Goal: Transaction & Acquisition: Book appointment/travel/reservation

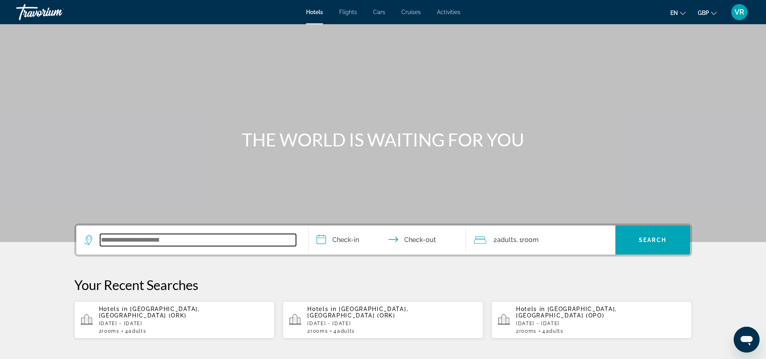
click at [118, 238] on input "Search widget" at bounding box center [198, 240] width 196 height 12
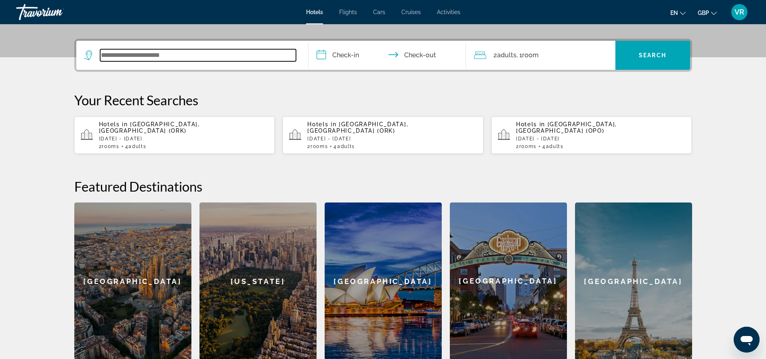
scroll to position [198, 0]
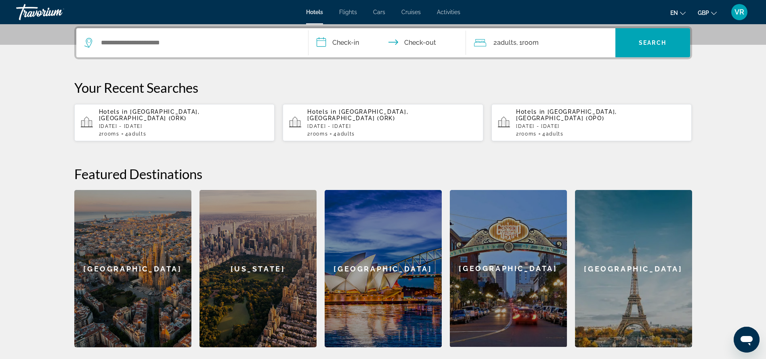
click at [149, 124] on p "[DATE] - [DATE]" at bounding box center [184, 127] width 170 height 6
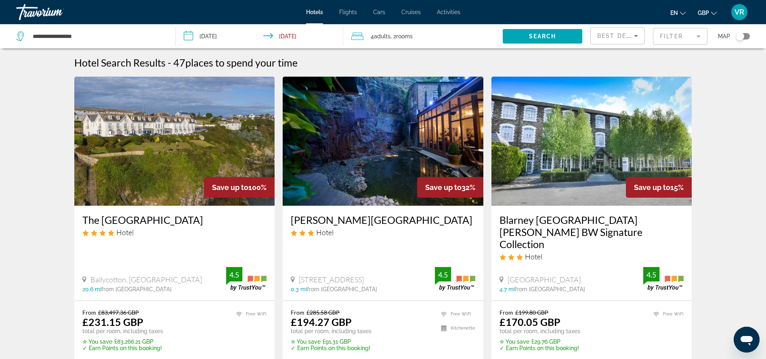
click at [738, 36] on div "Toggle map" at bounding box center [740, 36] width 8 height 8
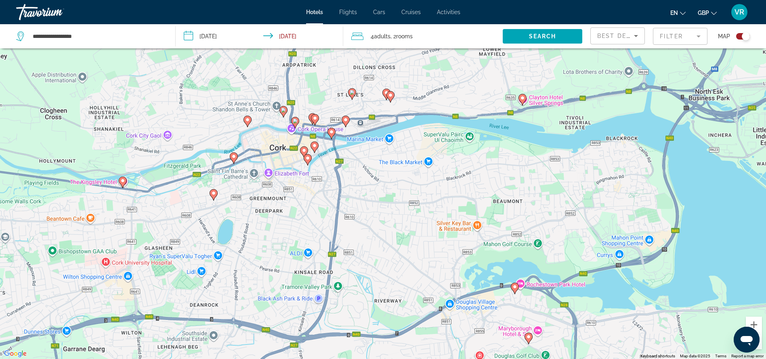
drag, startPoint x: 455, startPoint y: 128, endPoint x: 443, endPoint y: 208, distance: 81.4
click at [443, 208] on div "To activate drag with keyboard, press Alt + Enter. Once in keyboard drag state,…" at bounding box center [383, 179] width 766 height 359
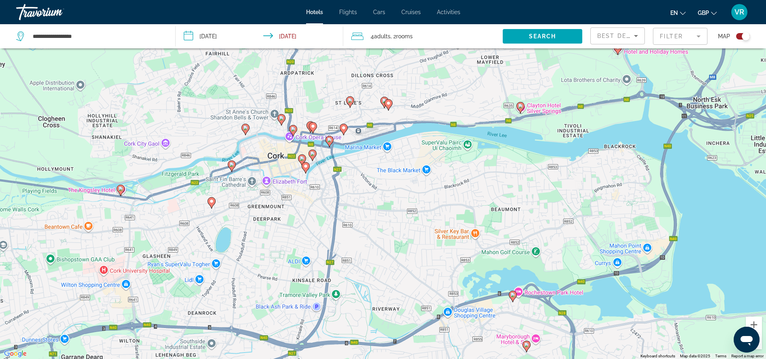
click at [523, 109] on icon "Main content" at bounding box center [520, 108] width 7 height 11
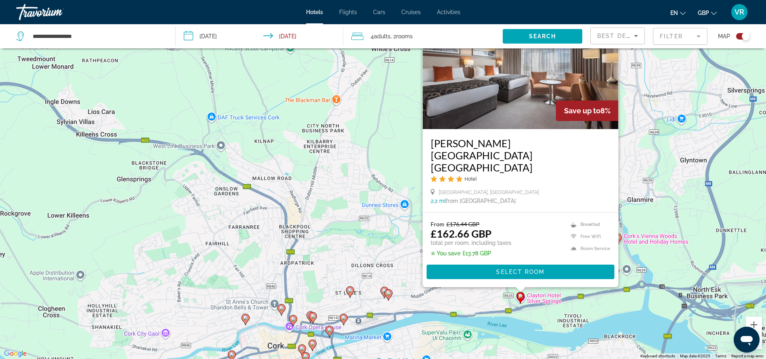
click at [387, 292] on image "Main content" at bounding box center [388, 293] width 5 height 5
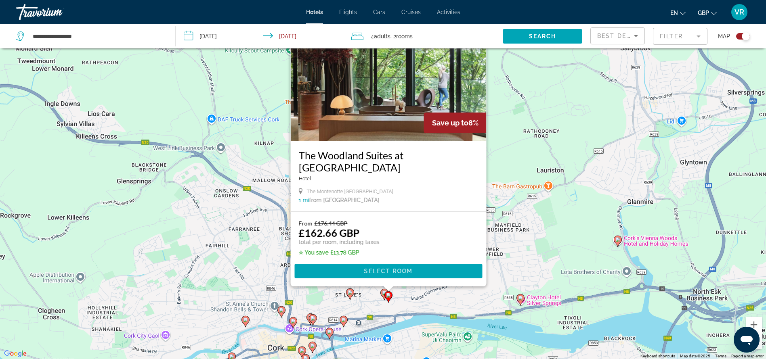
click at [384, 297] on icon "Main content" at bounding box center [384, 295] width 7 height 11
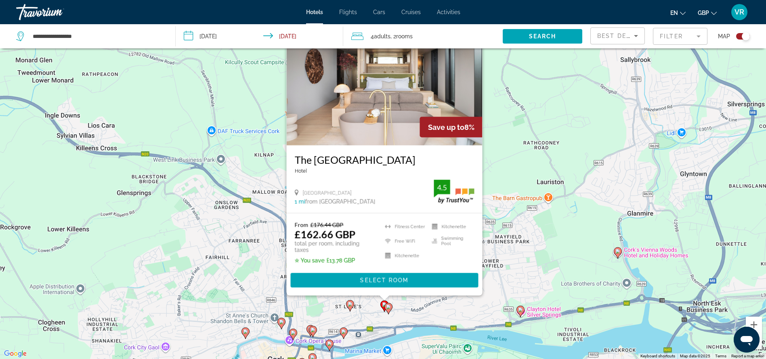
click at [384, 297] on div "Main content" at bounding box center [384, 298] width 10 height 5
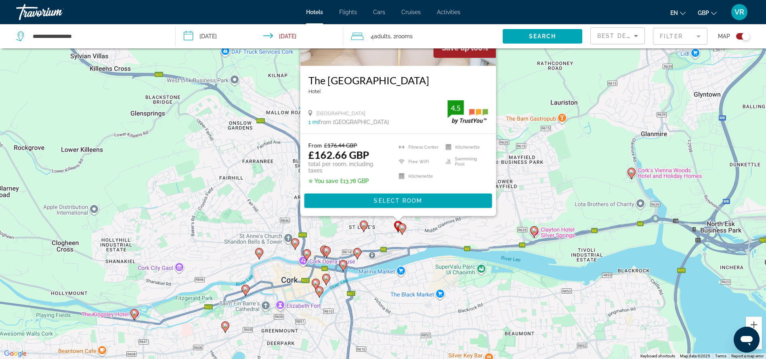
drag, startPoint x: 408, startPoint y: 308, endPoint x: 423, endPoint y: 227, distance: 82.0
click at [423, 227] on div "To activate drag with keyboard, press Alt + Enter. Once in keyboard drag state,…" at bounding box center [383, 179] width 766 height 359
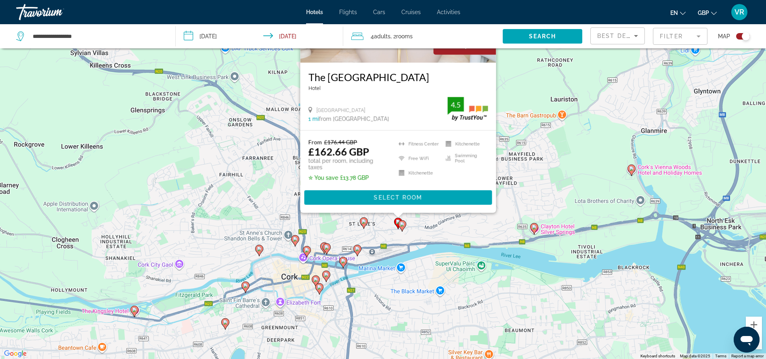
click at [356, 252] on icon "Main content" at bounding box center [356, 251] width 7 height 11
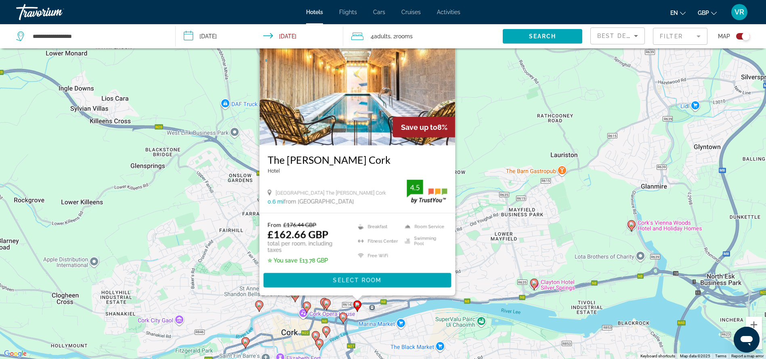
click at [327, 303] on image "Main content" at bounding box center [326, 303] width 5 height 5
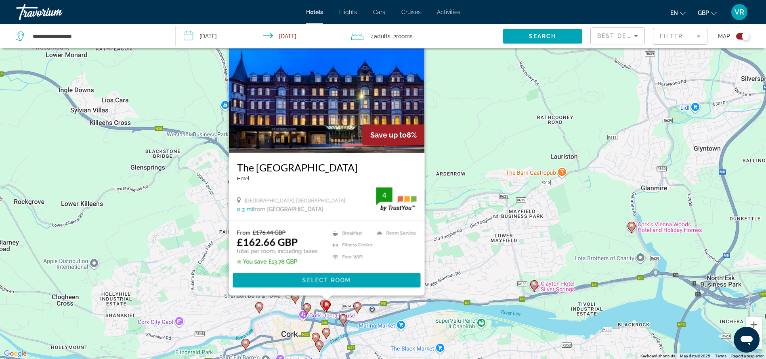
click at [310, 308] on icon "Main content" at bounding box center [306, 309] width 7 height 11
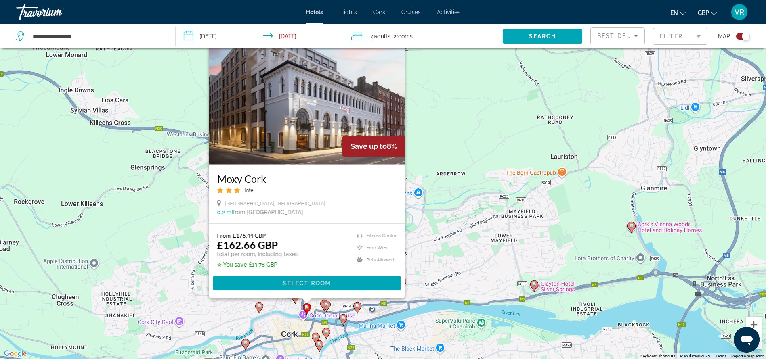
click at [323, 305] on gmp-advanced-marker "Main content" at bounding box center [327, 307] width 8 height 12
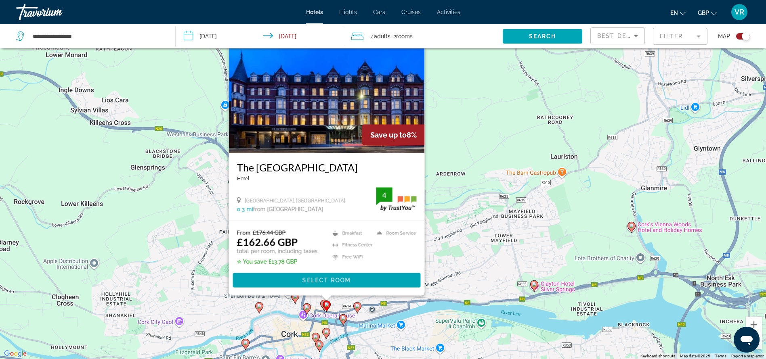
click at [297, 300] on icon "Main content" at bounding box center [294, 298] width 7 height 11
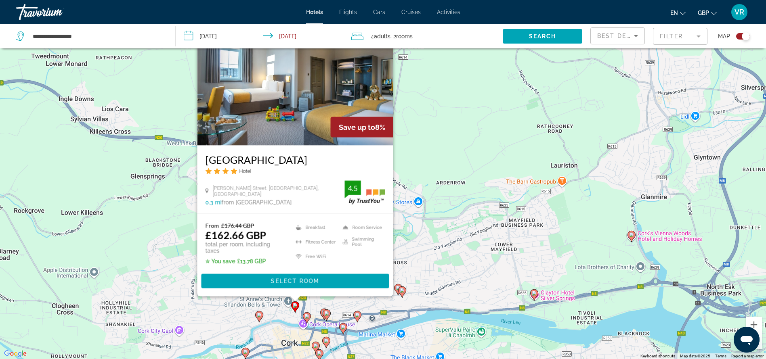
click at [261, 316] on image "Main content" at bounding box center [259, 315] width 5 height 5
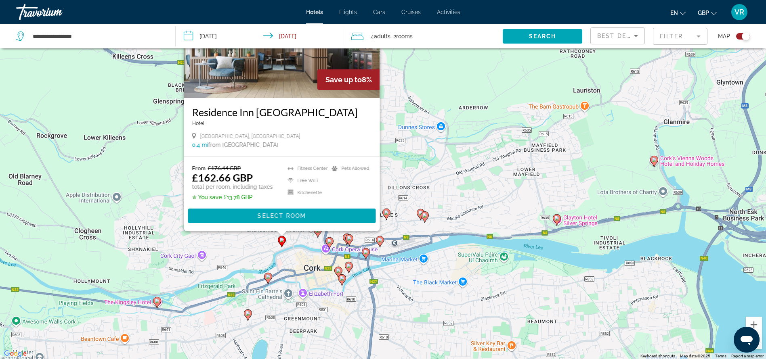
drag, startPoint x: 400, startPoint y: 316, endPoint x: 423, endPoint y: 238, distance: 81.6
click at [423, 238] on div "To activate drag with keyboard, press Alt + Enter. Once in keyboard drag state,…" at bounding box center [383, 179] width 766 height 359
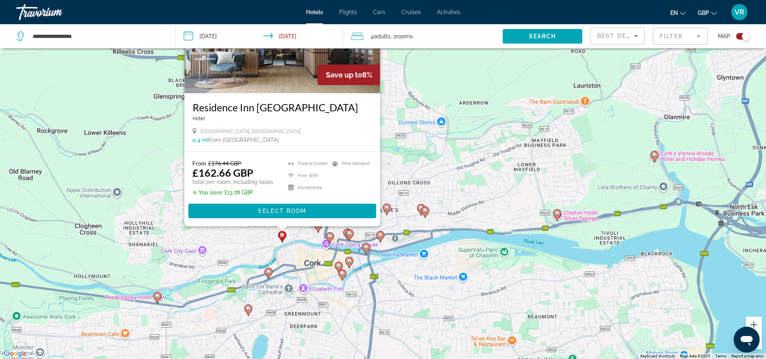
click at [367, 248] on image "Main content" at bounding box center [366, 247] width 5 height 5
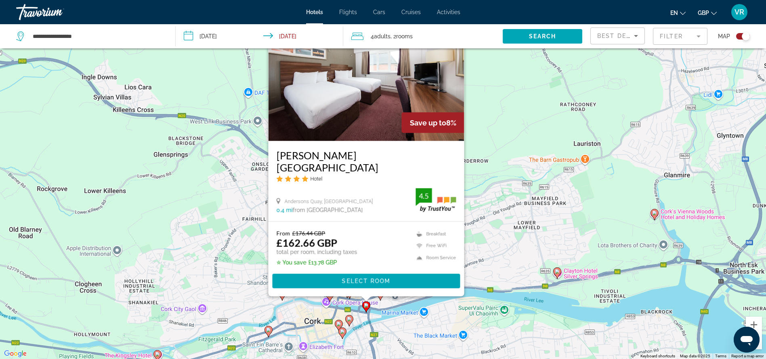
click at [351, 321] on image "Main content" at bounding box center [349, 319] width 5 height 5
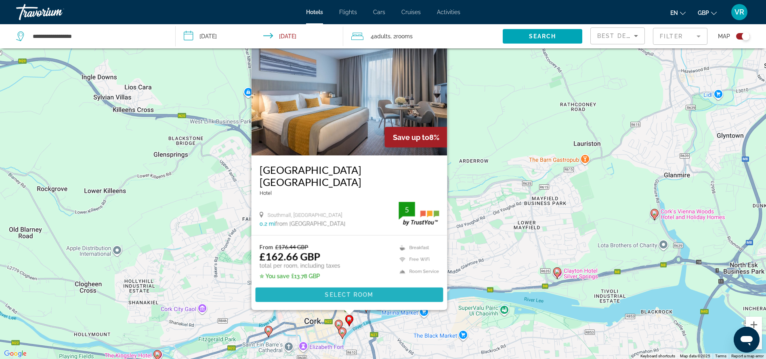
click at [355, 293] on span "Select Room" at bounding box center [349, 295] width 48 height 6
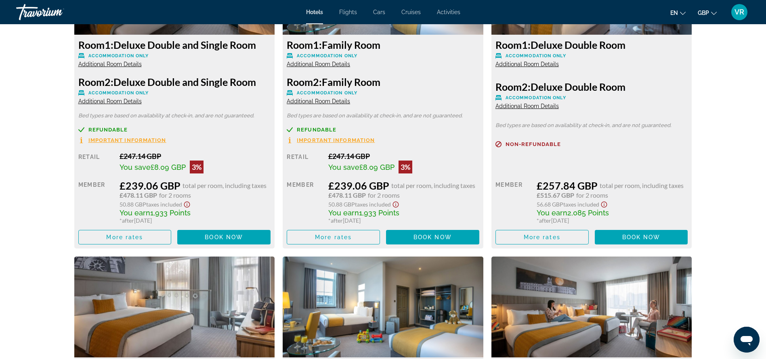
scroll to position [1014, 0]
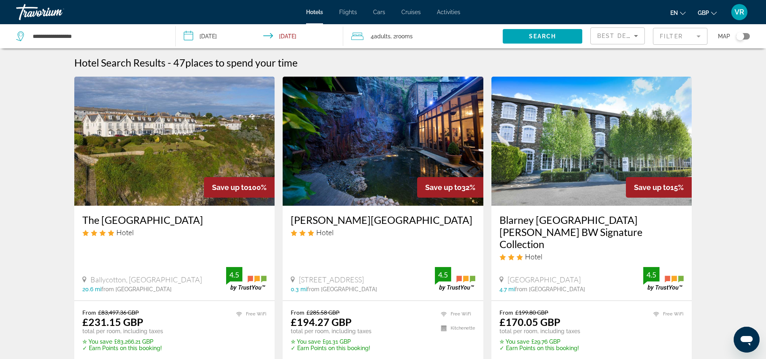
click at [743, 34] on div "Toggle map" at bounding box center [740, 36] width 8 height 8
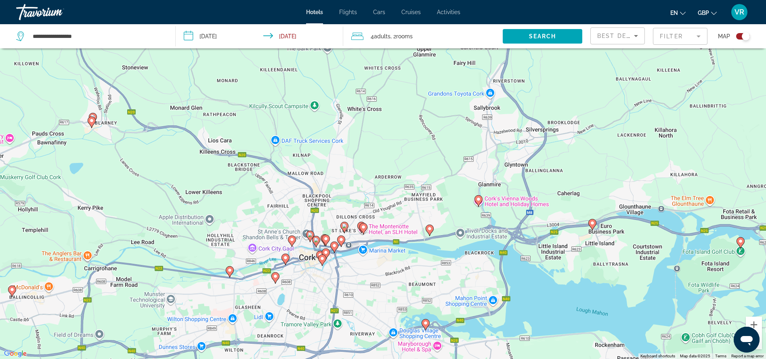
drag, startPoint x: 422, startPoint y: 296, endPoint x: 415, endPoint y: 116, distance: 179.5
click at [415, 116] on div "To activate drag with keyboard, press Alt + Enter. Once in keyboard drag state,…" at bounding box center [383, 179] width 766 height 359
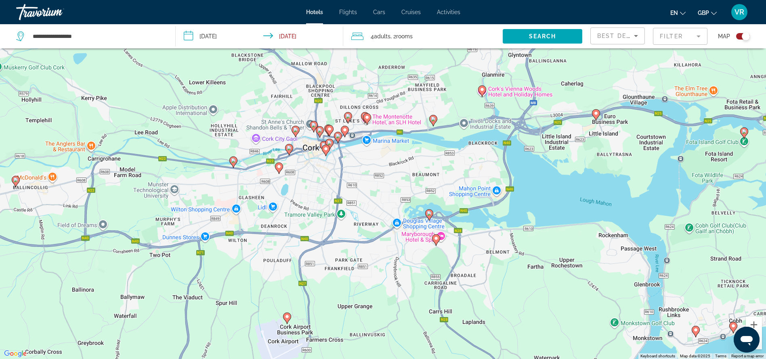
click at [368, 119] on image "Main content" at bounding box center [367, 117] width 5 height 5
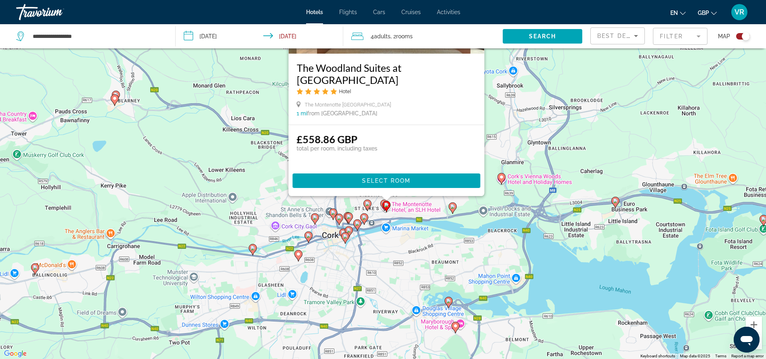
drag, startPoint x: 491, startPoint y: 232, endPoint x: 511, endPoint y: 144, distance: 90.3
click at [511, 144] on div "To activate drag with keyboard, press Alt + Enter. Once in keyboard drag state,…" at bounding box center [383, 179] width 766 height 359
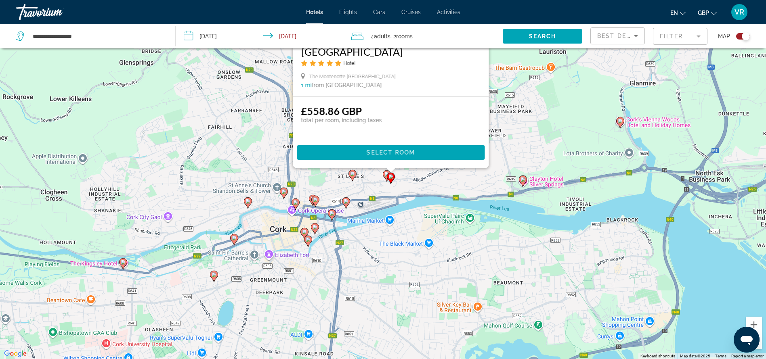
click at [347, 204] on image "Main content" at bounding box center [346, 201] width 5 height 5
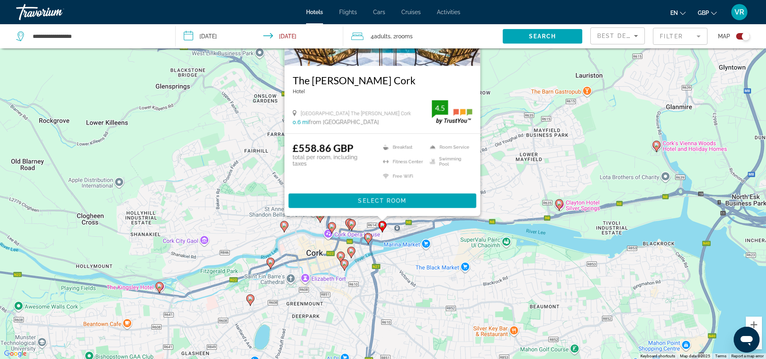
drag, startPoint x: 203, startPoint y: 288, endPoint x: 240, endPoint y: 209, distance: 87.1
click at [240, 209] on div "To activate drag with keyboard, press Alt + Enter. Once in keyboard drag state,…" at bounding box center [383, 179] width 766 height 359
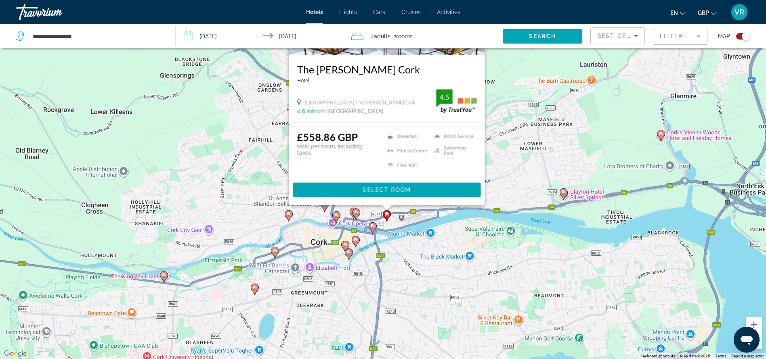
click at [288, 219] on icon "Main content" at bounding box center [289, 215] width 8 height 11
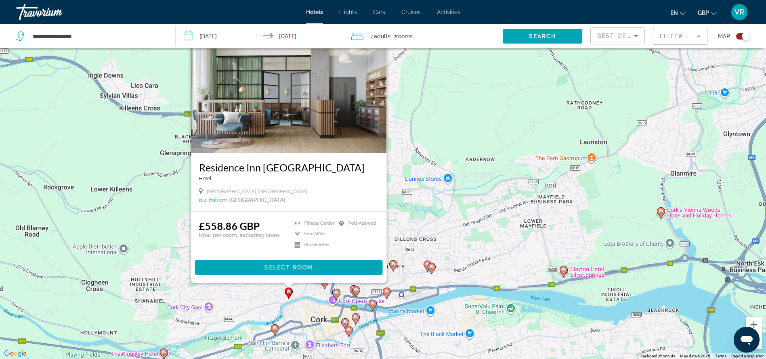
click at [335, 294] on image "Main content" at bounding box center [336, 293] width 5 height 5
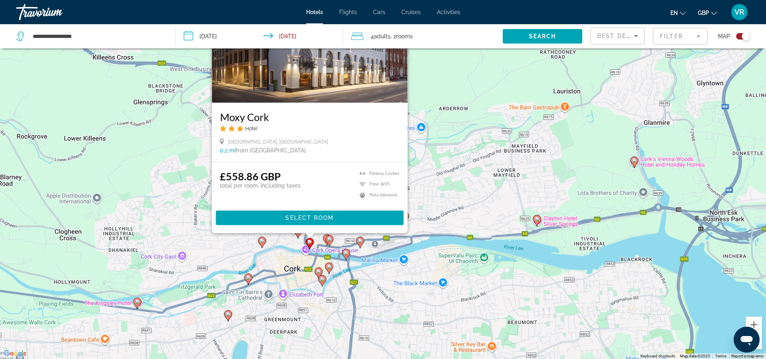
drag, startPoint x: 411, startPoint y: 343, endPoint x: 383, endPoint y: 289, distance: 60.0
click at [383, 289] on div "To activate drag with keyboard, press Alt + Enter. Once in keyboard drag state,…" at bounding box center [383, 179] width 766 height 359
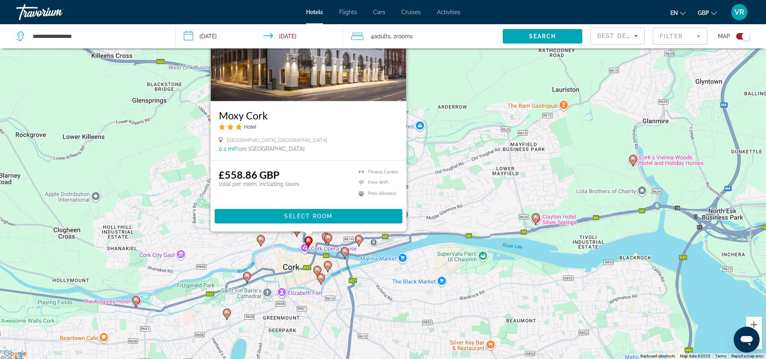
click at [344, 254] on image "Main content" at bounding box center [345, 251] width 5 height 5
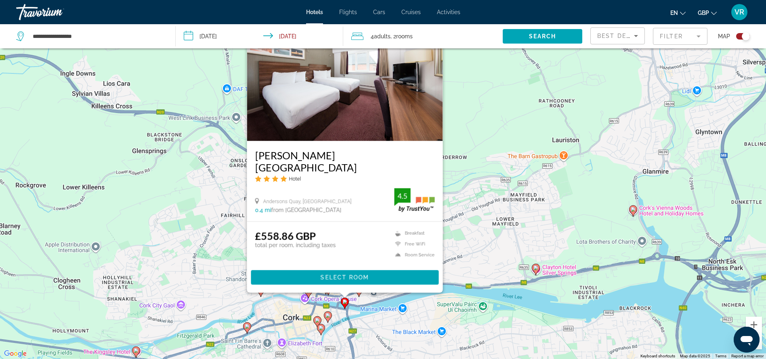
click at [328, 315] on image "Main content" at bounding box center [328, 315] width 5 height 5
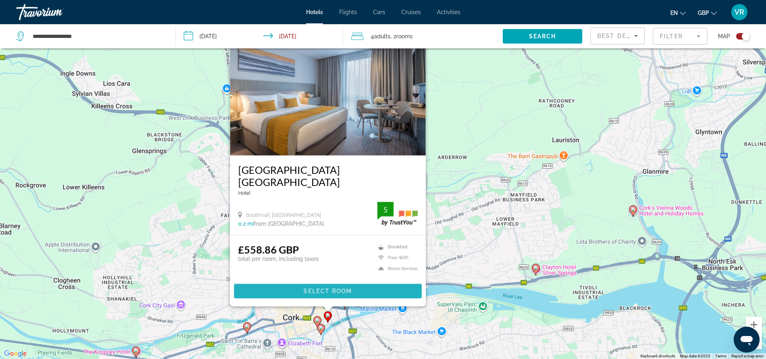
click at [326, 292] on span "Select Room" at bounding box center [327, 291] width 48 height 6
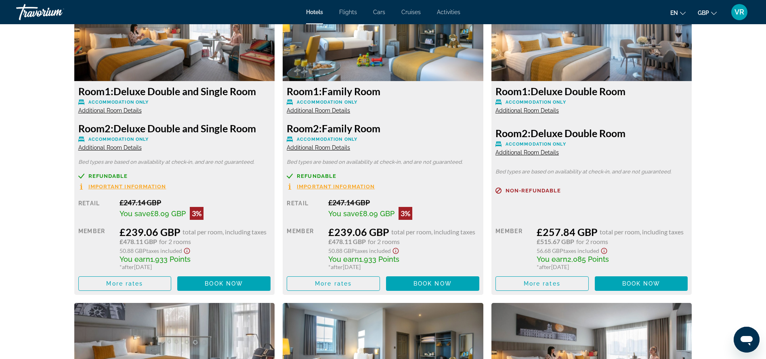
scroll to position [1112, 0]
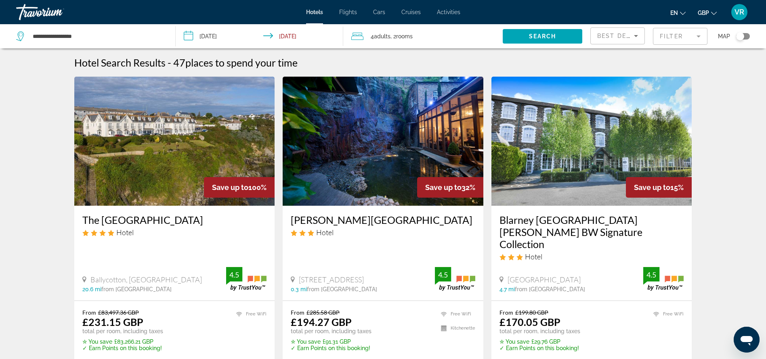
click at [687, 38] on mat-form-field "Filter" at bounding box center [680, 36] width 55 height 17
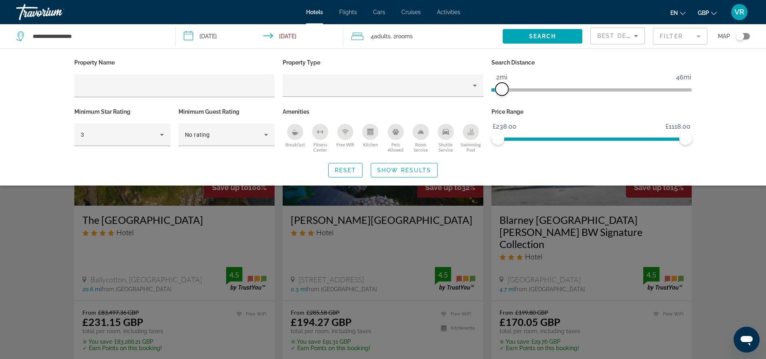
drag, startPoint x: 651, startPoint y: 90, endPoint x: 505, endPoint y: 94, distance: 146.3
click at [505, 94] on span "ngx-slider" at bounding box center [502, 89] width 13 height 13
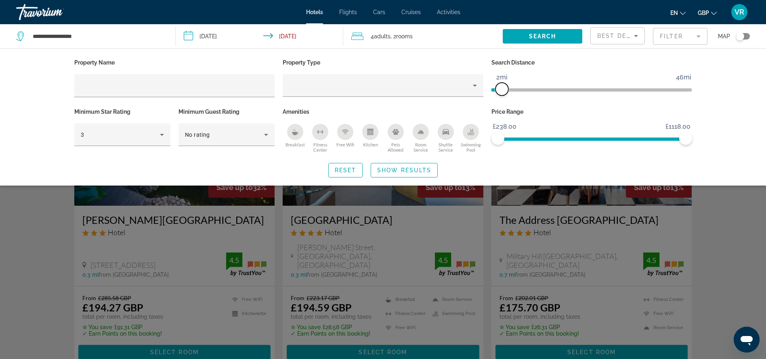
drag, startPoint x: 505, startPoint y: 94, endPoint x: 500, endPoint y: 94, distance: 4.4
click at [500, 94] on span "ngx-slider" at bounding box center [502, 89] width 13 height 13
click at [418, 169] on span "Show Results" at bounding box center [404, 170] width 54 height 6
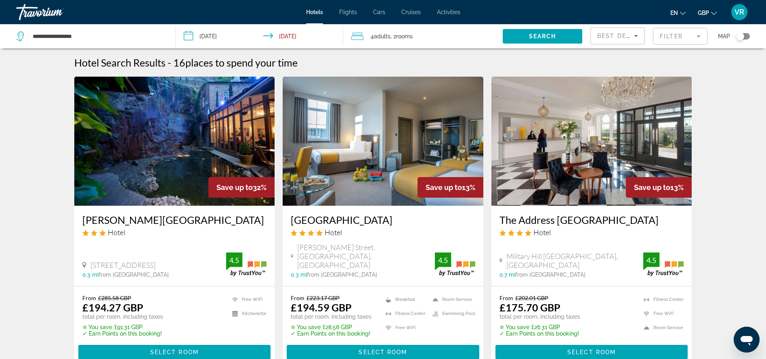
click at [690, 36] on mat-form-field "Filter" at bounding box center [680, 36] width 55 height 17
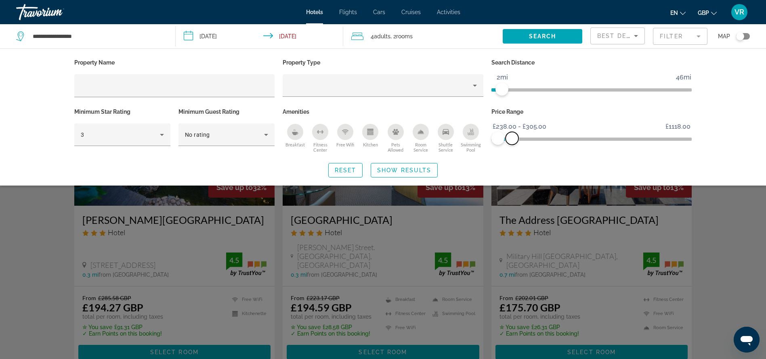
drag, startPoint x: 686, startPoint y: 137, endPoint x: 513, endPoint y: 136, distance: 172.5
click at [513, 136] on span "ngx-slider-max" at bounding box center [512, 138] width 13 height 13
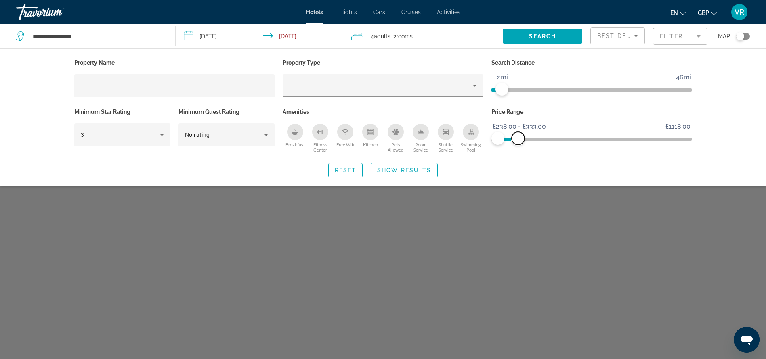
drag, startPoint x: 513, startPoint y: 136, endPoint x: 518, endPoint y: 139, distance: 5.8
click at [518, 139] on span "ngx-slider-max" at bounding box center [518, 138] width 13 height 13
drag, startPoint x: 500, startPoint y: 138, endPoint x: 479, endPoint y: 137, distance: 20.2
click at [479, 137] on div "Property Name Property Type Search Distance 1mi 46mi 2mi Minimum Star Rating 3 …" at bounding box center [383, 106] width 626 height 98
click at [355, 173] on span "Reset" at bounding box center [346, 170] width 22 height 6
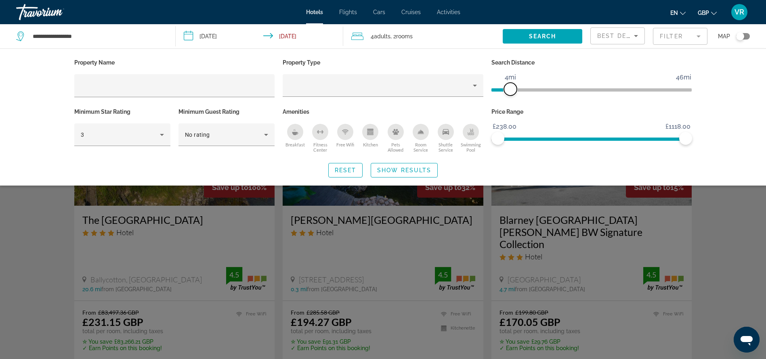
drag, startPoint x: 651, startPoint y: 87, endPoint x: 509, endPoint y: 91, distance: 141.8
click at [509, 91] on span "ngx-slider" at bounding box center [510, 89] width 13 height 13
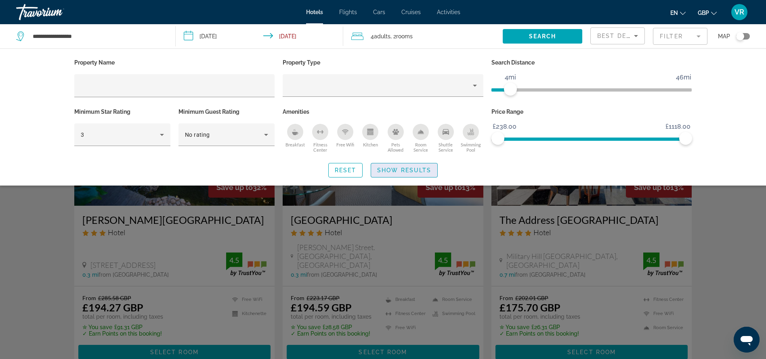
click at [418, 170] on span "Show Results" at bounding box center [404, 170] width 54 height 6
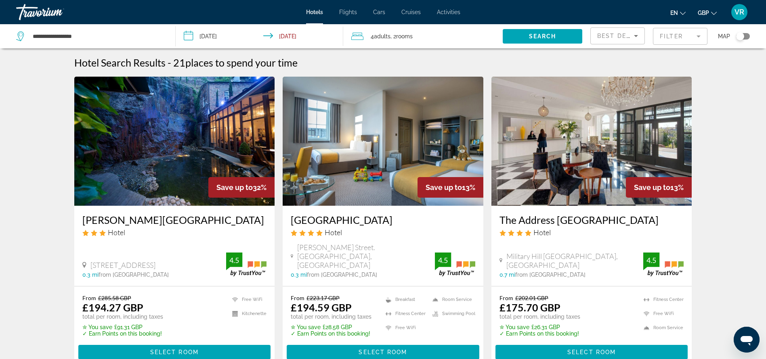
click at [683, 34] on mat-form-field "Filter" at bounding box center [680, 36] width 55 height 17
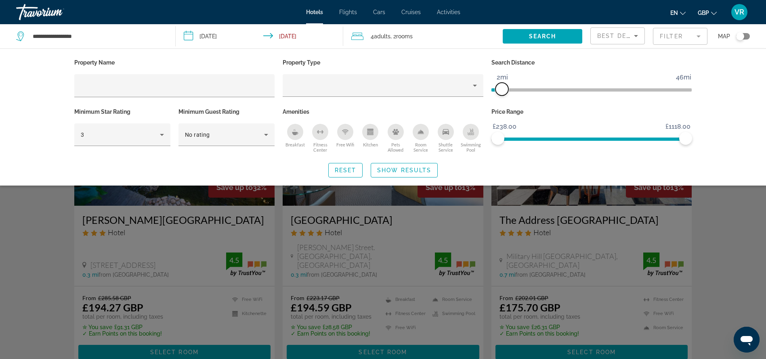
drag, startPoint x: 510, startPoint y: 89, endPoint x: 504, endPoint y: 90, distance: 6.2
click at [504, 90] on span "ngx-slider" at bounding box center [502, 89] width 13 height 13
click at [418, 170] on span "Show Results" at bounding box center [404, 170] width 54 height 6
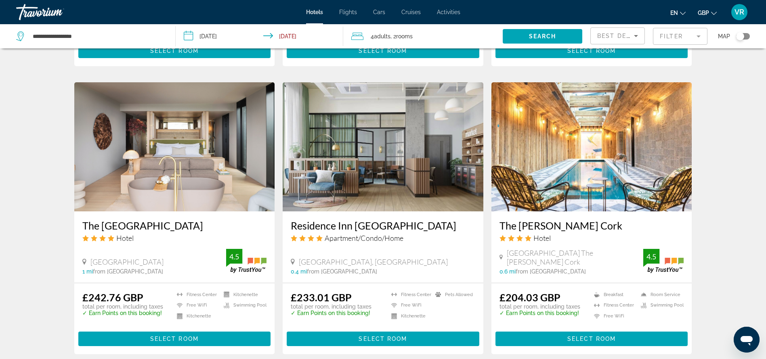
scroll to position [914, 0]
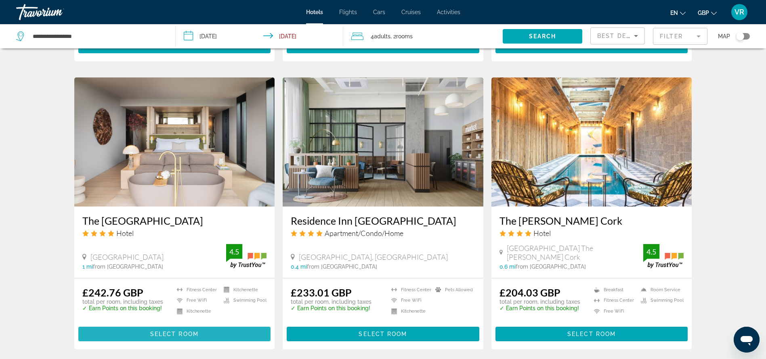
click at [169, 325] on span "Main content" at bounding box center [174, 334] width 193 height 19
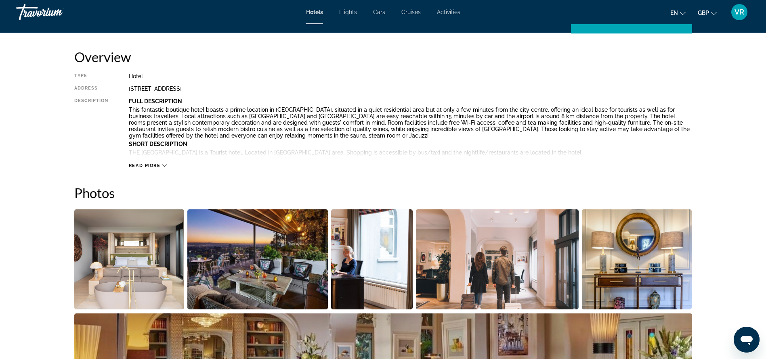
scroll to position [106, 0]
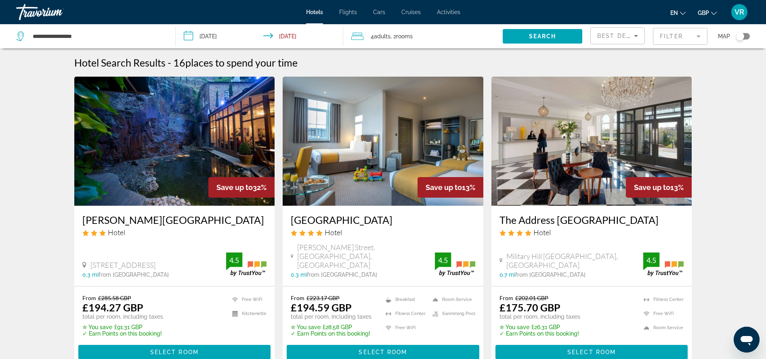
click at [692, 37] on mat-form-field "Filter" at bounding box center [680, 36] width 55 height 17
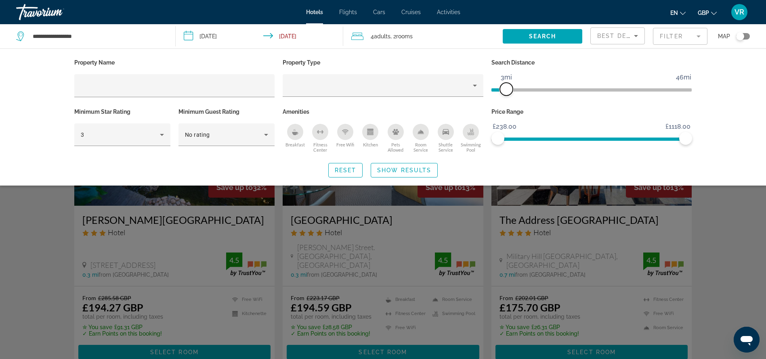
drag, startPoint x: 502, startPoint y: 92, endPoint x: 507, endPoint y: 93, distance: 4.1
click at [507, 93] on span "ngx-slider" at bounding box center [506, 89] width 13 height 13
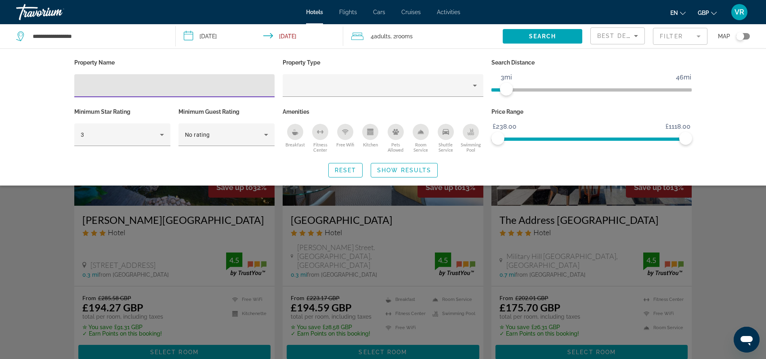
click at [163, 87] on input "Hotel Filters" at bounding box center [175, 86] width 188 height 10
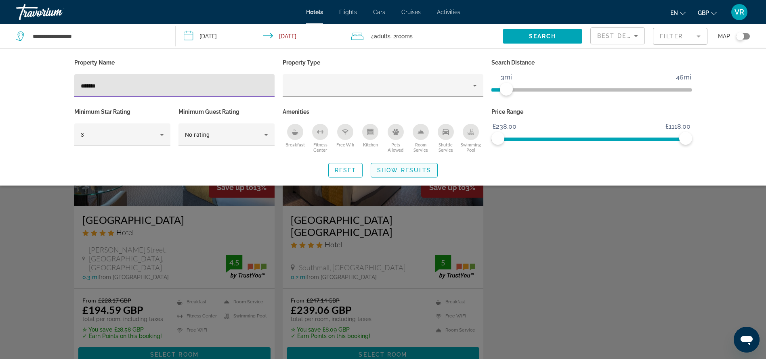
type input "*******"
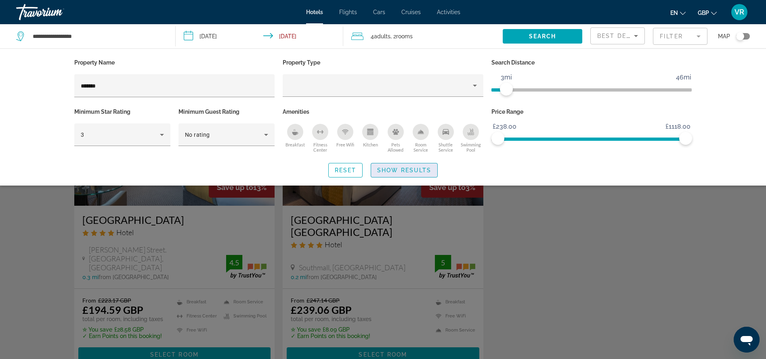
click at [396, 168] on span "Show Results" at bounding box center [404, 170] width 54 height 6
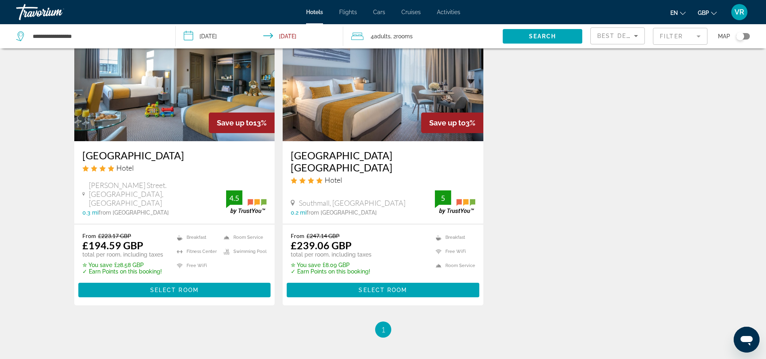
scroll to position [63, 0]
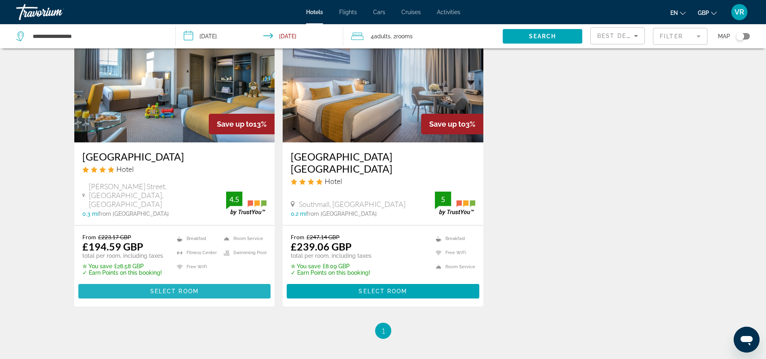
click at [198, 288] on span "Select Room" at bounding box center [174, 291] width 48 height 6
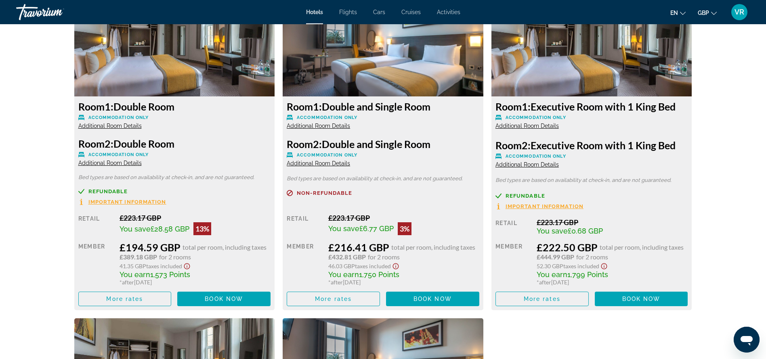
scroll to position [1137, 0]
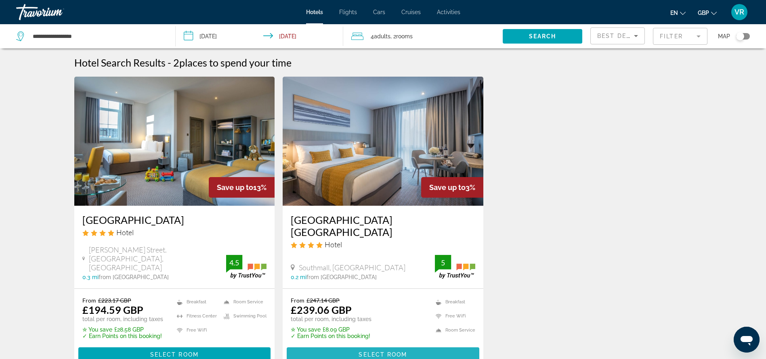
click at [376, 352] on span "Select Room" at bounding box center [383, 355] width 48 height 6
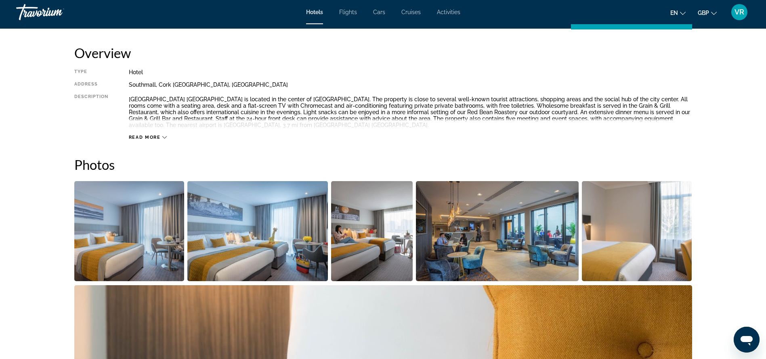
scroll to position [157, 0]
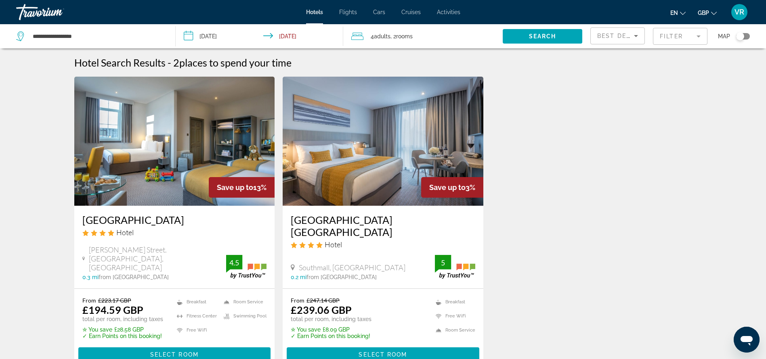
click at [692, 38] on mat-form-field "Filter" at bounding box center [680, 36] width 55 height 17
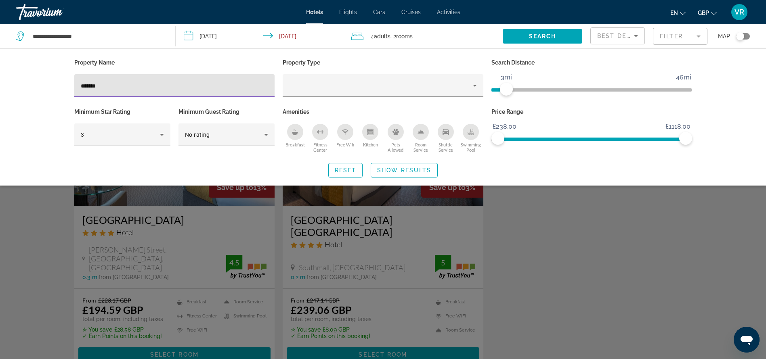
drag, startPoint x: 115, startPoint y: 89, endPoint x: 50, endPoint y: 86, distance: 64.3
click at [50, 86] on div "Property Name ******* Property Type Search Distance 1mi 46mi 3mi Minimum Star R…" at bounding box center [383, 116] width 766 height 137
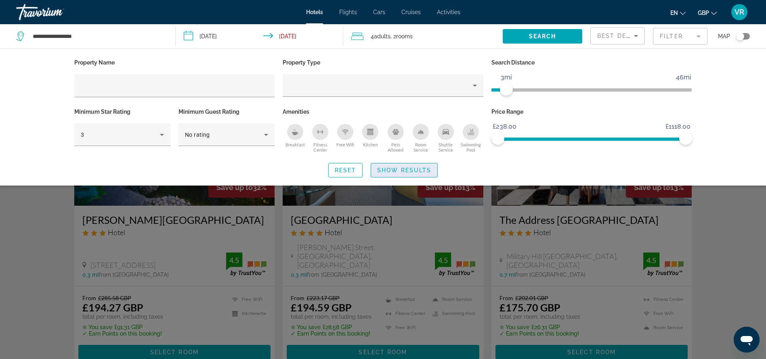
click at [403, 169] on span "Show Results" at bounding box center [404, 170] width 54 height 6
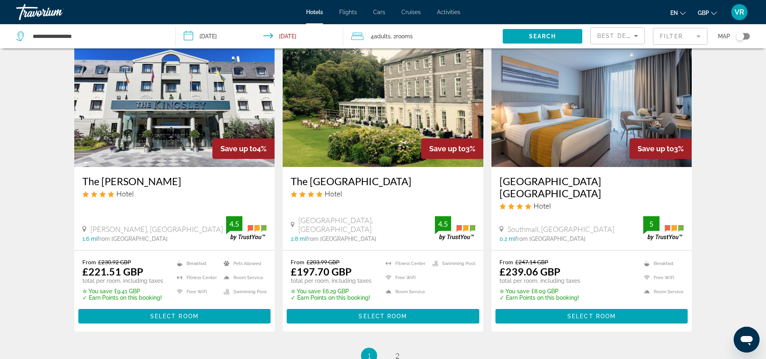
scroll to position [950, 0]
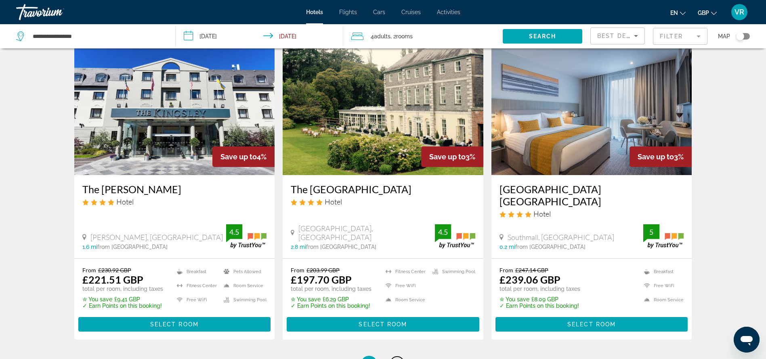
click at [401, 357] on link "page 2" at bounding box center [397, 364] width 14 height 14
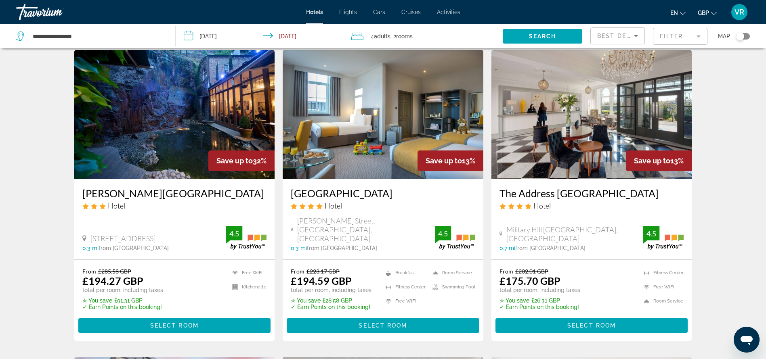
scroll to position [30, 0]
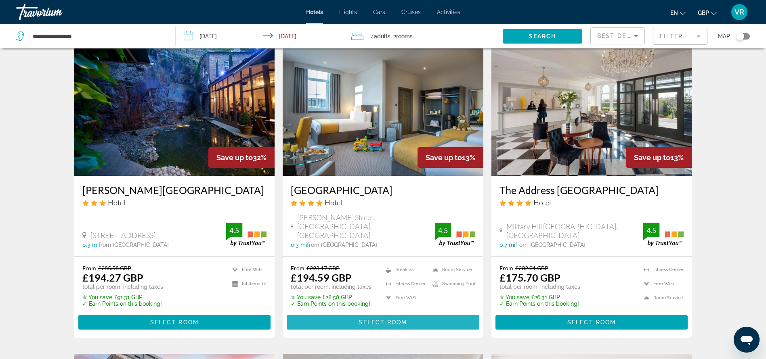
click at [373, 320] on span "Select Room" at bounding box center [383, 323] width 48 height 6
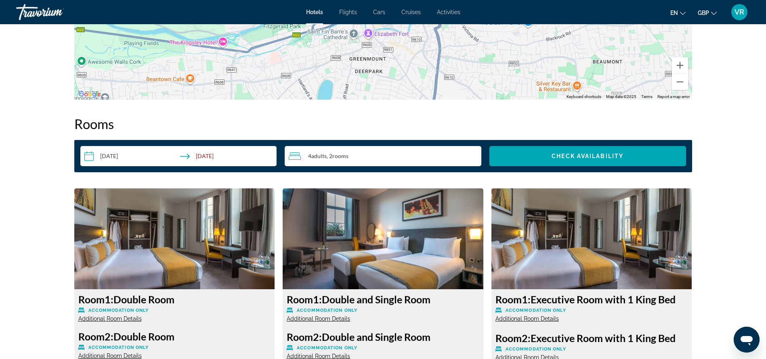
scroll to position [926, 0]
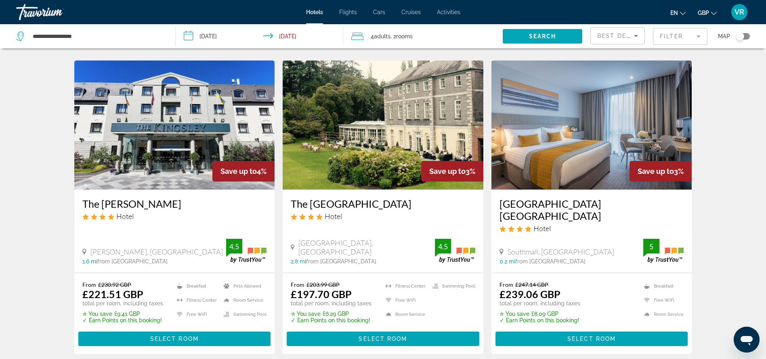
scroll to position [938, 0]
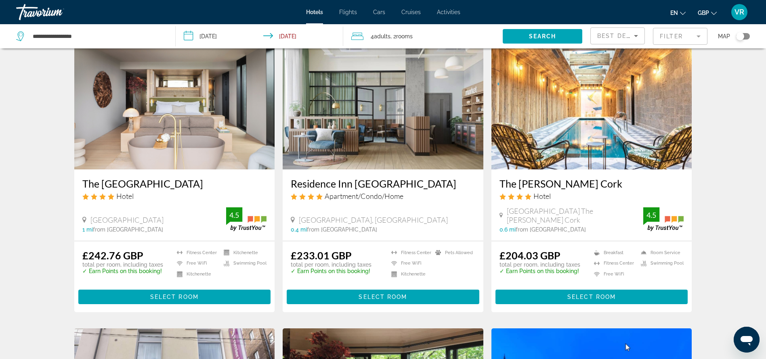
scroll to position [38, 0]
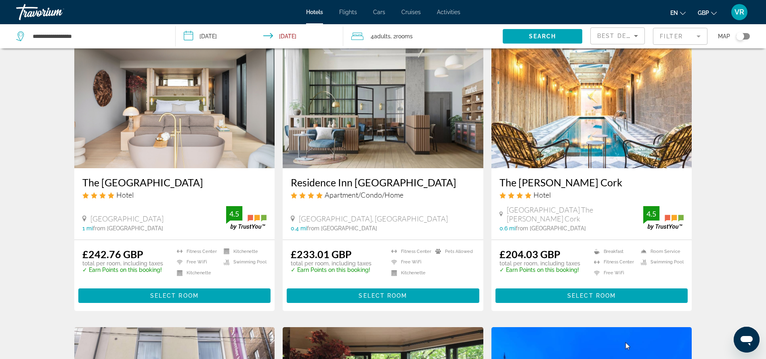
click at [738, 36] on div "Toggle map" at bounding box center [740, 36] width 8 height 8
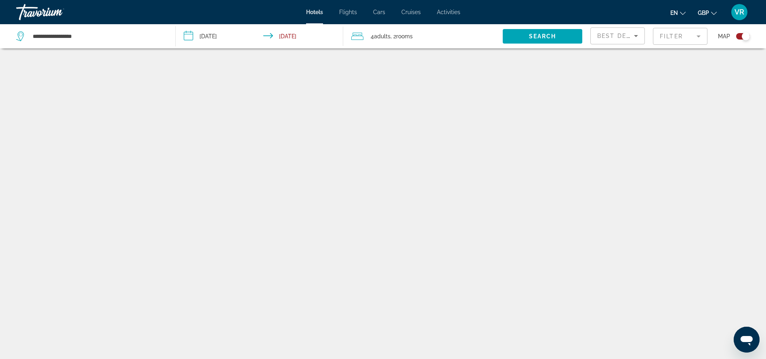
scroll to position [48, 0]
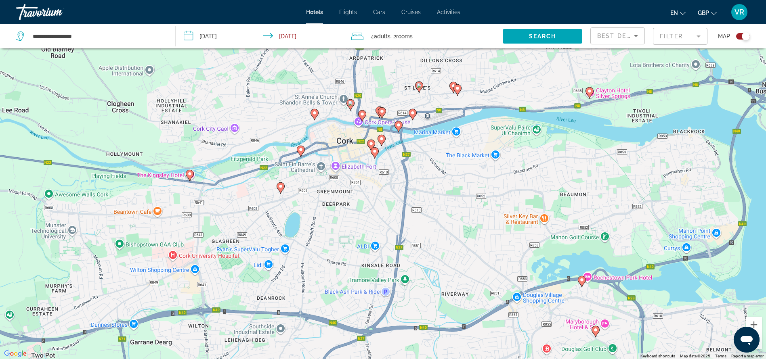
drag, startPoint x: 448, startPoint y: 138, endPoint x: 460, endPoint y: 185, distance: 48.9
click at [460, 185] on div "To activate drag with keyboard, press Alt + Enter. Once in keyboard drag state,…" at bounding box center [383, 179] width 766 height 359
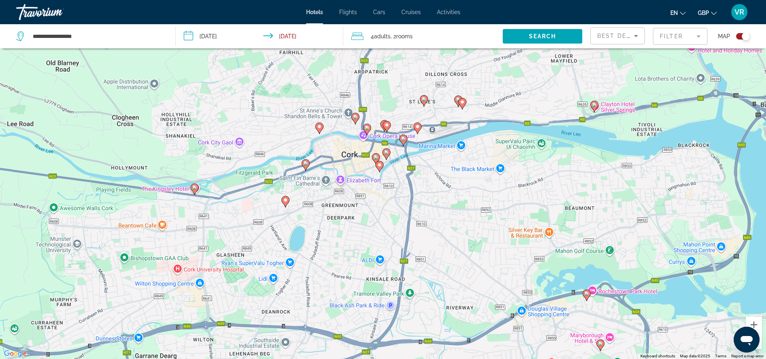
click at [462, 104] on image "Main content" at bounding box center [462, 102] width 5 height 5
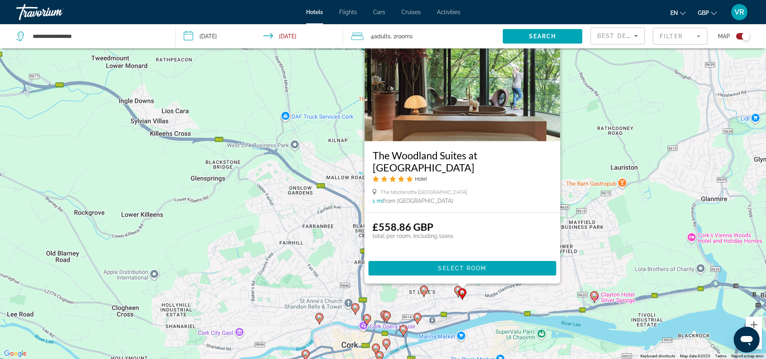
click at [425, 290] on image "Main content" at bounding box center [424, 290] width 5 height 5
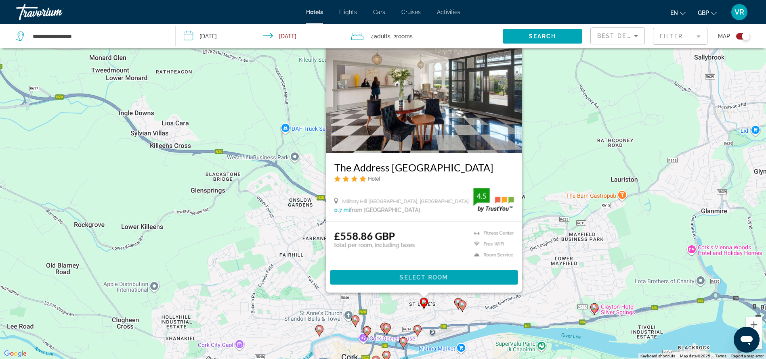
click at [456, 305] on icon "Main content" at bounding box center [458, 304] width 8 height 11
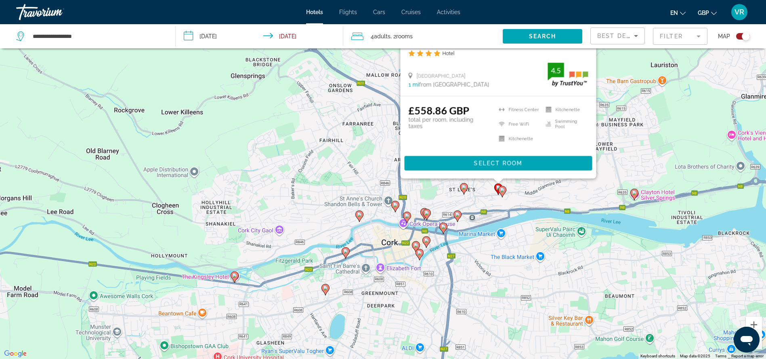
drag, startPoint x: 453, startPoint y: 331, endPoint x: 493, endPoint y: 216, distance: 122.4
click at [493, 216] on div "To activate drag with keyboard, press Alt + Enter. Once in keyboard drag state,…" at bounding box center [383, 179] width 766 height 359
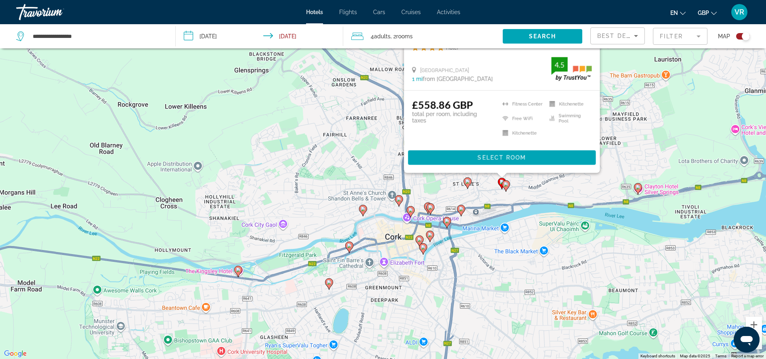
click at [459, 213] on gmp-advanced-marker "Main content" at bounding box center [461, 211] width 8 height 12
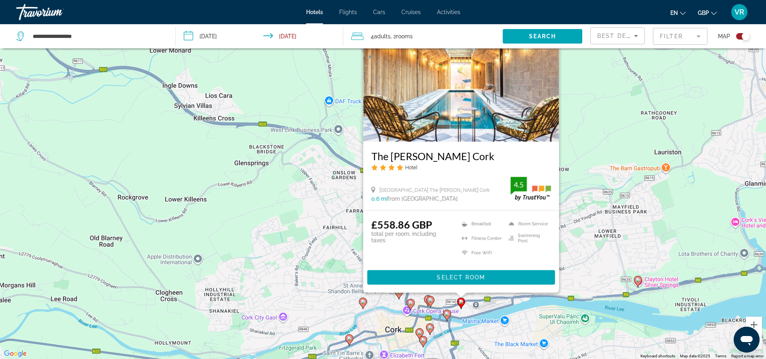
click at [432, 300] on image "Main content" at bounding box center [430, 300] width 5 height 5
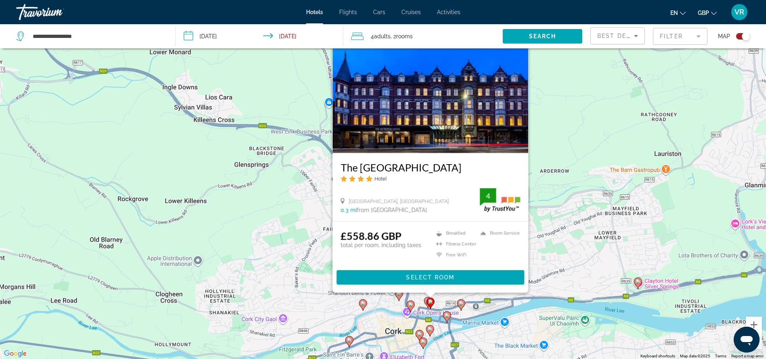
click at [433, 330] on icon "Main content" at bounding box center [429, 331] width 7 height 11
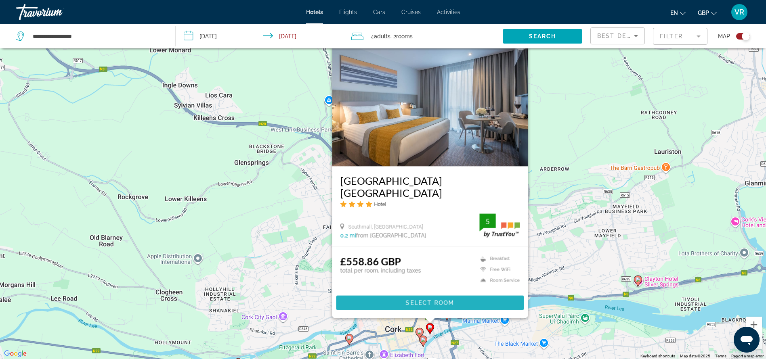
click at [437, 303] on span "Select Room" at bounding box center [430, 303] width 48 height 6
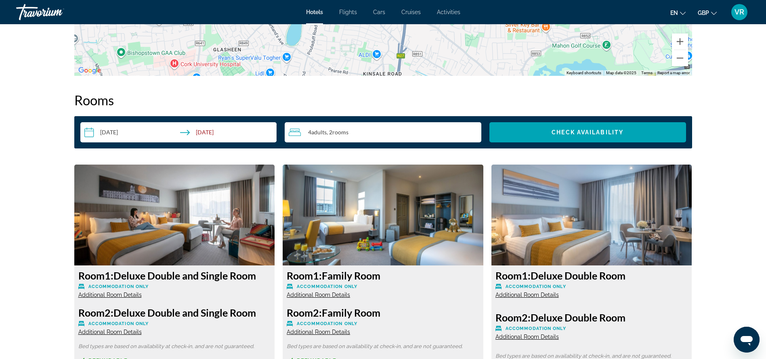
scroll to position [934, 0]
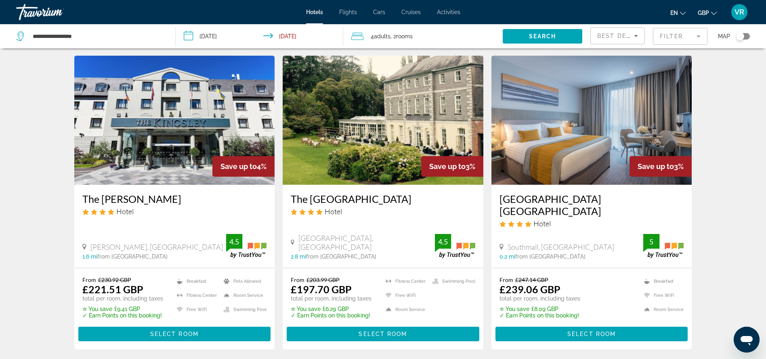
scroll to position [964, 0]
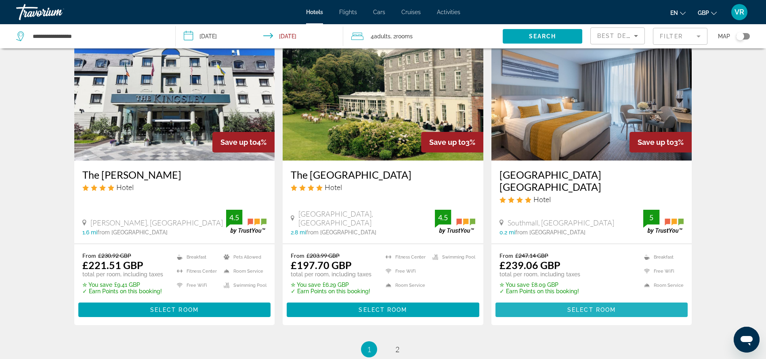
click at [602, 307] on span "Select Room" at bounding box center [592, 310] width 48 height 6
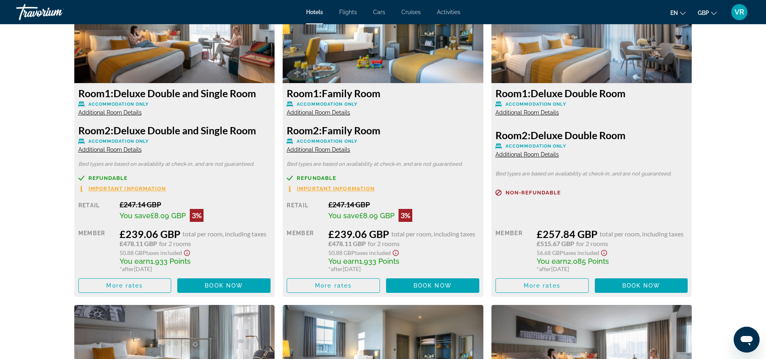
scroll to position [1146, 0]
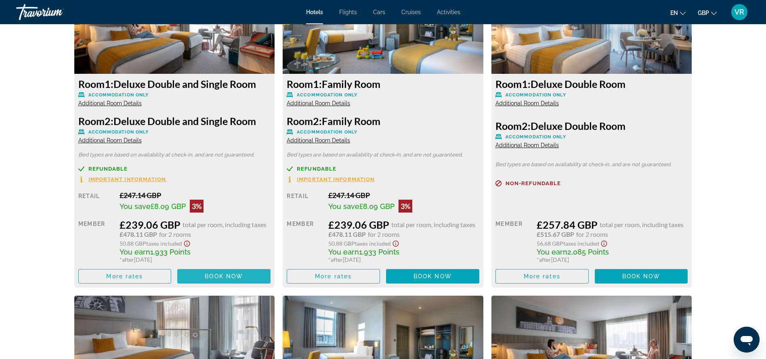
click at [236, 274] on span "Book now" at bounding box center [224, 276] width 38 height 6
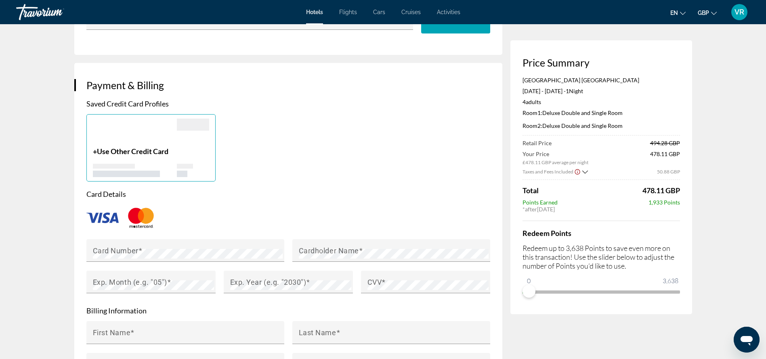
scroll to position [547, 0]
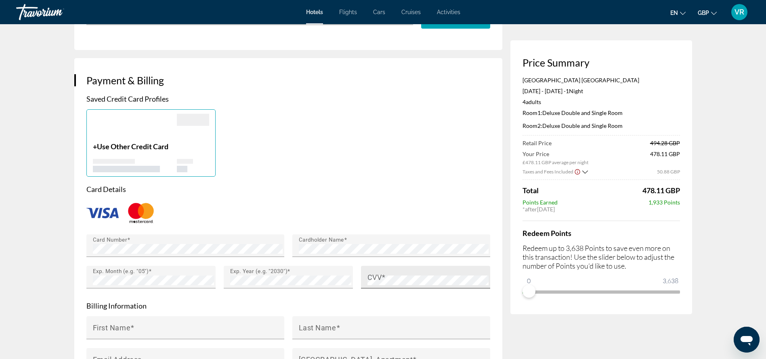
click at [382, 273] on span "Main content" at bounding box center [384, 277] width 4 height 8
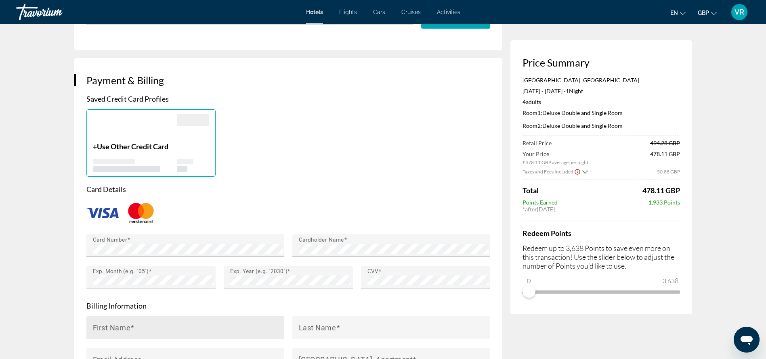
click at [239, 317] on div "First Name" at bounding box center [188, 328] width 190 height 23
type input "******"
type input "********"
type input "**********"
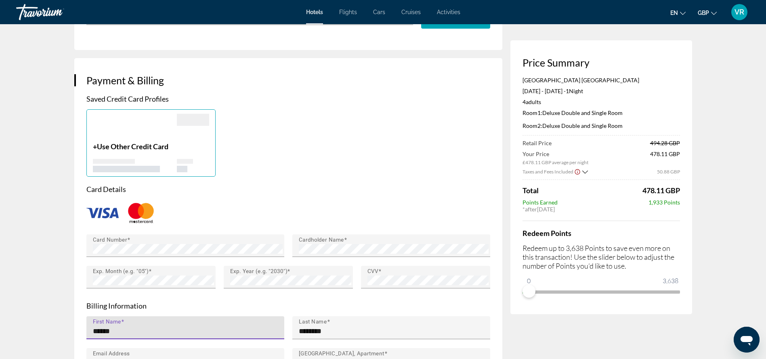
type input "*********"
type input "********"
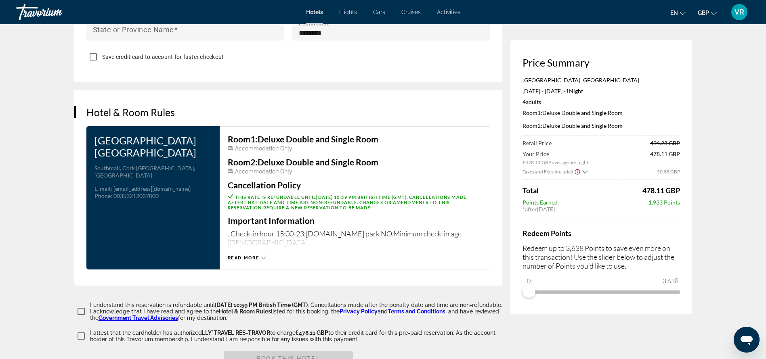
scroll to position [948, 0]
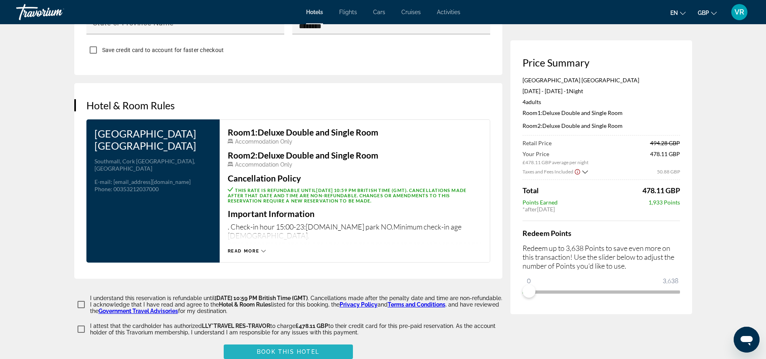
click at [300, 349] on span "Book this hotel" at bounding box center [288, 352] width 63 height 6
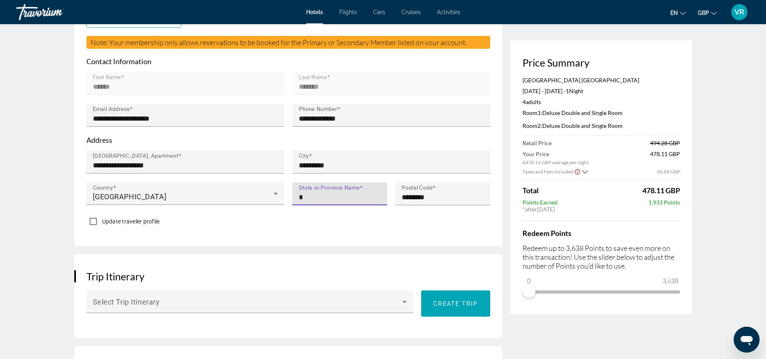
type input "**********"
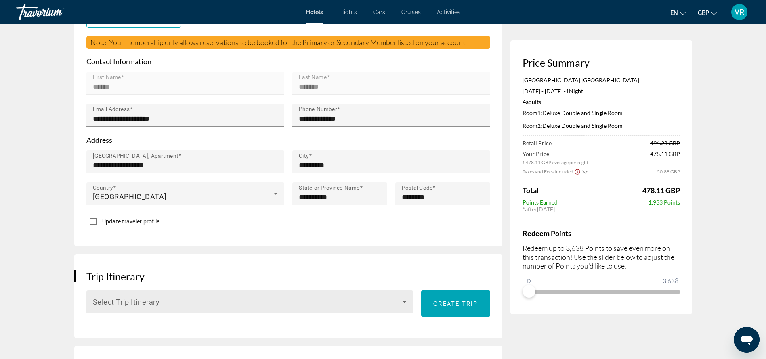
click at [321, 291] on div "Select Trip Itinerary" at bounding box center [250, 302] width 314 height 23
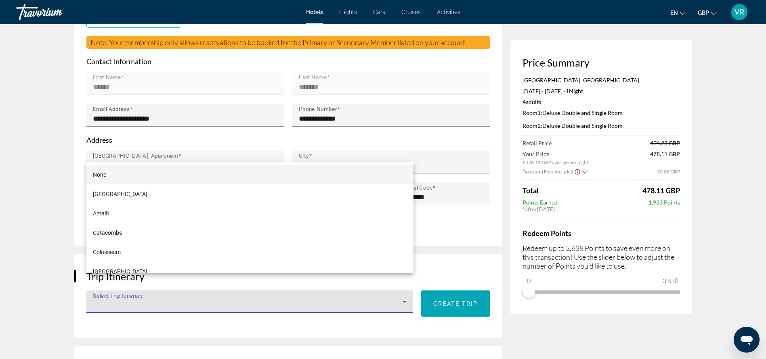
click at [302, 286] on div at bounding box center [383, 179] width 766 height 359
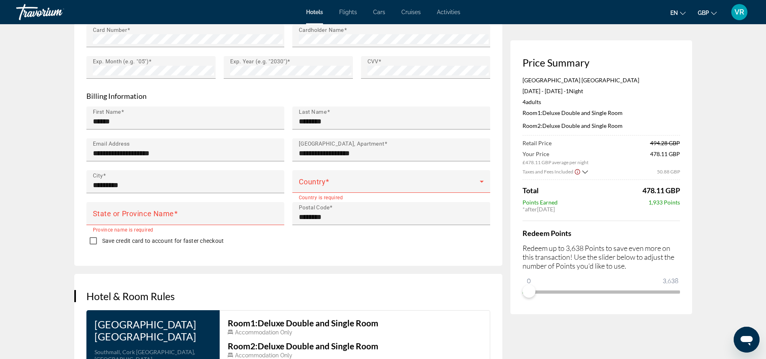
scroll to position [763, 0]
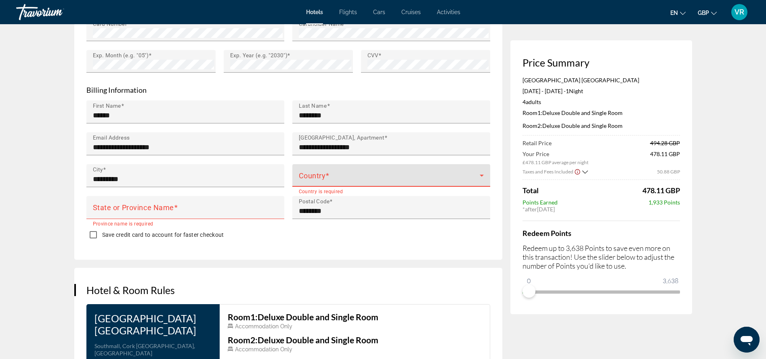
click at [320, 174] on span "Main content" at bounding box center [389, 179] width 181 height 10
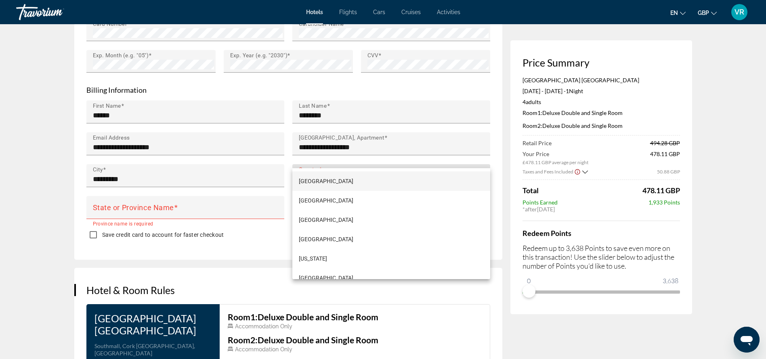
click at [335, 153] on div at bounding box center [383, 179] width 766 height 359
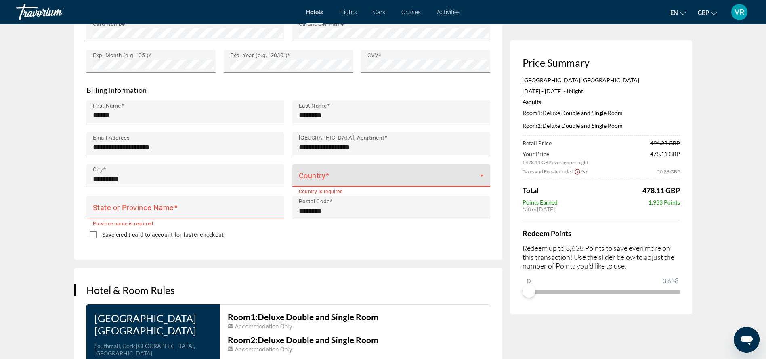
click at [340, 174] on span "Main content" at bounding box center [389, 179] width 181 height 10
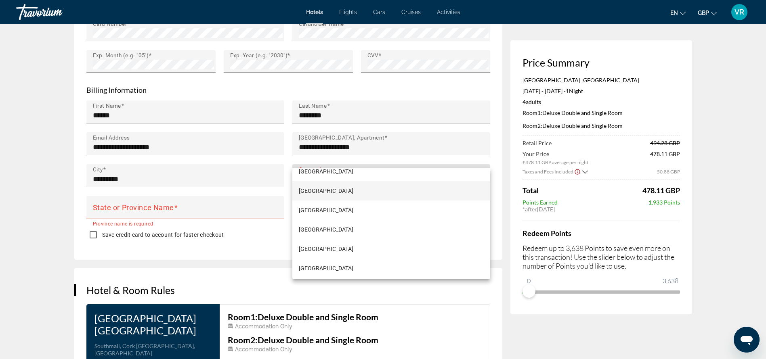
scroll to position [4623, 0]
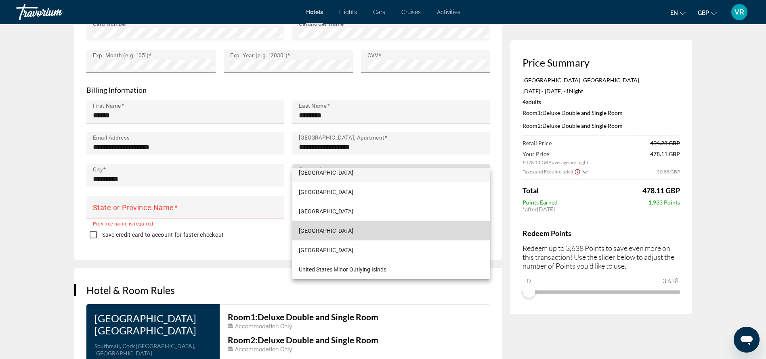
click at [416, 232] on mat-option "United Kingdom" at bounding box center [391, 230] width 198 height 19
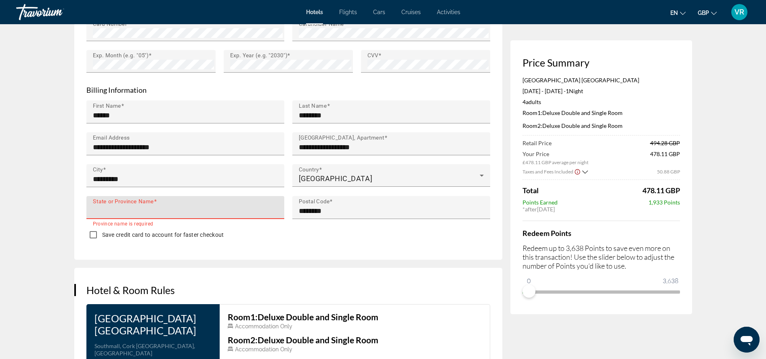
click at [195, 206] on input "State or Province Name" at bounding box center [188, 211] width 190 height 10
type input "**********"
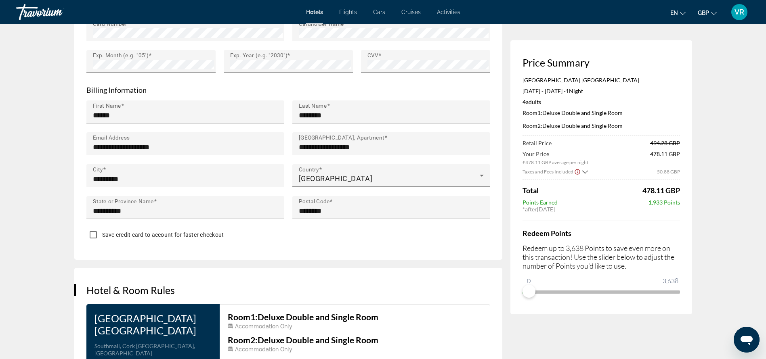
click at [294, 228] on div "Save credit card to account for faster checkout" at bounding box center [288, 236] width 404 height 16
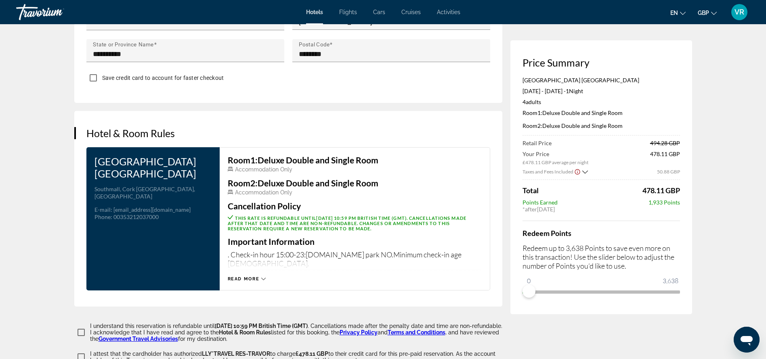
scroll to position [948, 0]
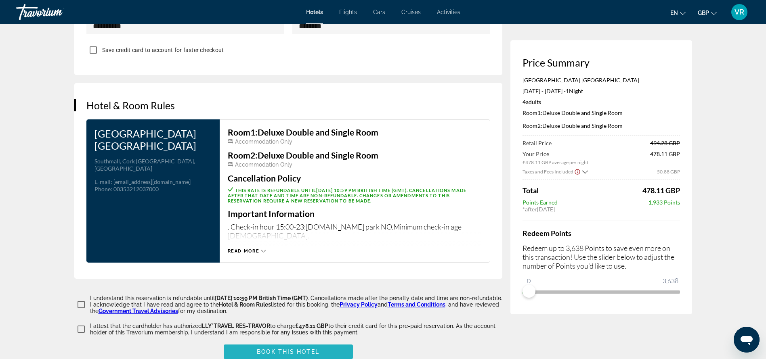
click at [308, 349] on span "Book this hotel" at bounding box center [288, 352] width 63 height 6
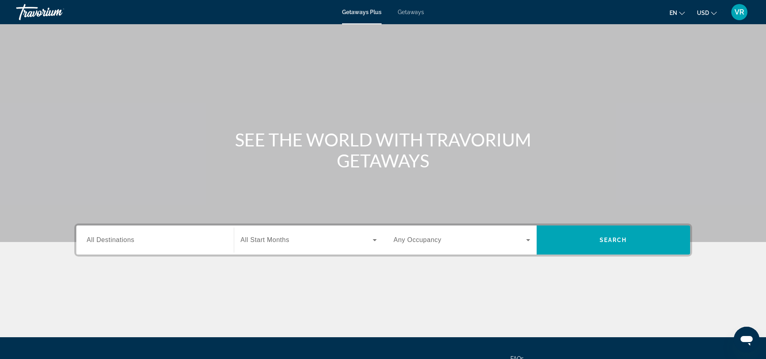
click at [106, 243] on span "All Destinations" at bounding box center [111, 240] width 48 height 7
click at [106, 243] on input "Destination All Destinations" at bounding box center [155, 241] width 137 height 10
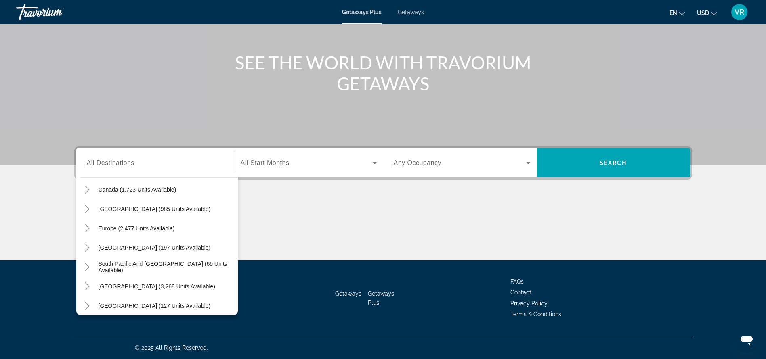
scroll to position [78, 0]
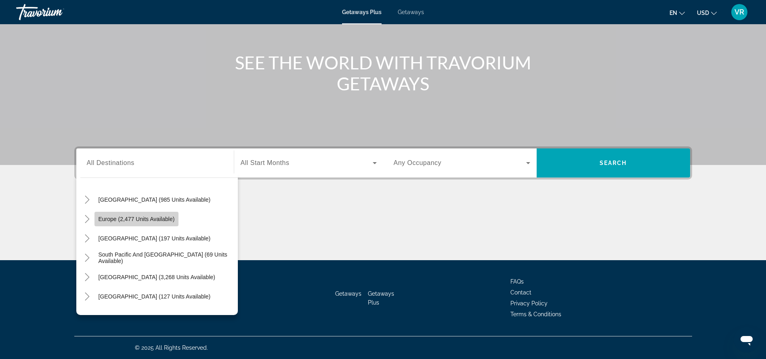
click at [110, 225] on span "Search widget" at bounding box center [137, 219] width 84 height 19
type input "**********"
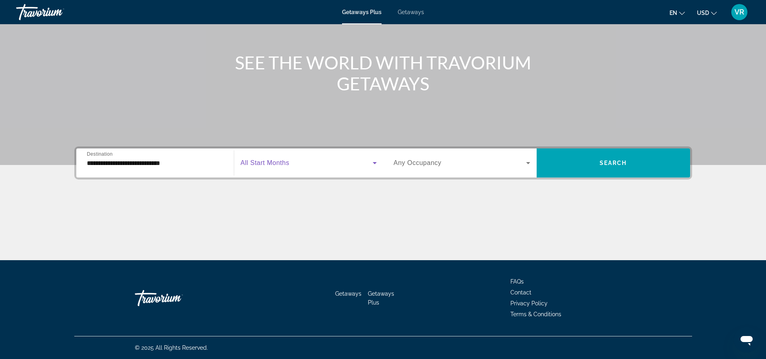
click at [361, 166] on span "Search widget" at bounding box center [307, 163] width 132 height 10
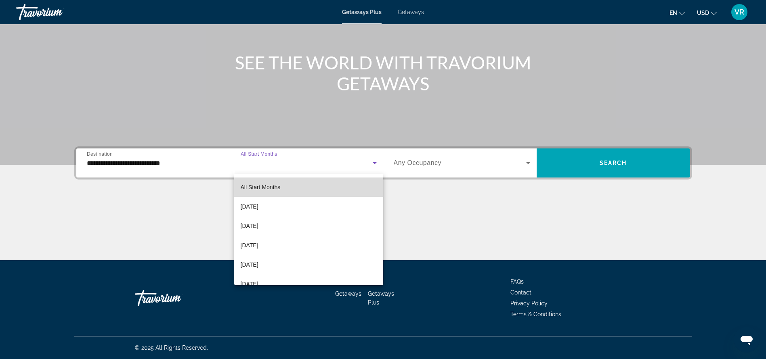
click at [355, 189] on mat-option "All Start Months" at bounding box center [308, 187] width 149 height 19
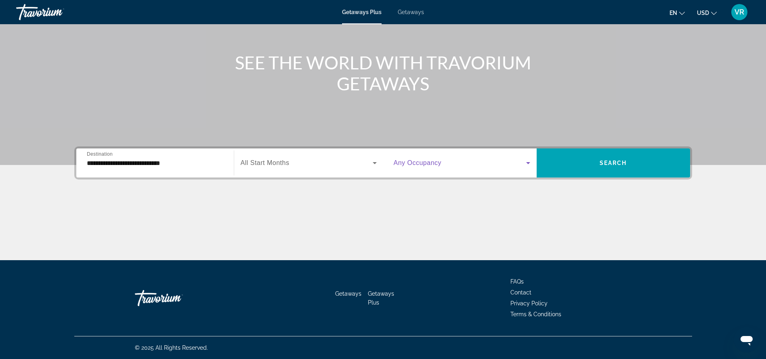
click at [513, 162] on span "Search widget" at bounding box center [460, 163] width 132 height 10
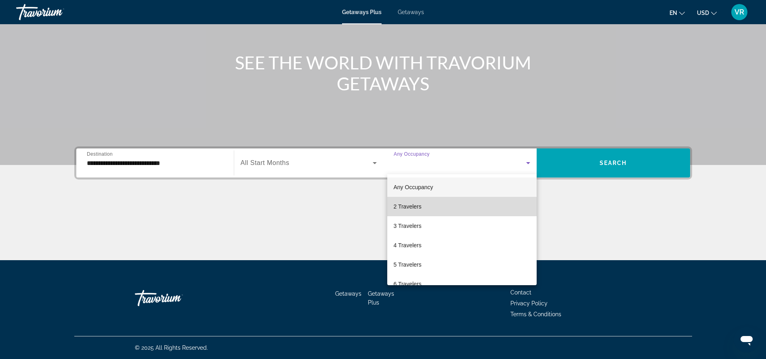
click at [492, 210] on mat-option "2 Travelers" at bounding box center [461, 206] width 149 height 19
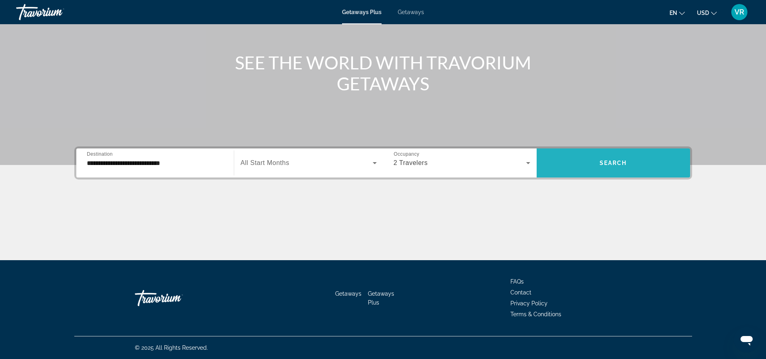
click at [611, 162] on span "Search" at bounding box center [613, 163] width 27 height 6
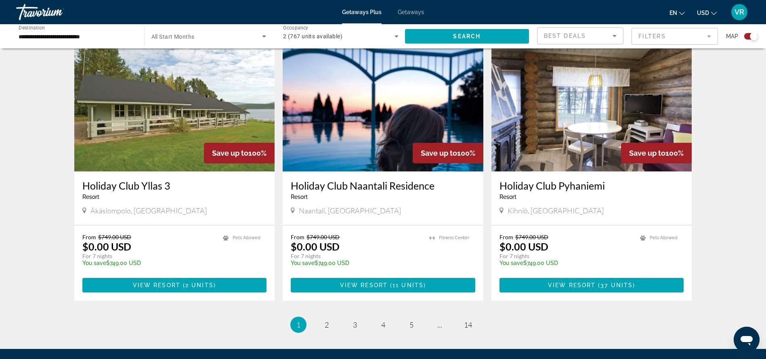
scroll to position [1106, 0]
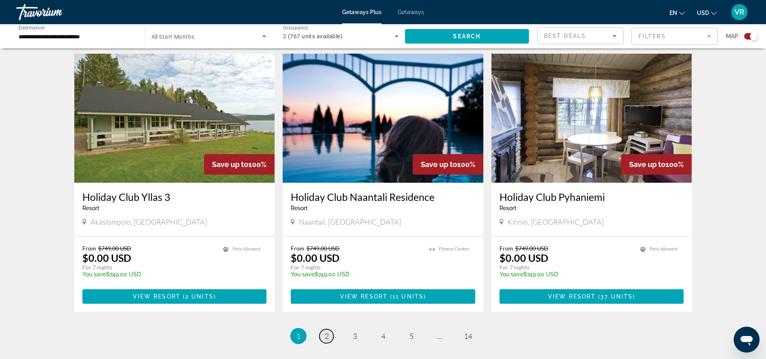
click at [328, 332] on span "2" at bounding box center [327, 336] width 4 height 9
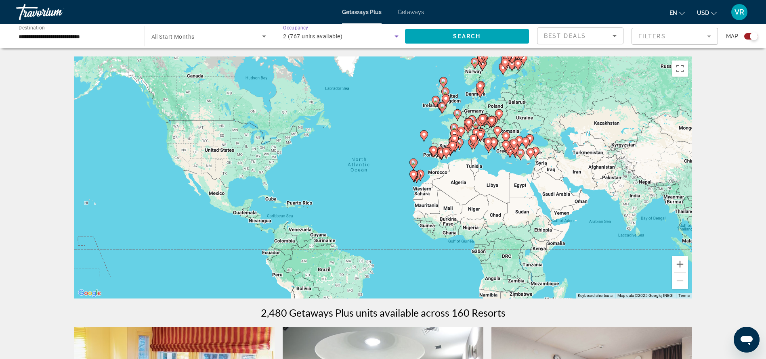
click at [392, 34] on icon "Search widget" at bounding box center [397, 37] width 10 height 10
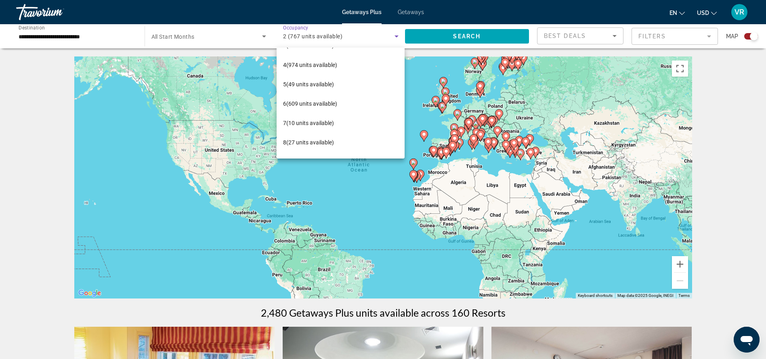
scroll to position [56, 0]
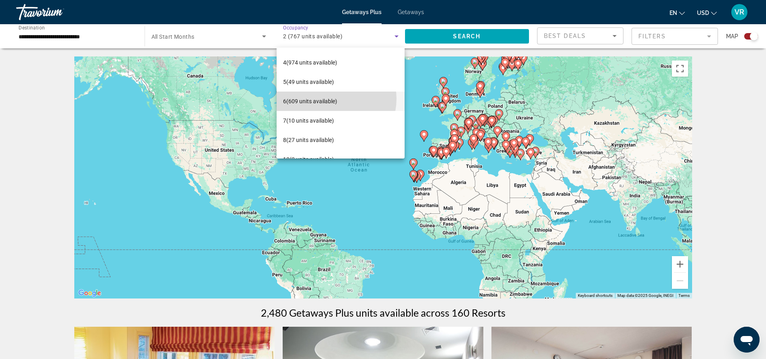
click at [333, 99] on span "6 (609 units available)" at bounding box center [310, 102] width 54 height 10
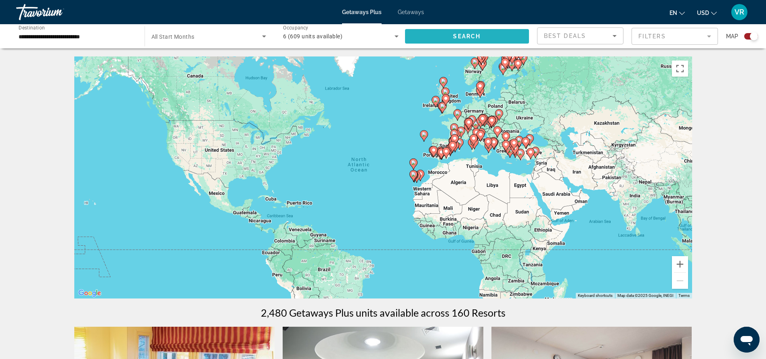
click at [463, 36] on span "Search" at bounding box center [466, 36] width 27 height 6
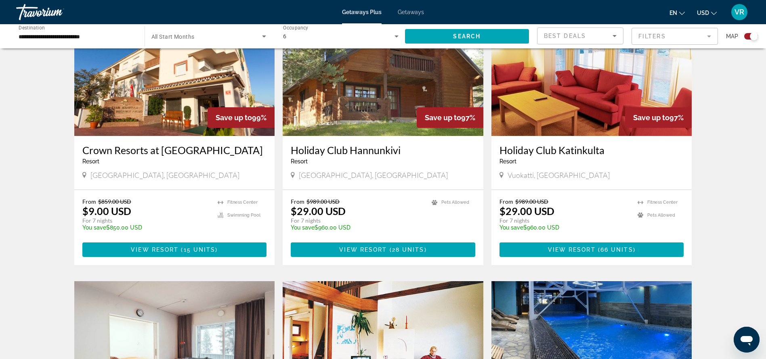
scroll to position [315, 0]
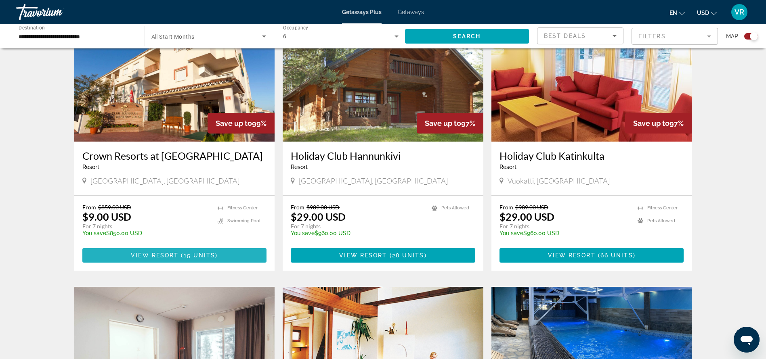
click at [196, 254] on span "15 units" at bounding box center [200, 255] width 32 height 6
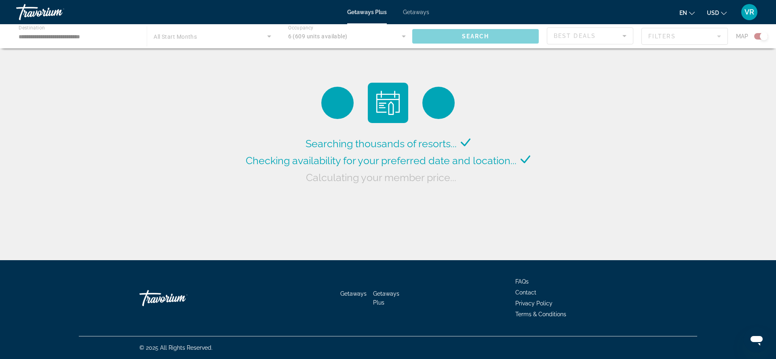
click at [264, 37] on div "Main content" at bounding box center [388, 36] width 776 height 24
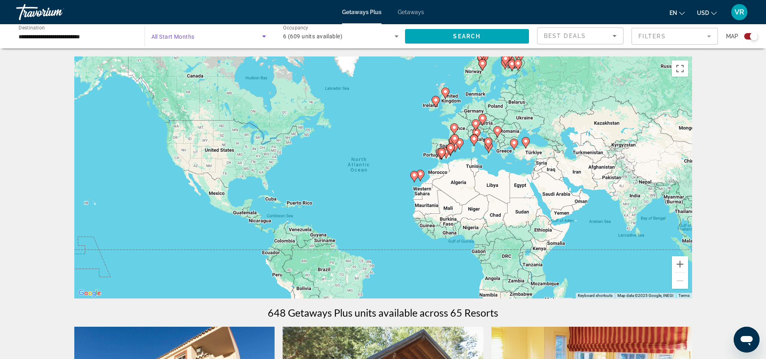
click at [264, 37] on icon "Search widget" at bounding box center [264, 37] width 4 height 2
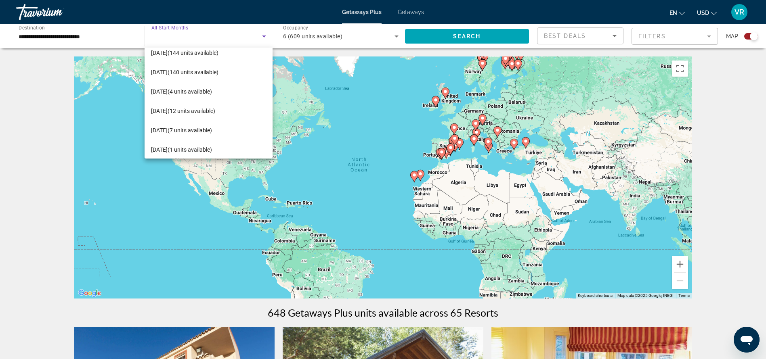
scroll to position [92, 0]
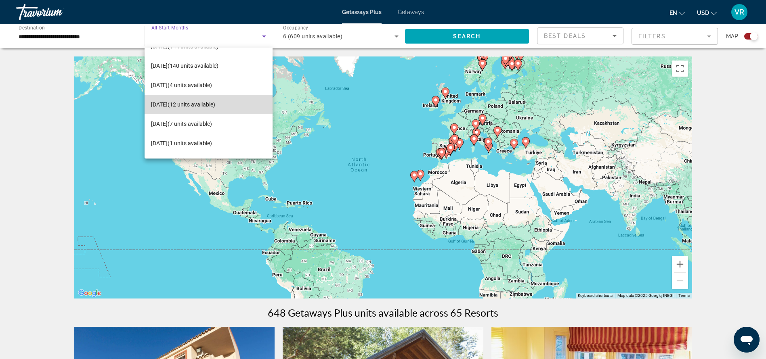
click at [215, 106] on span "March 2026 (12 units available)" at bounding box center [183, 105] width 64 height 10
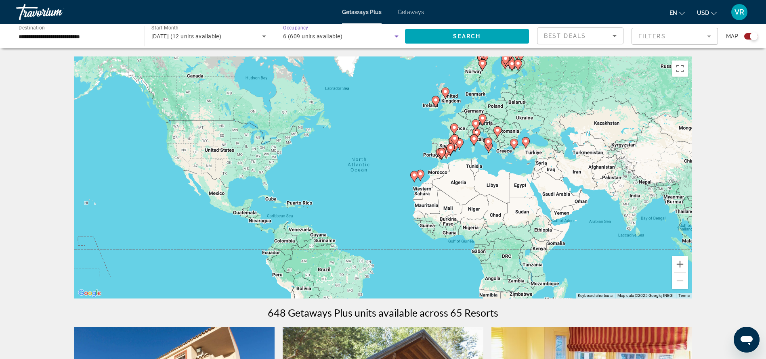
click at [395, 39] on icon "Search widget" at bounding box center [397, 37] width 10 height 10
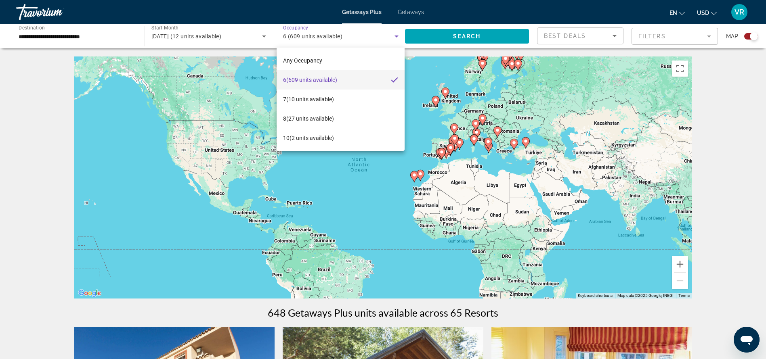
click at [458, 34] on div at bounding box center [383, 179] width 766 height 359
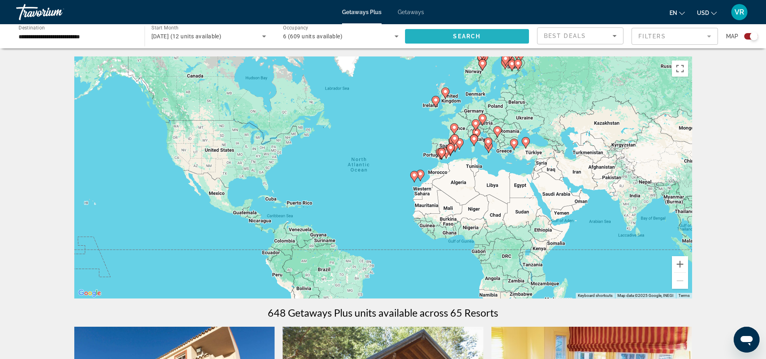
click at [467, 34] on span "Search" at bounding box center [466, 36] width 27 height 6
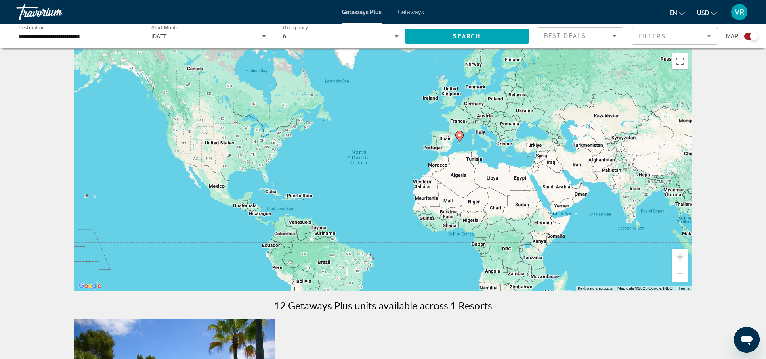
scroll to position [0, 0]
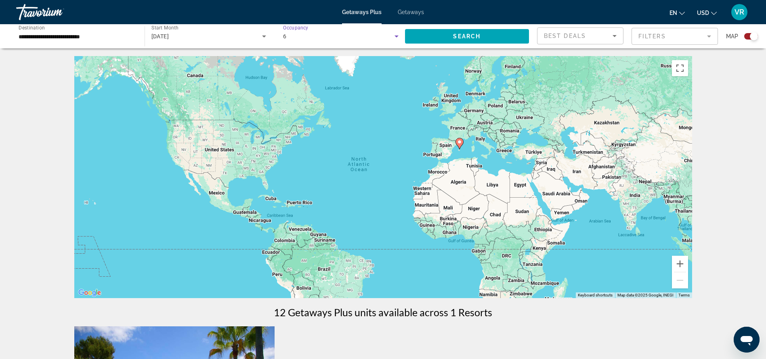
click at [397, 37] on icon "Search widget" at bounding box center [397, 37] width 4 height 2
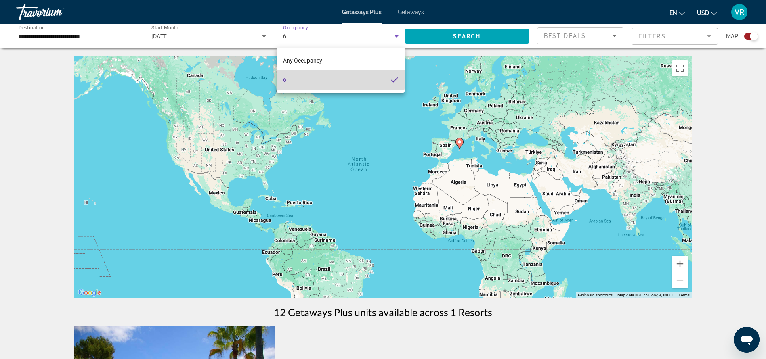
click at [334, 78] on mat-option "6" at bounding box center [341, 79] width 128 height 19
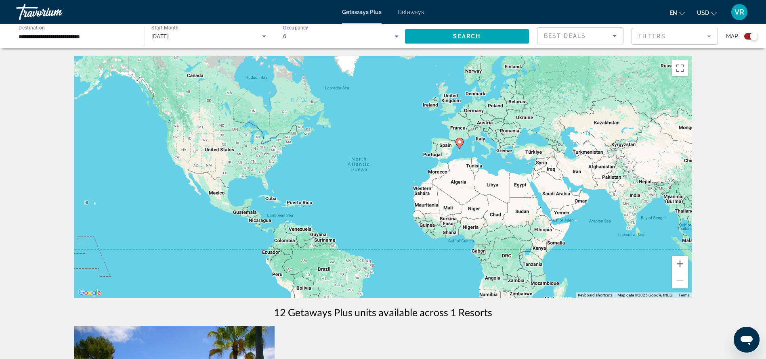
click at [291, 37] on div "6" at bounding box center [338, 37] width 111 height 10
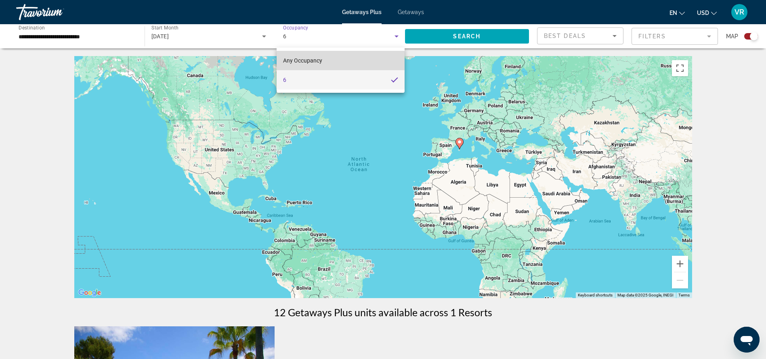
click at [296, 59] on span "Any Occupancy" at bounding box center [302, 60] width 39 height 6
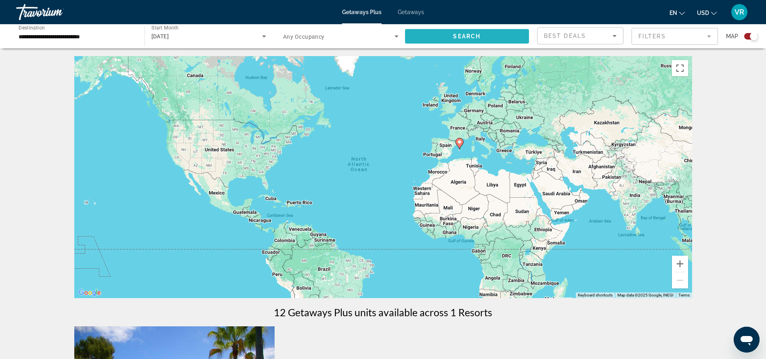
click at [448, 38] on span "Search widget" at bounding box center [467, 36] width 124 height 19
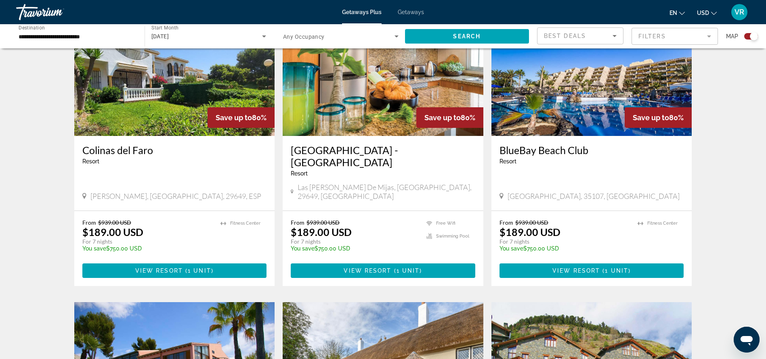
scroll to position [605, 0]
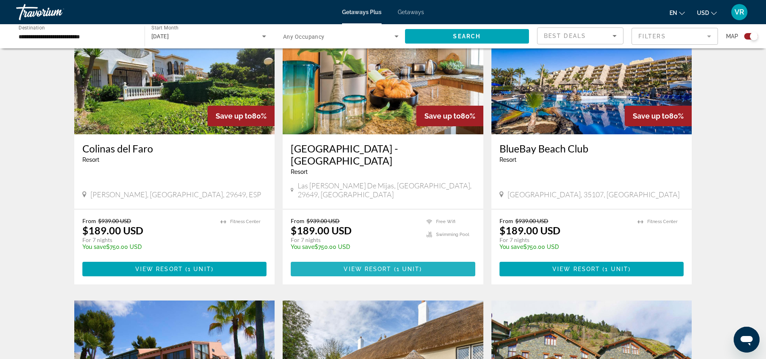
click at [389, 266] on span "View Resort" at bounding box center [368, 269] width 48 height 6
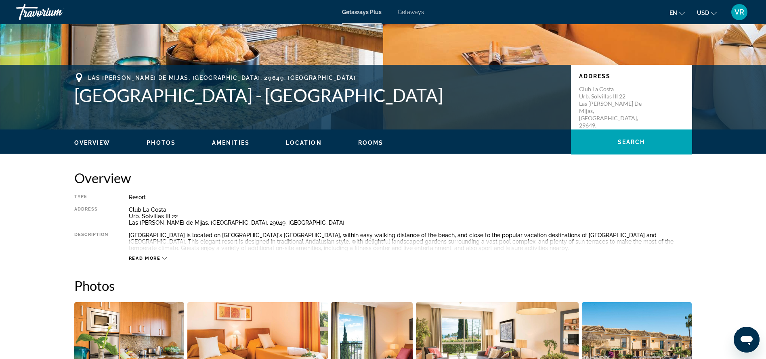
scroll to position [21, 0]
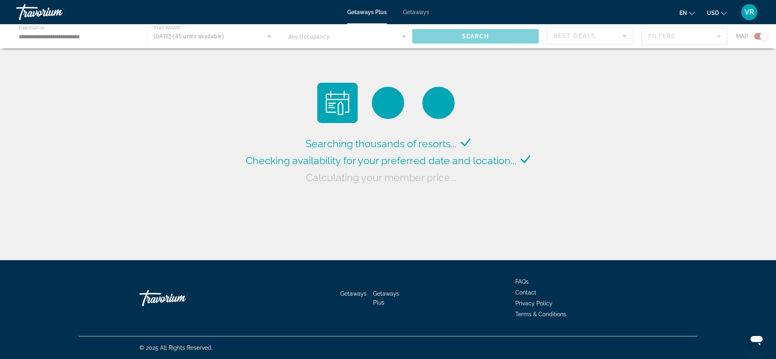
click at [265, 34] on div "Main content" at bounding box center [388, 36] width 776 height 24
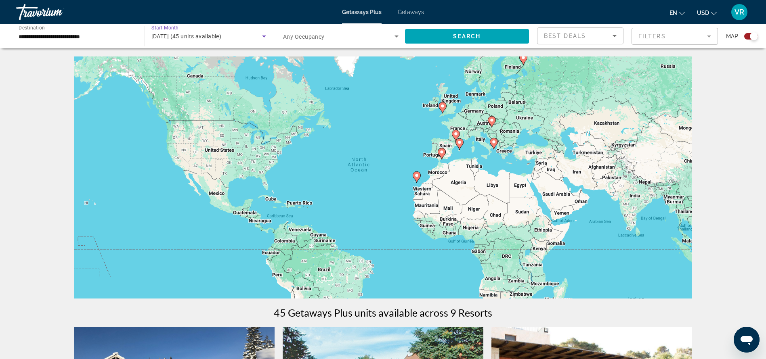
click at [193, 41] on div "March 2026 (45 units available)" at bounding box center [206, 37] width 111 height 10
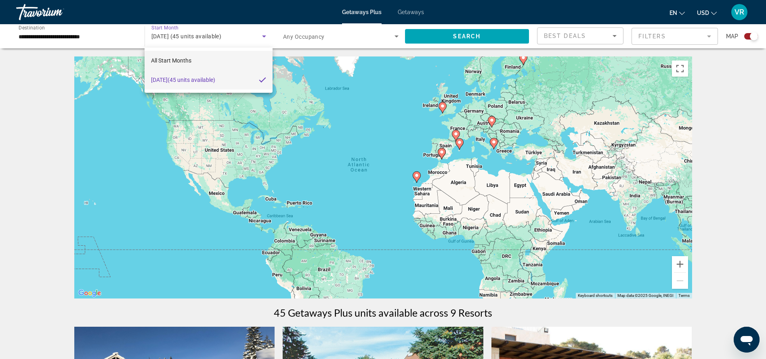
click at [185, 58] on span "All Start Months" at bounding box center [171, 60] width 40 height 6
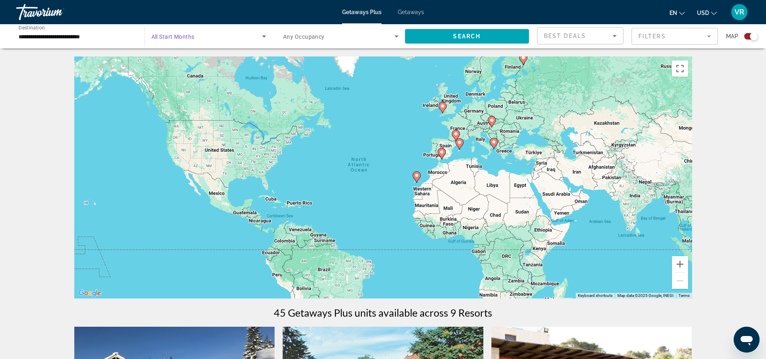
click at [263, 36] on icon "Search widget" at bounding box center [264, 37] width 10 height 10
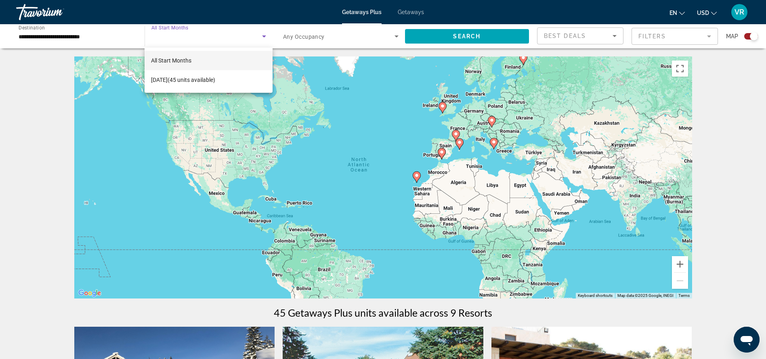
click at [194, 40] on div at bounding box center [383, 179] width 766 height 359
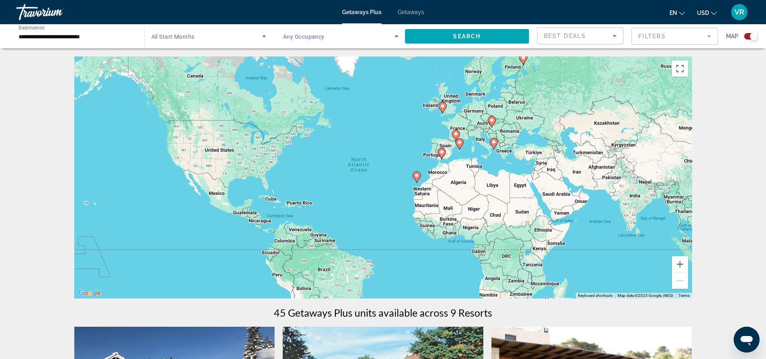
click at [394, 36] on icon "Search widget" at bounding box center [397, 37] width 10 height 10
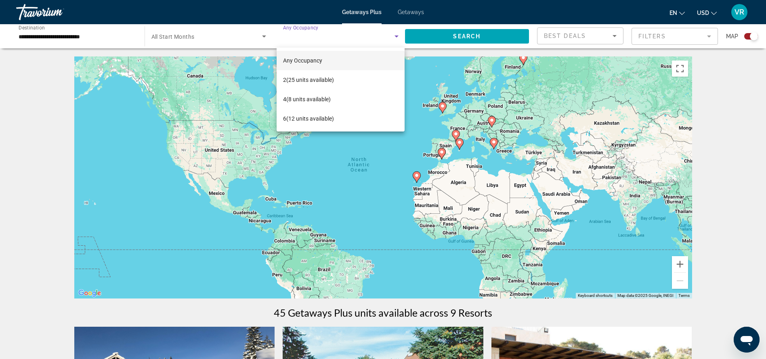
click at [263, 34] on div at bounding box center [383, 179] width 766 height 359
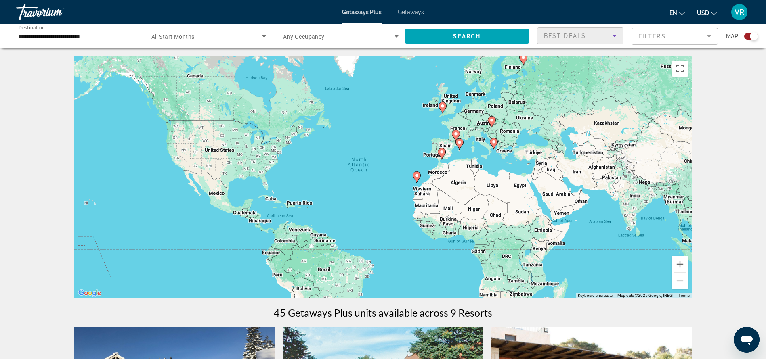
click at [580, 34] on span "Best Deals" at bounding box center [565, 36] width 42 height 6
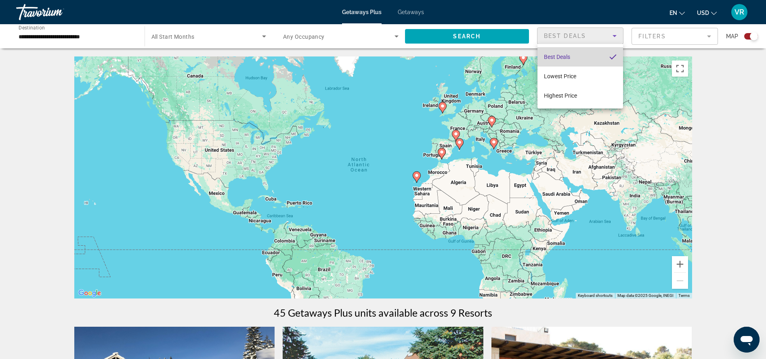
click at [561, 56] on span "Best Deals" at bounding box center [557, 57] width 26 height 6
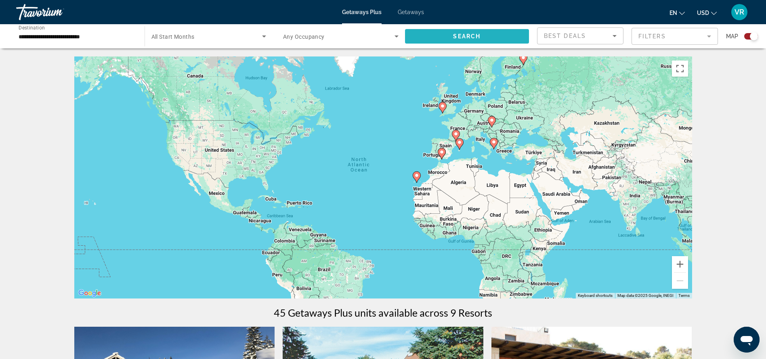
click at [466, 36] on span "Search" at bounding box center [466, 36] width 27 height 6
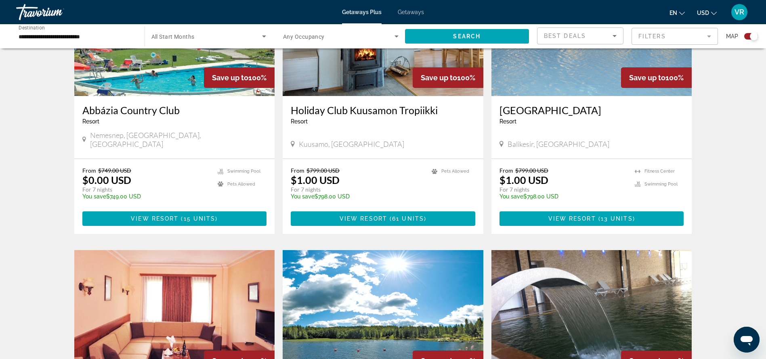
scroll to position [366, 0]
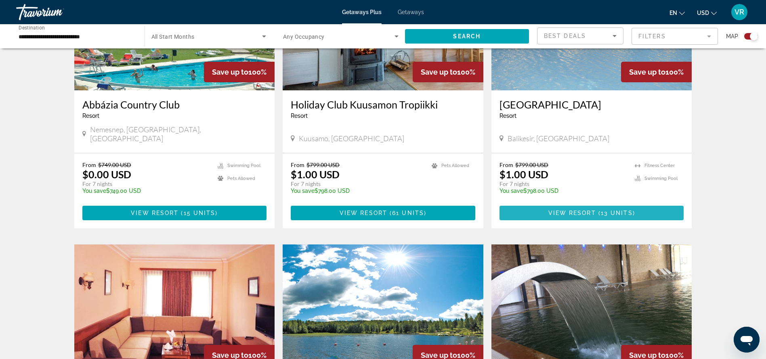
click at [581, 210] on span "View Resort" at bounding box center [573, 213] width 48 height 6
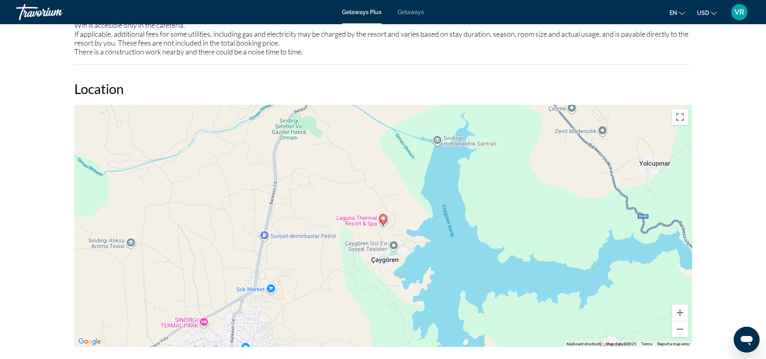
scroll to position [1020, 0]
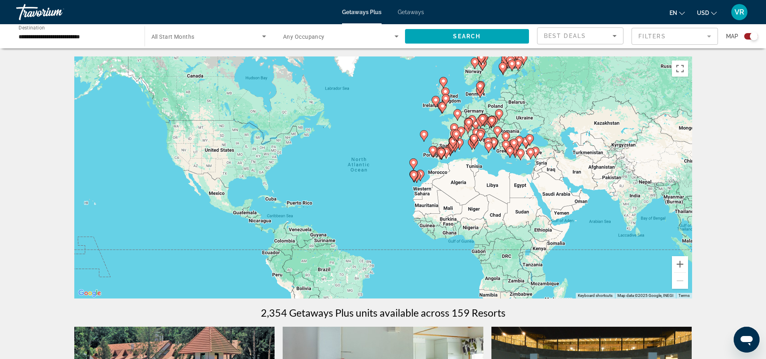
click at [409, 16] on div "Getaways Plus Getaways en English Español Français Italiano Português русский U…" at bounding box center [383, 12] width 766 height 21
click at [408, 12] on span "Getaways" at bounding box center [411, 12] width 26 height 6
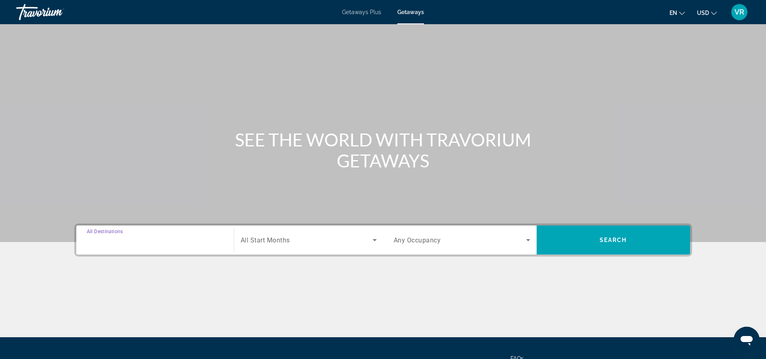
click at [157, 237] on input "Destination All Destinations" at bounding box center [155, 241] width 137 height 10
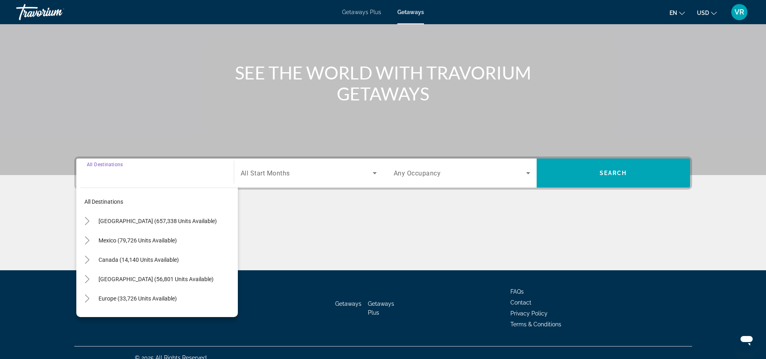
scroll to position [77, 0]
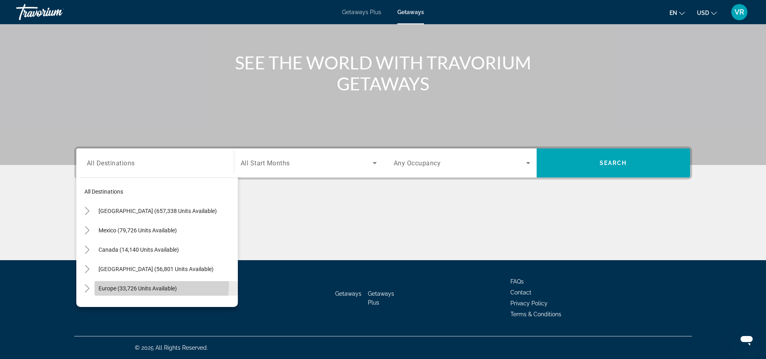
click at [137, 284] on span "Search widget" at bounding box center [166, 288] width 143 height 19
type input "**********"
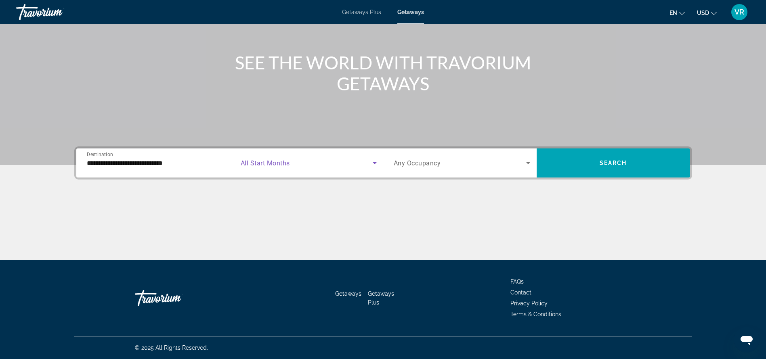
click at [371, 165] on icon "Search widget" at bounding box center [375, 163] width 10 height 10
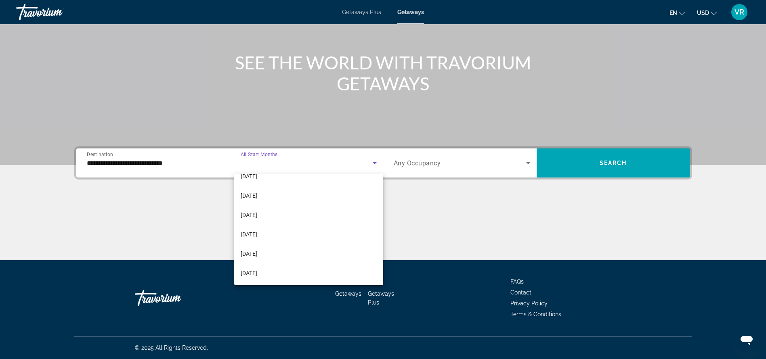
scroll to position [134, 0]
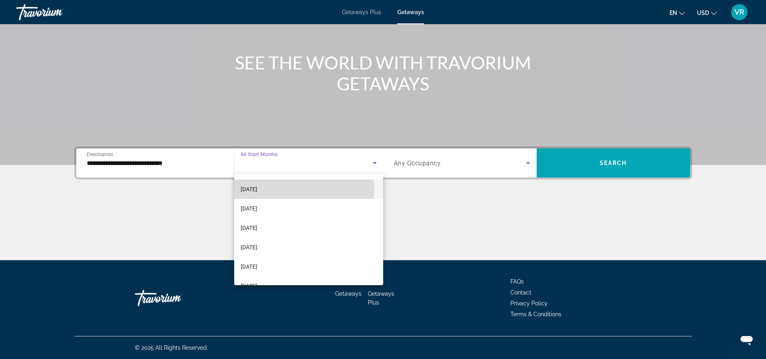
click at [284, 191] on mat-option "[DATE]" at bounding box center [308, 189] width 149 height 19
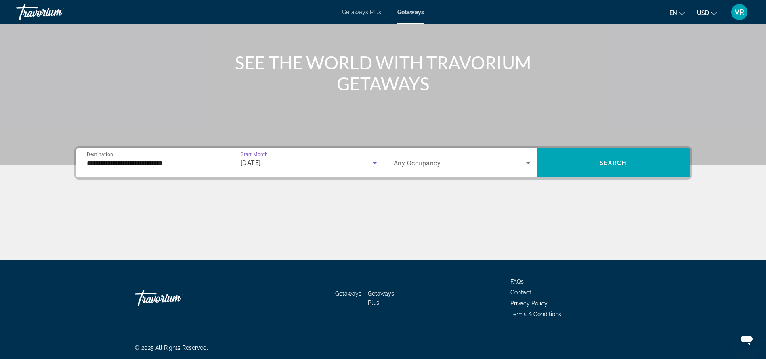
click at [526, 165] on icon "Search widget" at bounding box center [528, 163] width 10 height 10
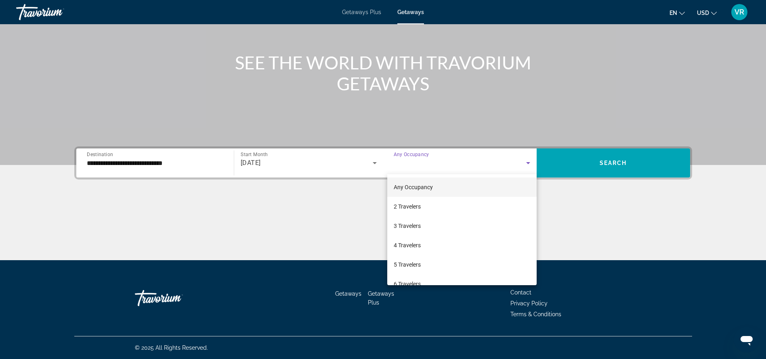
click at [605, 163] on div at bounding box center [383, 179] width 766 height 359
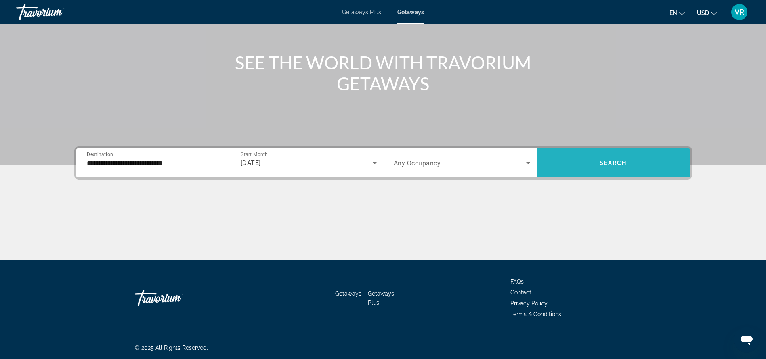
click at [615, 162] on span "Search" at bounding box center [613, 163] width 27 height 6
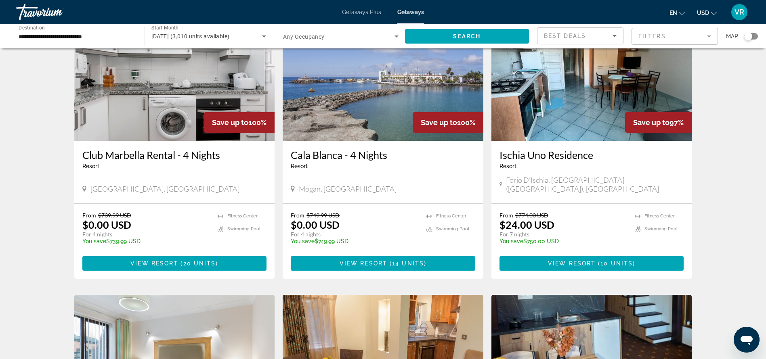
scroll to position [608, 0]
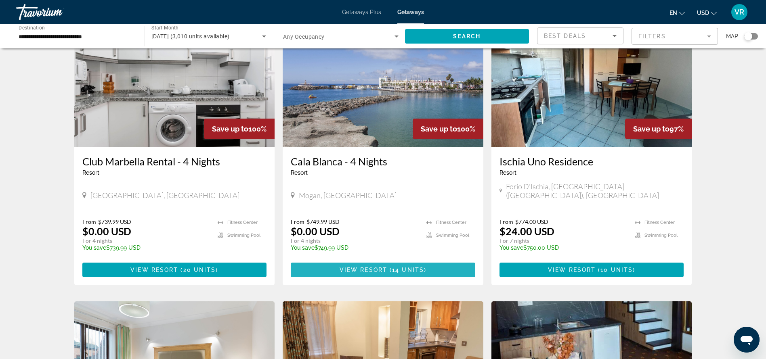
click at [402, 267] on span "14 units" at bounding box center [408, 270] width 32 height 6
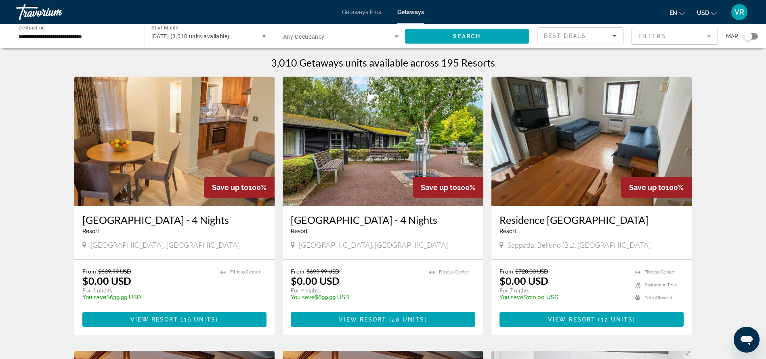
click at [710, 38] on mat-form-field "Filters" at bounding box center [675, 36] width 86 height 17
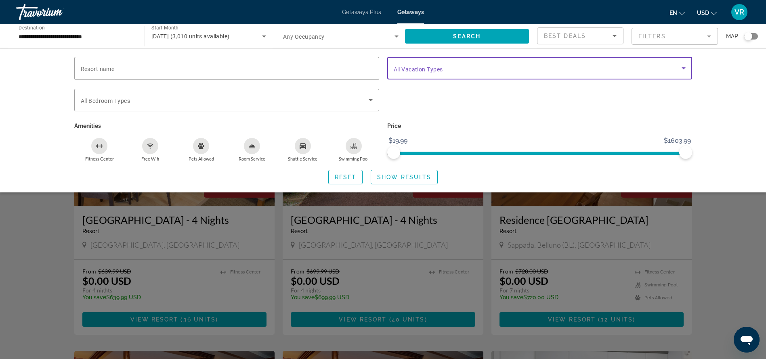
click at [686, 67] on icon "Search widget" at bounding box center [684, 68] width 10 height 10
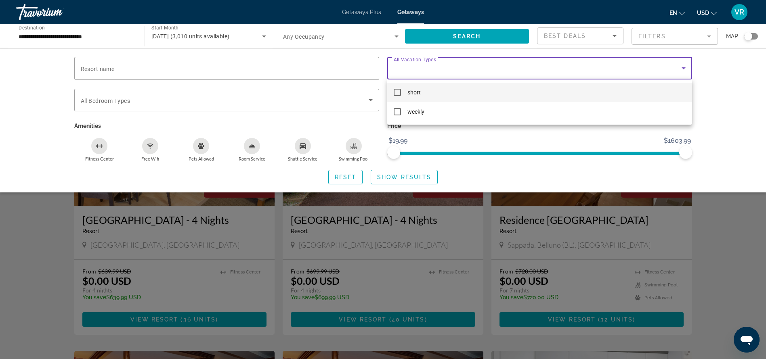
click at [686, 67] on div at bounding box center [383, 179] width 766 height 359
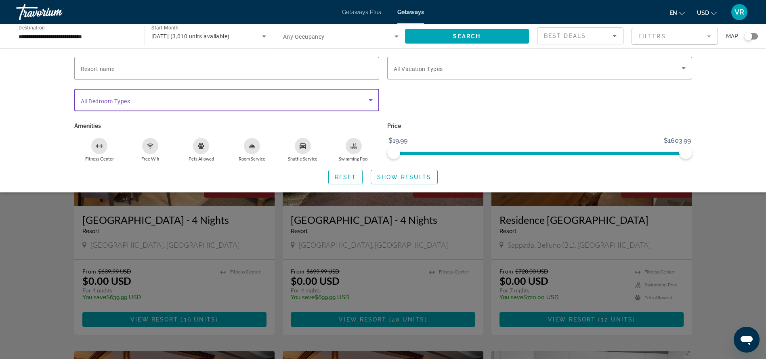
click at [370, 100] on icon "Search widget" at bounding box center [371, 100] width 4 height 2
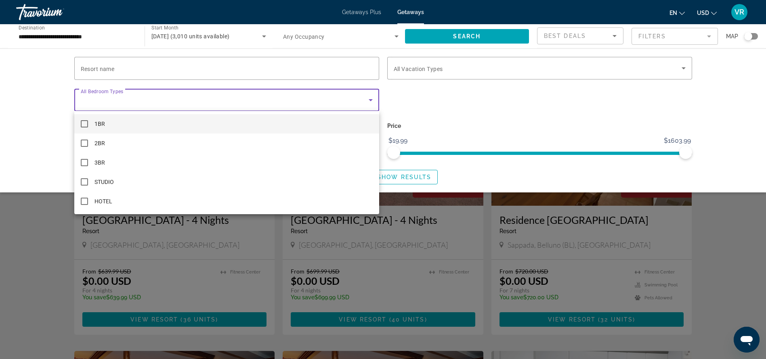
click at [370, 100] on div at bounding box center [383, 179] width 766 height 359
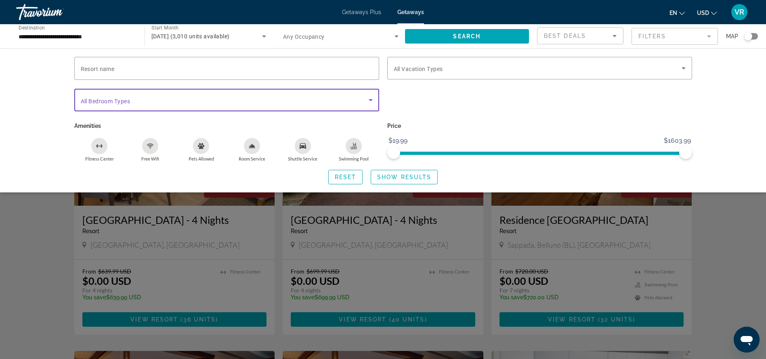
click at [370, 100] on icon "Search widget" at bounding box center [371, 100] width 4 height 2
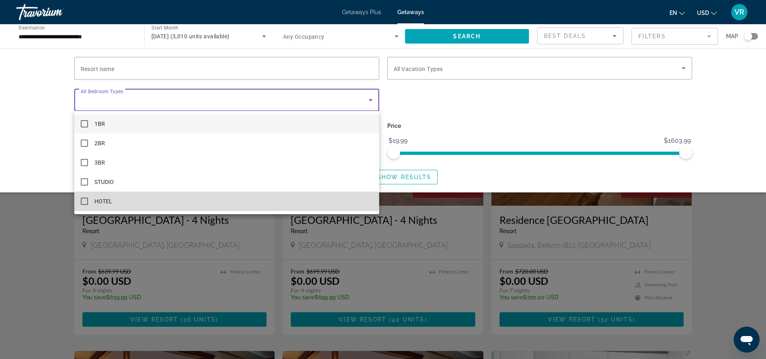
click at [282, 204] on mat-option "HOTEL" at bounding box center [226, 201] width 305 height 19
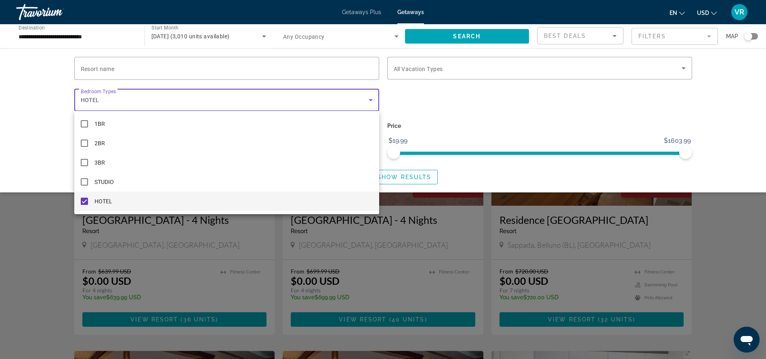
click at [405, 101] on div at bounding box center [383, 179] width 766 height 359
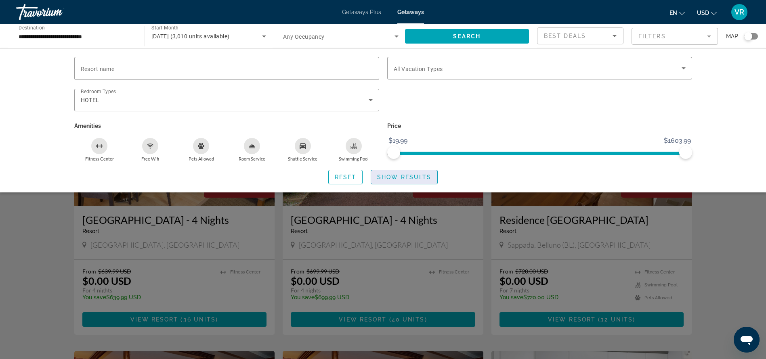
click at [391, 175] on span "Show Results" at bounding box center [404, 177] width 54 height 6
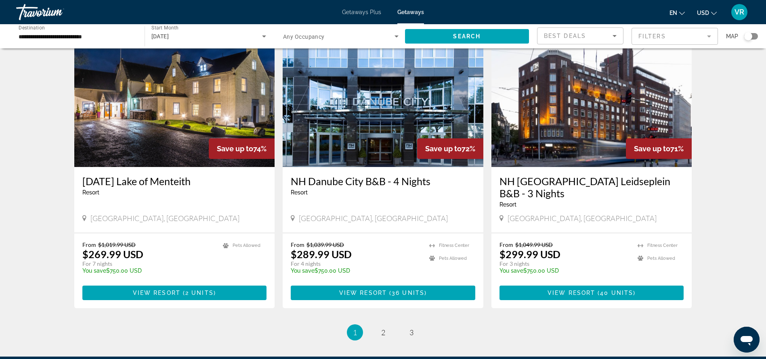
scroll to position [902, 0]
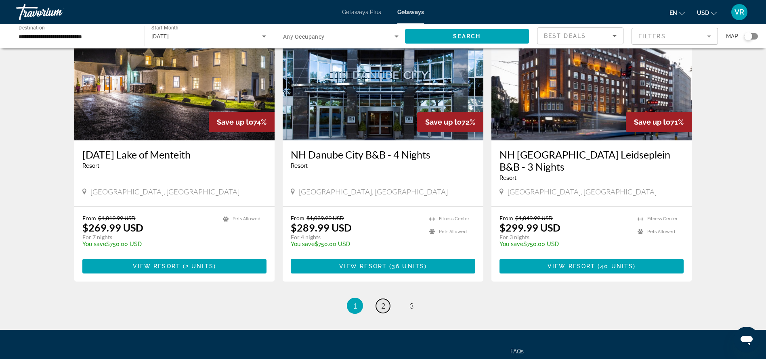
click at [382, 302] on span "2" at bounding box center [383, 306] width 4 height 9
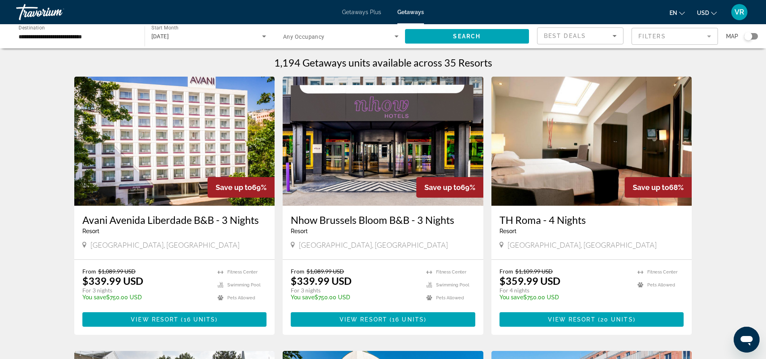
click at [706, 12] on span "USD" at bounding box center [703, 13] width 12 height 6
click at [696, 62] on button "GBP (£)" at bounding box center [691, 64] width 40 height 11
click at [473, 38] on span "Search" at bounding box center [466, 36] width 27 height 6
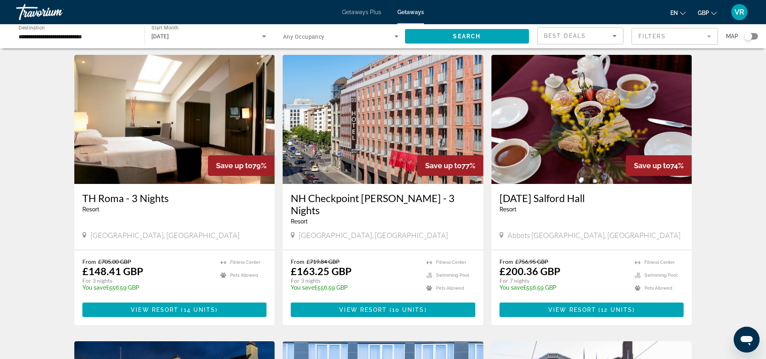
scroll to position [585, 0]
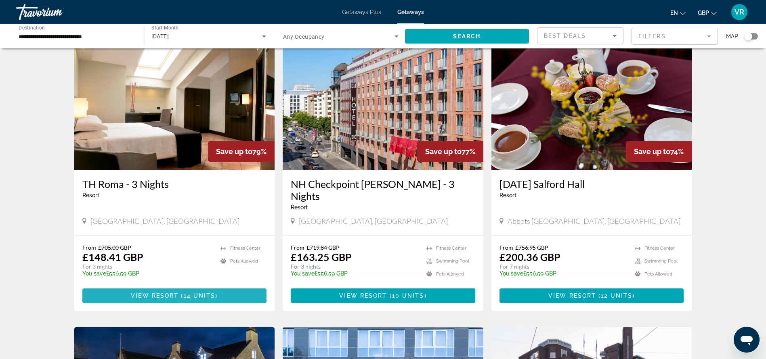
click at [181, 293] on span "Main content" at bounding box center [180, 296] width 2 height 6
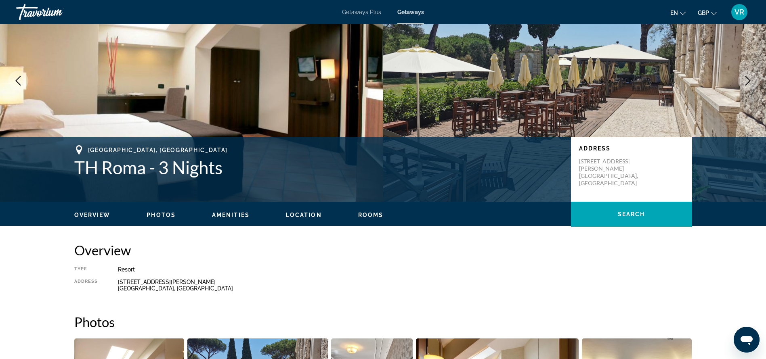
scroll to position [27, 0]
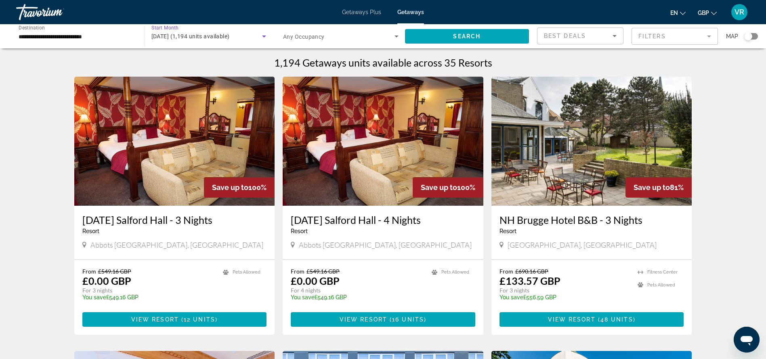
click at [264, 37] on icon "Search widget" at bounding box center [264, 37] width 4 height 2
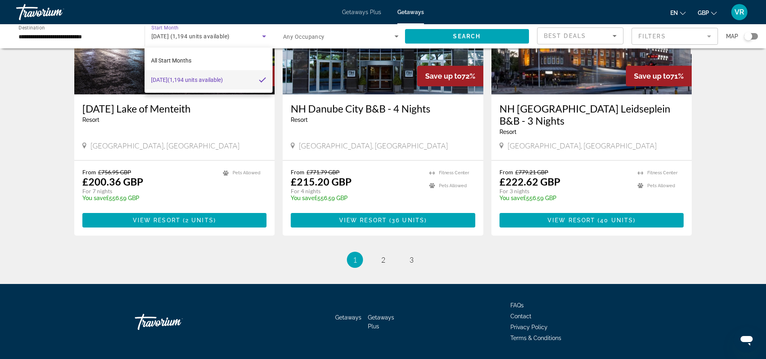
scroll to position [943, 0]
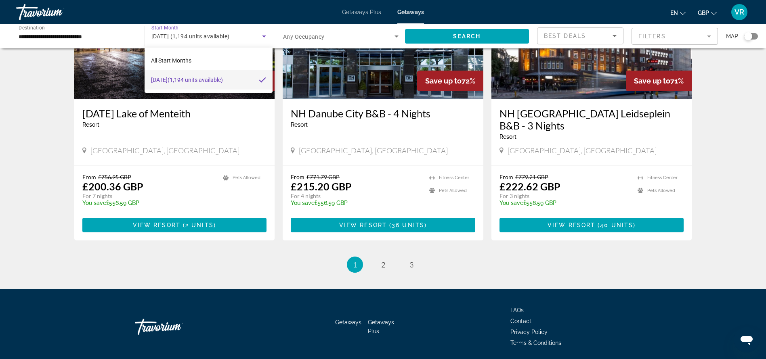
click at [383, 253] on div at bounding box center [383, 179] width 766 height 359
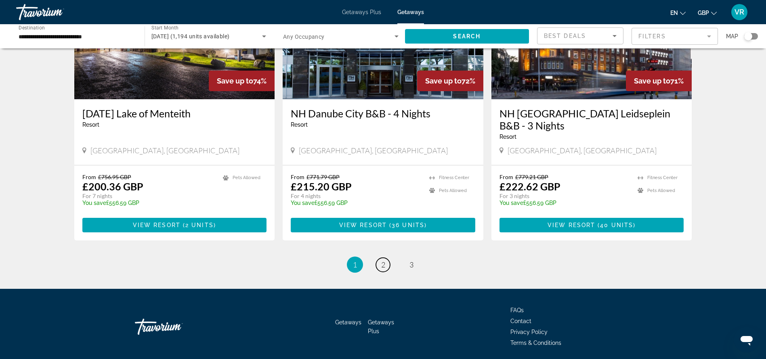
click at [383, 261] on span "2" at bounding box center [383, 265] width 4 height 9
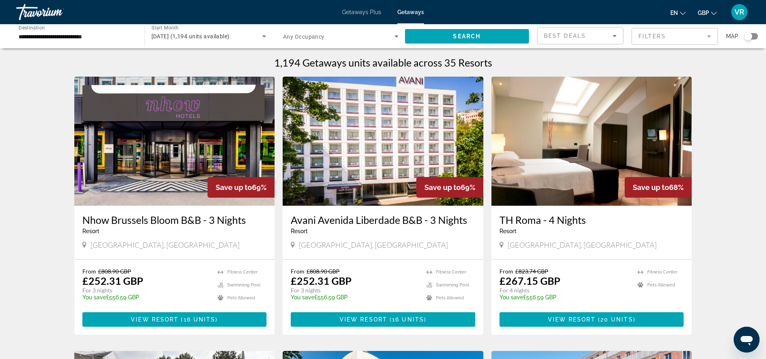
click at [266, 33] on icon "Search widget" at bounding box center [264, 37] width 10 height 10
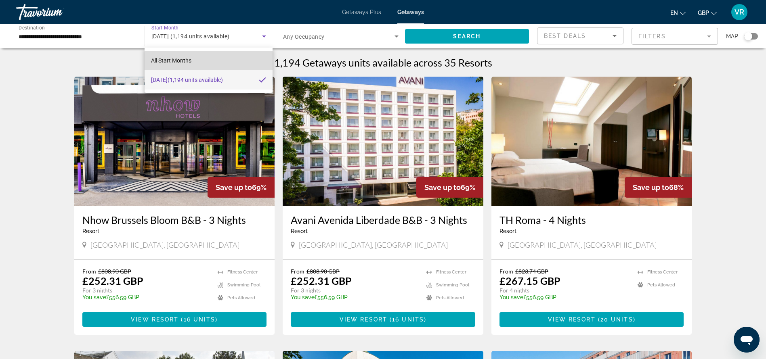
click at [195, 62] on mat-option "All Start Months" at bounding box center [209, 60] width 128 height 19
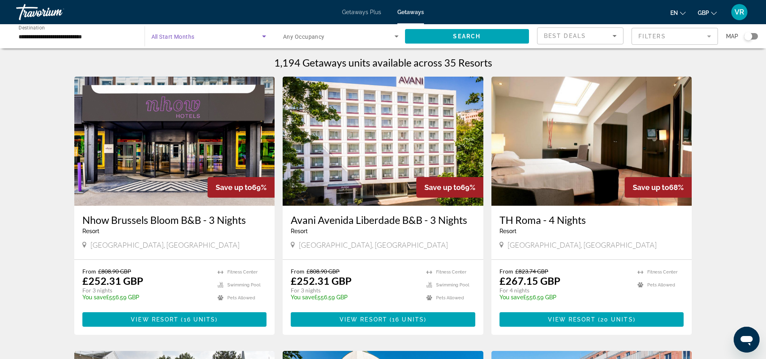
click at [263, 35] on icon "Search widget" at bounding box center [264, 37] width 10 height 10
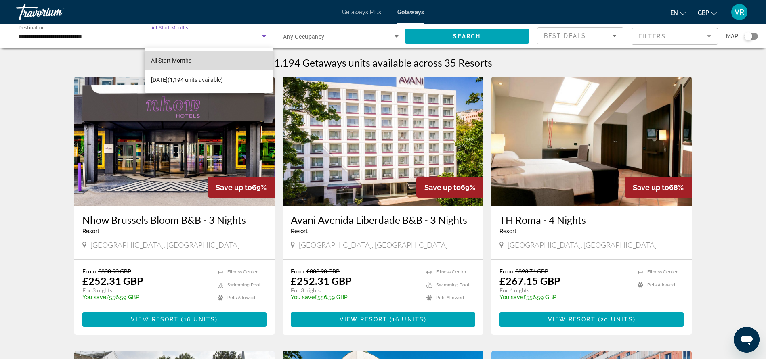
click at [187, 59] on span "All Start Months" at bounding box center [171, 60] width 40 height 6
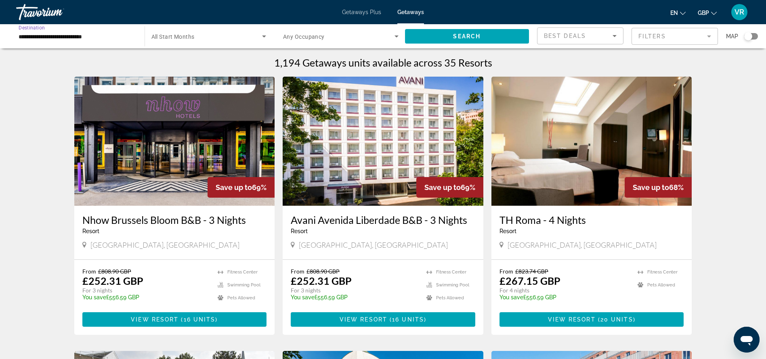
click at [109, 39] on input "**********" at bounding box center [77, 37] width 116 height 10
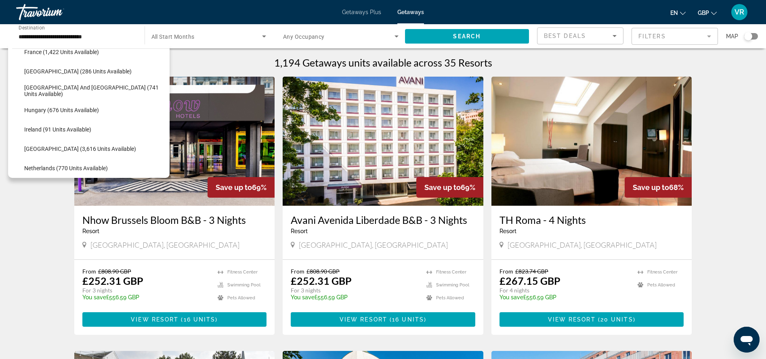
scroll to position [249, 0]
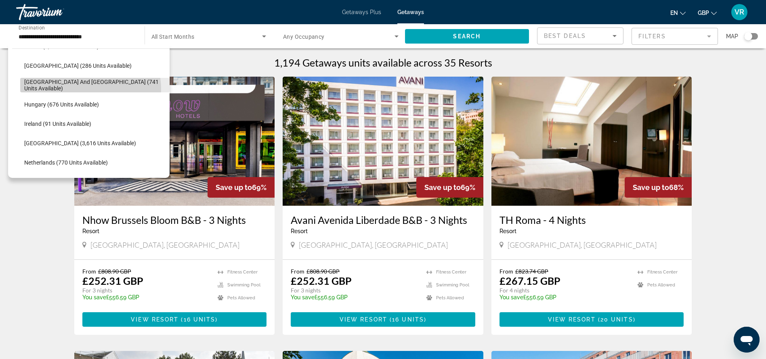
click at [72, 90] on span "Search widget" at bounding box center [94, 85] width 149 height 19
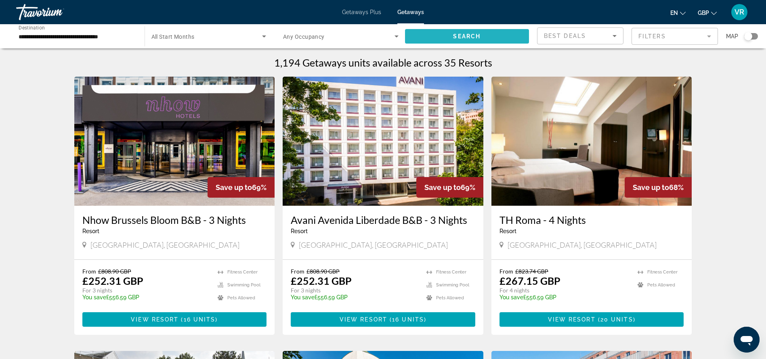
click at [442, 36] on span "Search widget" at bounding box center [467, 36] width 124 height 19
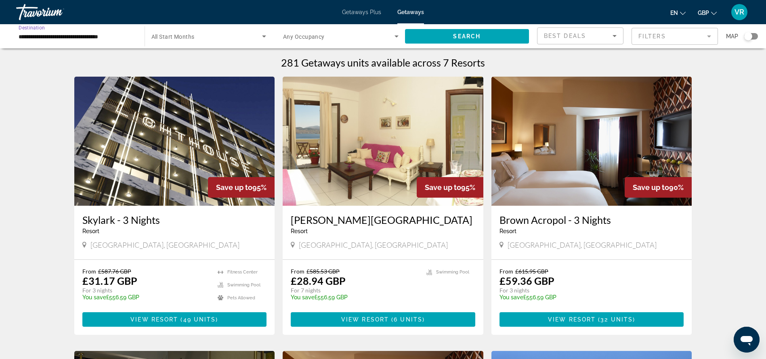
click at [74, 38] on input "**********" at bounding box center [77, 37] width 116 height 10
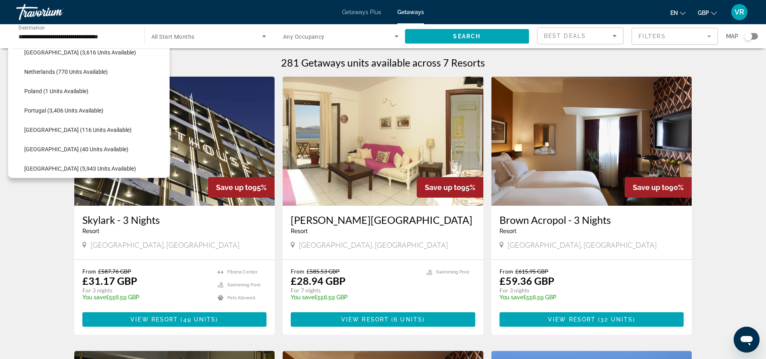
scroll to position [343, 0]
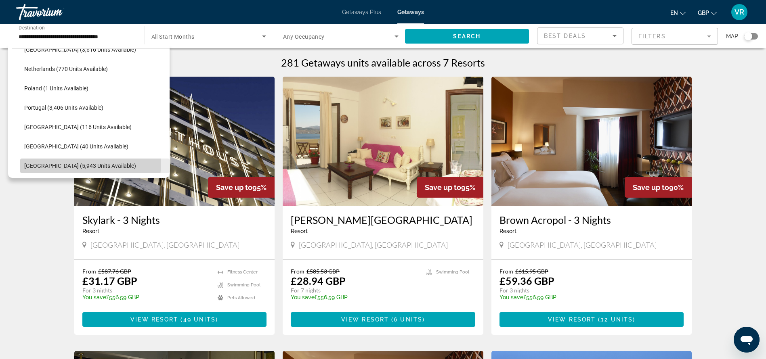
click at [56, 161] on span "Search widget" at bounding box center [94, 165] width 149 height 19
type input "**********"
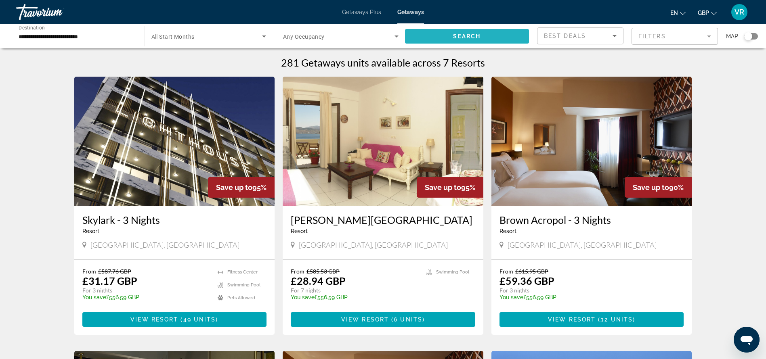
click at [429, 32] on span "Search widget" at bounding box center [467, 36] width 124 height 19
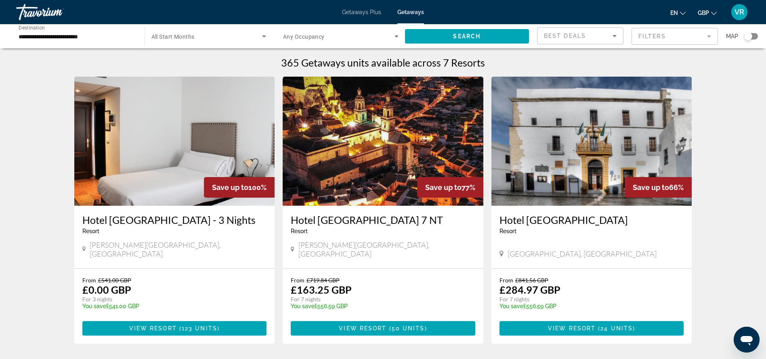
click at [367, 11] on span "Getaways Plus" at bounding box center [361, 12] width 39 height 6
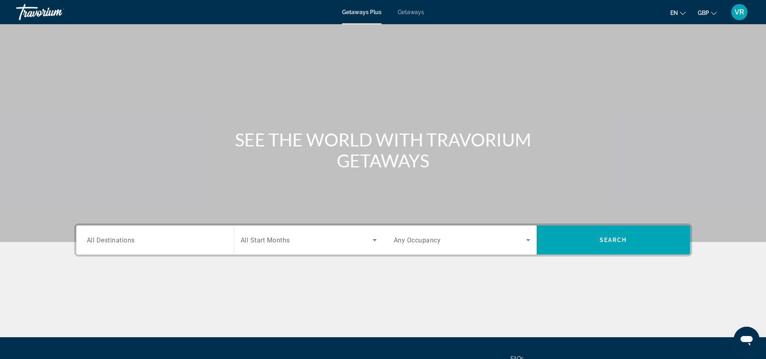
click at [134, 240] on span "All Destinations" at bounding box center [111, 240] width 48 height 8
click at [134, 240] on input "Destination All Destinations" at bounding box center [155, 241] width 137 height 10
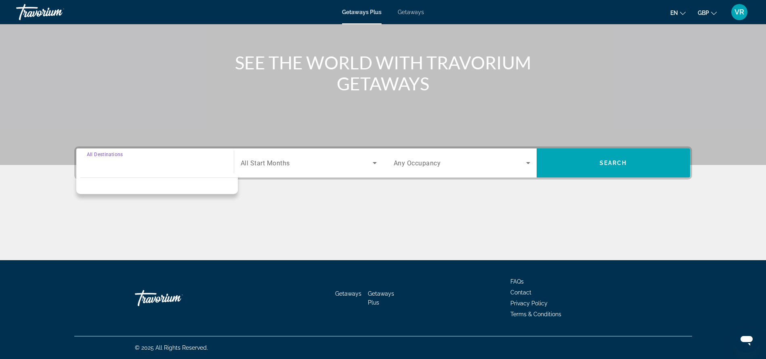
click at [137, 163] on input "Destination All Destinations" at bounding box center [155, 164] width 137 height 10
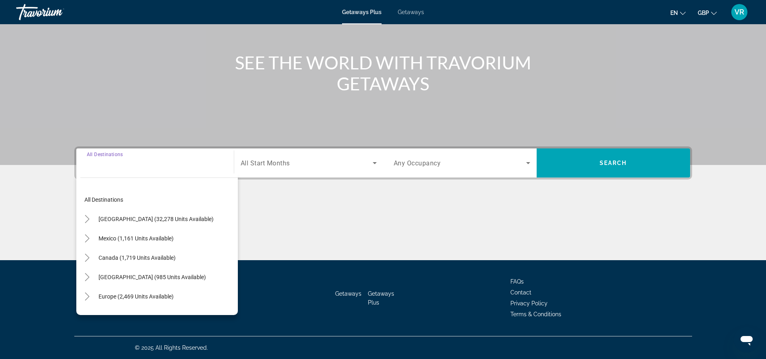
drag, startPoint x: 137, startPoint y: 163, endPoint x: 116, endPoint y: 161, distance: 20.3
click at [116, 161] on input "Destination All Destinations" at bounding box center [155, 164] width 137 height 10
click at [91, 293] on icon "Toggle Europe (2,469 units available)" at bounding box center [87, 297] width 8 height 8
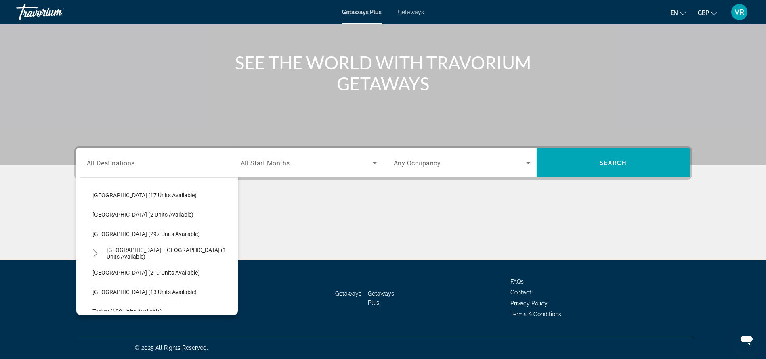
scroll to position [341, 0]
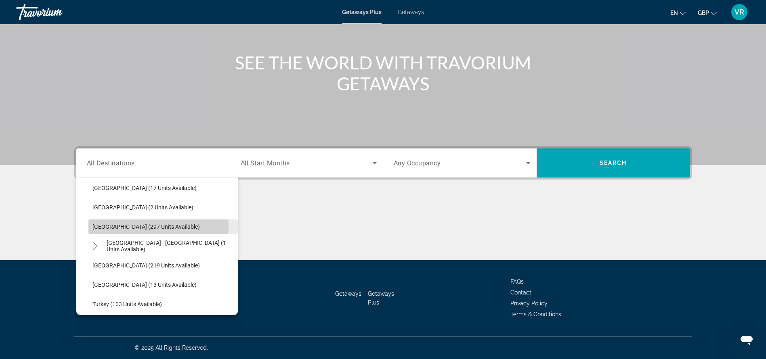
click at [118, 226] on span "Spain (297 units available)" at bounding box center [146, 227] width 107 height 6
type input "**********"
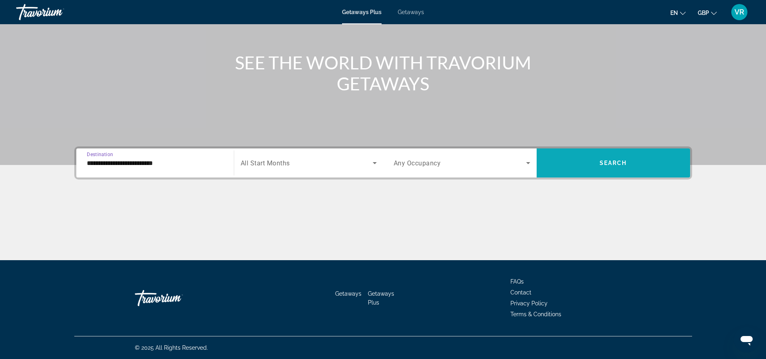
click at [609, 163] on span "Search" at bounding box center [613, 163] width 27 height 6
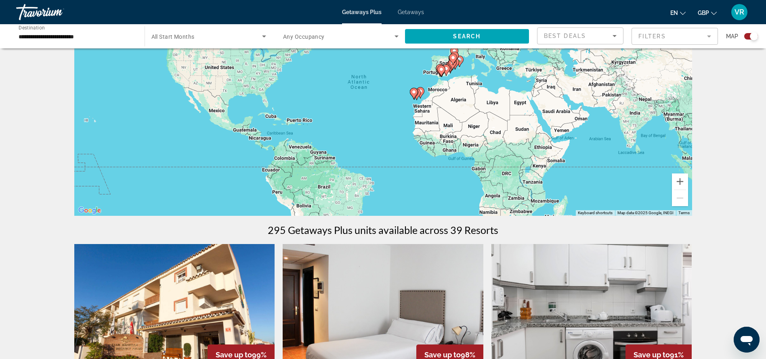
scroll to position [71, 0]
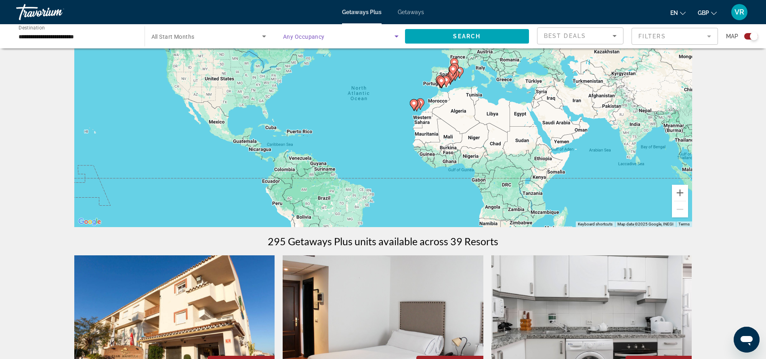
click at [395, 36] on icon "Search widget" at bounding box center [397, 37] width 10 height 10
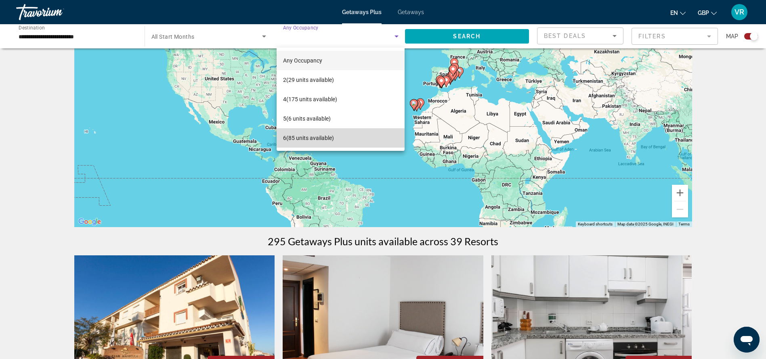
click at [326, 138] on span "6 (85 units available)" at bounding box center [308, 138] width 51 height 10
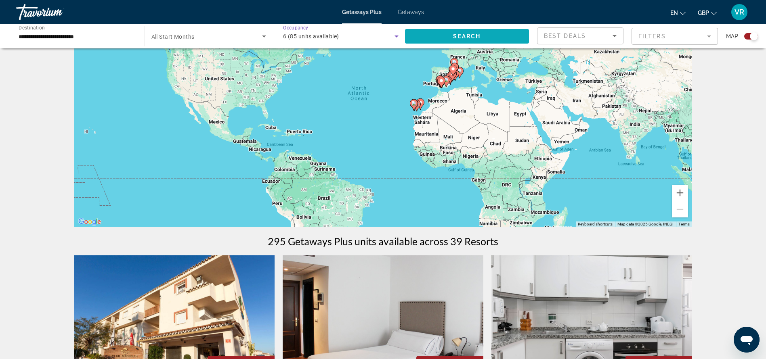
click at [463, 37] on span "Search" at bounding box center [466, 36] width 27 height 6
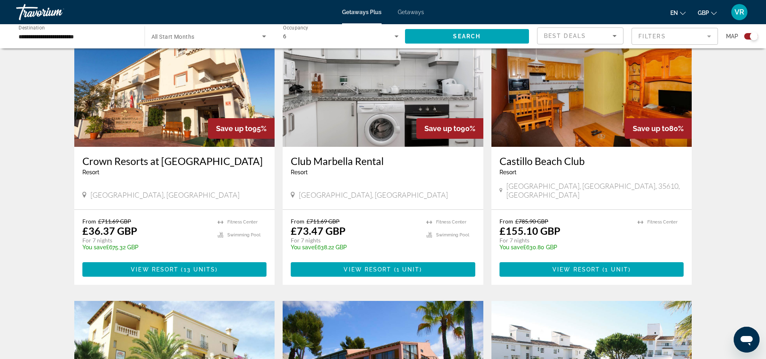
scroll to position [328, 0]
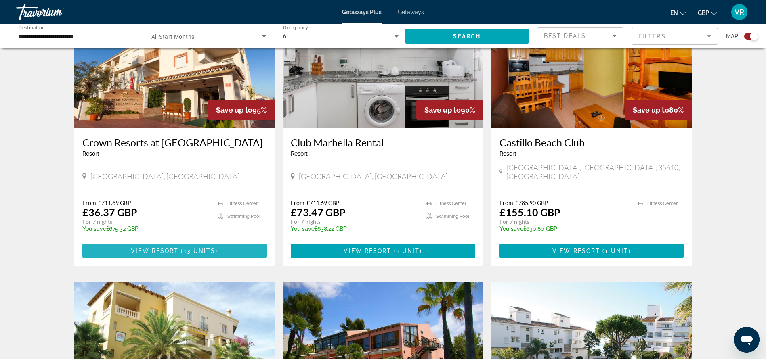
click at [187, 248] on span "13 units" at bounding box center [200, 251] width 32 height 6
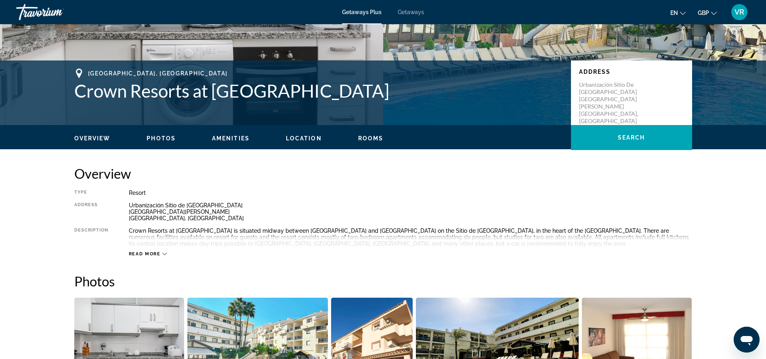
scroll to position [127, 0]
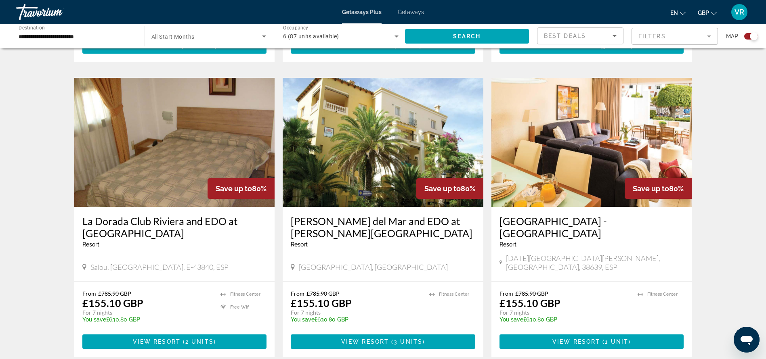
scroll to position [1125, 0]
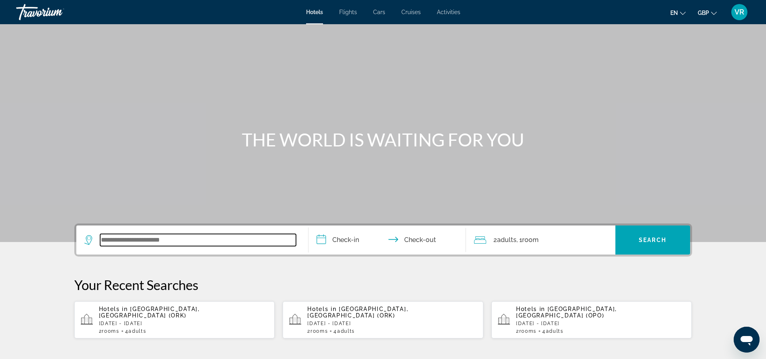
click at [140, 238] on input "Search widget" at bounding box center [198, 240] width 196 height 12
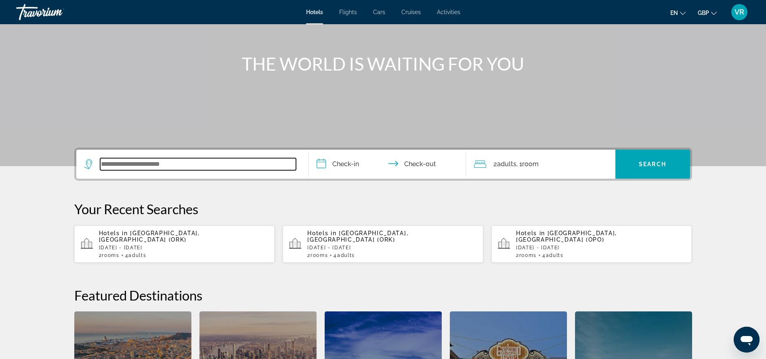
scroll to position [74, 0]
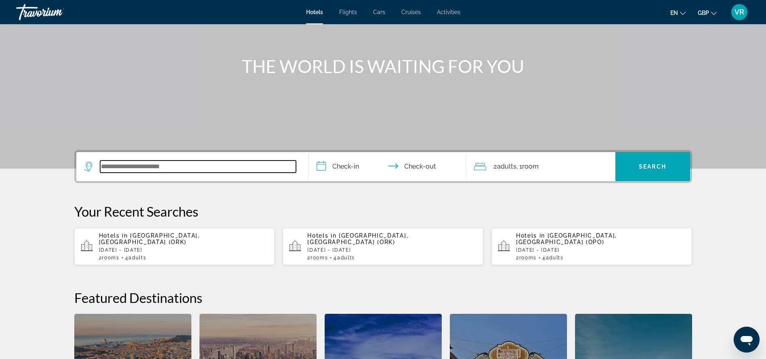
click at [188, 168] on input "Search widget" at bounding box center [198, 167] width 196 height 12
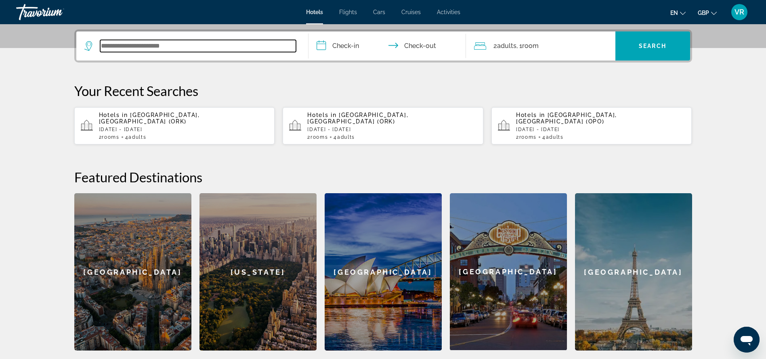
scroll to position [198, 0]
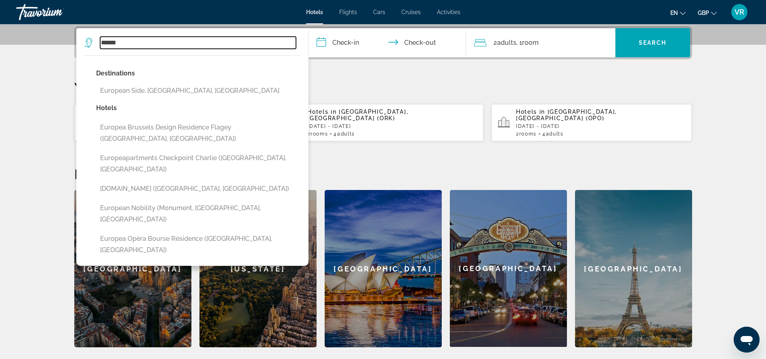
click at [150, 43] on input "******" at bounding box center [198, 43] width 196 height 12
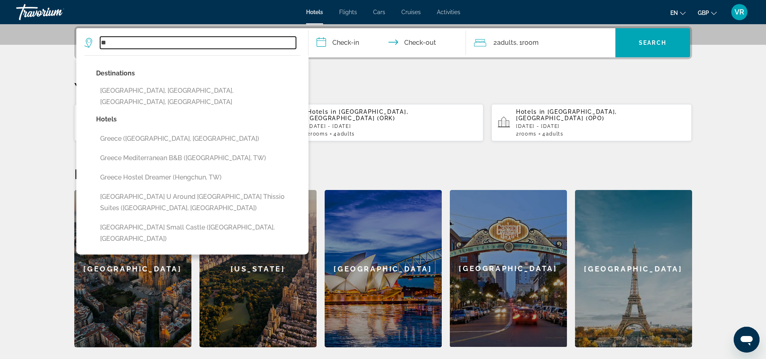
type input "*"
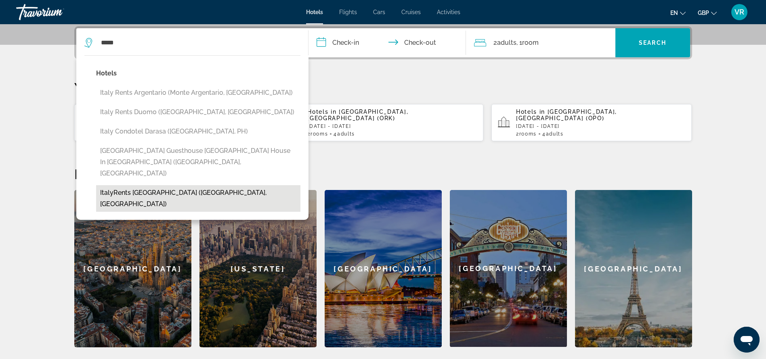
click at [139, 185] on button "ItalyRents Piazza Navona (Rome, IT)" at bounding box center [198, 198] width 204 height 27
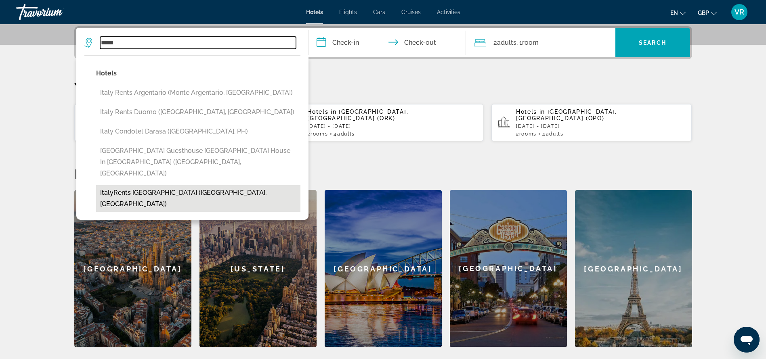
type input "**********"
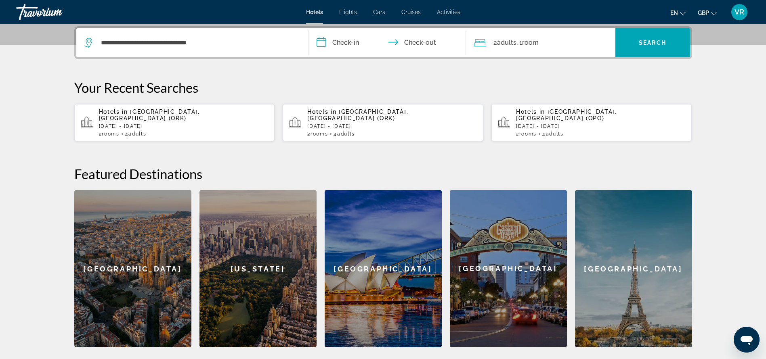
click at [355, 35] on input "**********" at bounding box center [389, 44] width 161 height 32
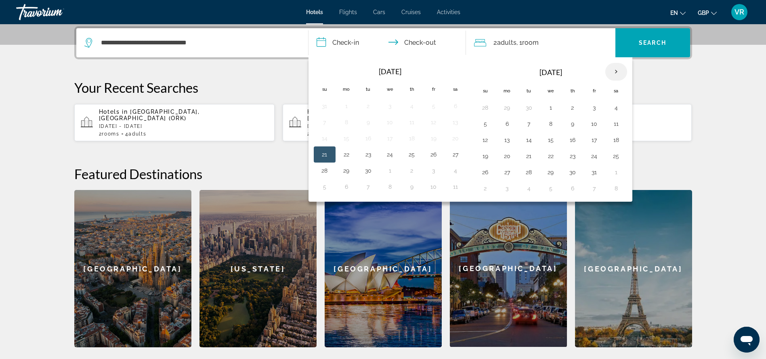
click at [615, 74] on th "Next month" at bounding box center [616, 72] width 22 height 18
click at [618, 72] on th "Next month" at bounding box center [616, 72] width 22 height 18
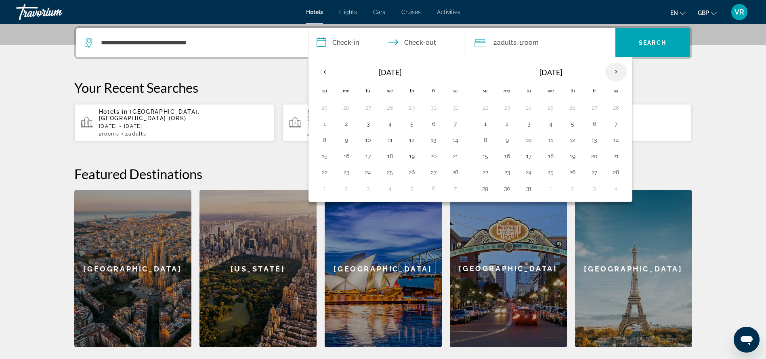
click at [616, 72] on th "Next month" at bounding box center [616, 72] width 22 height 18
click at [553, 109] on button "1" at bounding box center [550, 107] width 13 height 11
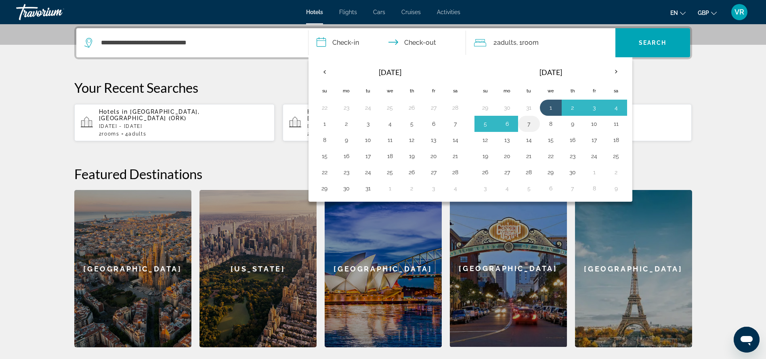
click at [533, 124] on button "7" at bounding box center [529, 123] width 13 height 11
type input "**********"
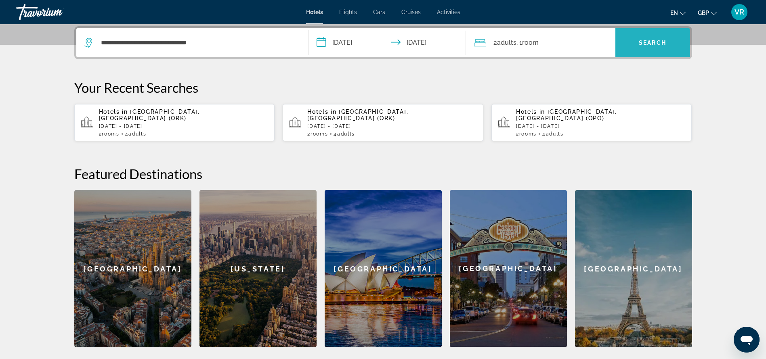
click at [648, 41] on span "Search" at bounding box center [652, 43] width 27 height 6
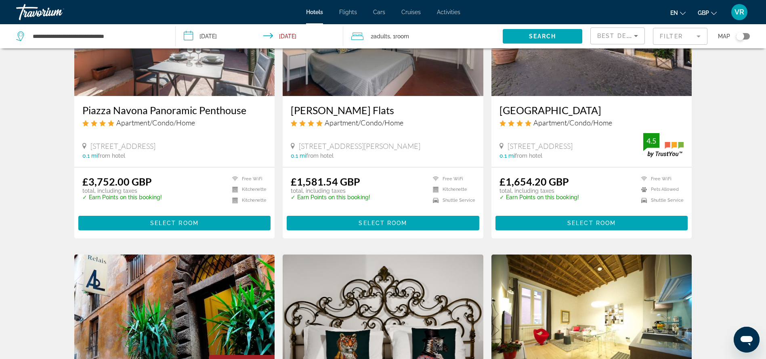
scroll to position [421, 0]
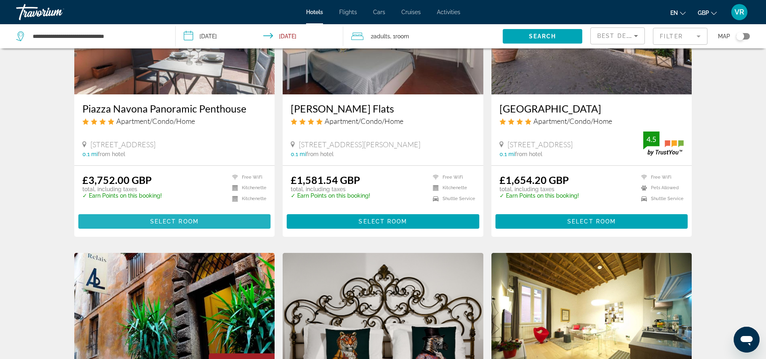
click at [175, 221] on span "Select Room" at bounding box center [174, 222] width 48 height 6
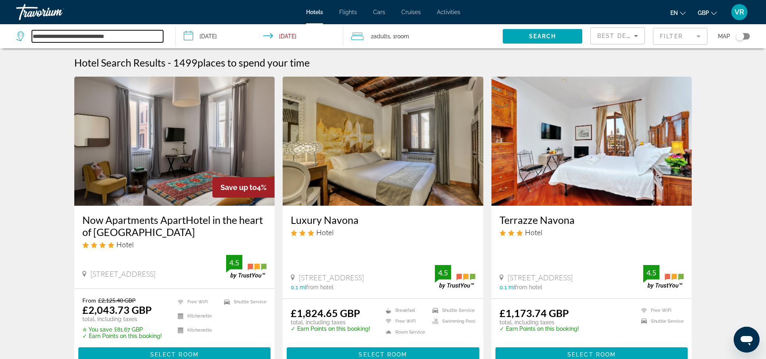
click at [130, 36] on input "**********" at bounding box center [97, 36] width 131 height 12
drag, startPoint x: 130, startPoint y: 36, endPoint x: 0, endPoint y: 39, distance: 130.1
click at [0, 39] on app-destination-search "**********" at bounding box center [88, 36] width 176 height 24
click at [530, 34] on span "Search" at bounding box center [542, 36] width 27 height 6
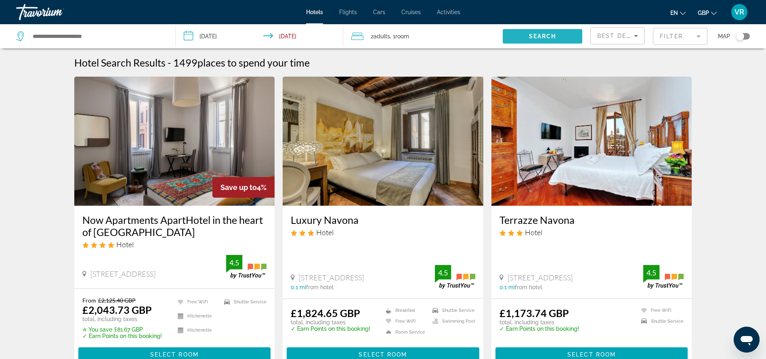
click at [548, 33] on span "Search" at bounding box center [542, 36] width 27 height 6
click at [301, 33] on input "**********" at bounding box center [261, 37] width 171 height 27
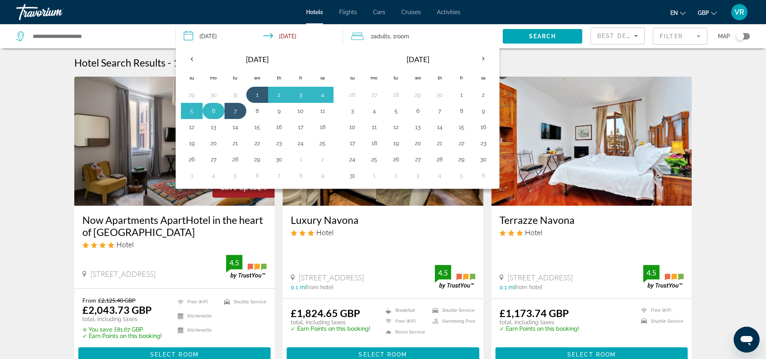
click at [212, 111] on button "6" at bounding box center [213, 110] width 13 height 11
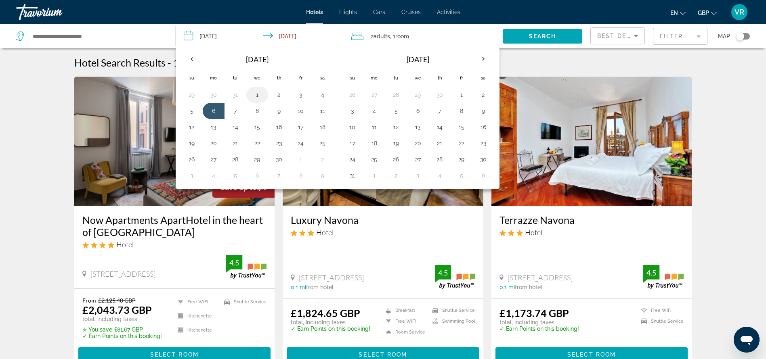
click at [254, 95] on button "1" at bounding box center [257, 94] width 13 height 11
type input "**********"
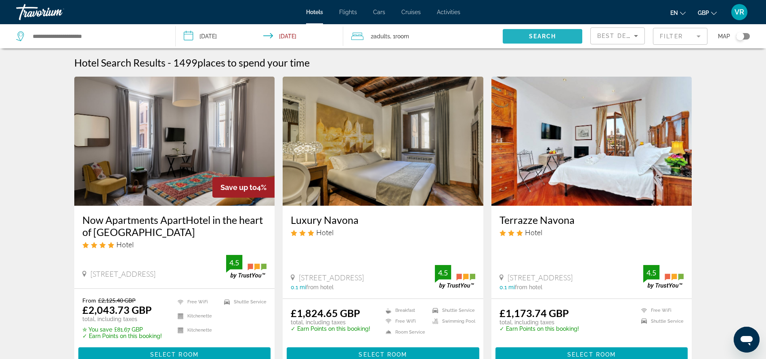
click at [527, 35] on span "Search widget" at bounding box center [543, 36] width 80 height 19
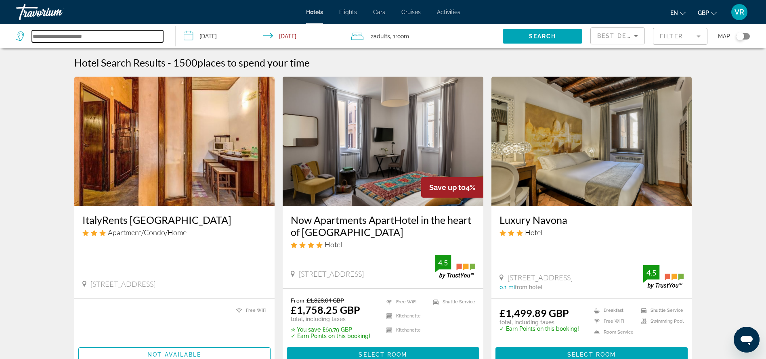
click at [84, 35] on input "Search widget" at bounding box center [97, 36] width 131 height 12
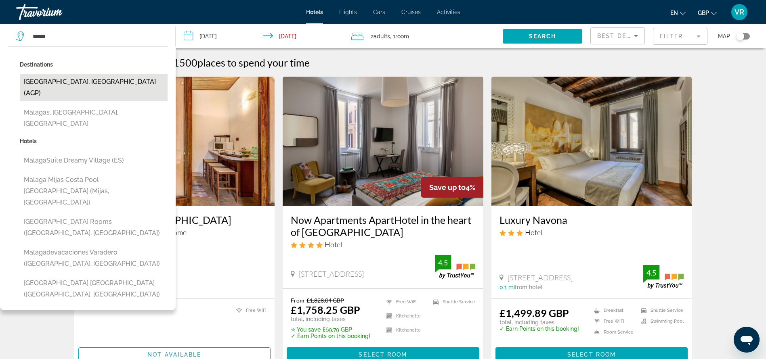
click at [76, 80] on button "Malaga, Spain (AGP)" at bounding box center [94, 87] width 148 height 27
type input "**********"
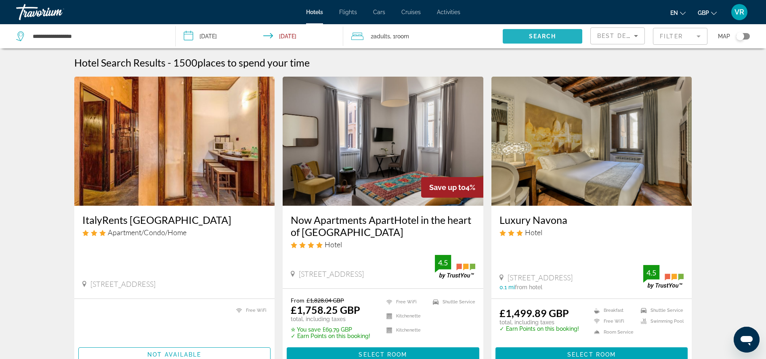
click at [542, 38] on span "Search" at bounding box center [542, 36] width 27 height 6
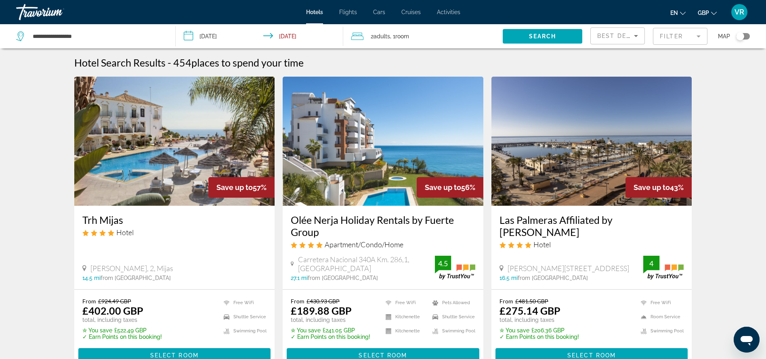
click at [690, 36] on mat-form-field "Filter" at bounding box center [680, 36] width 55 height 17
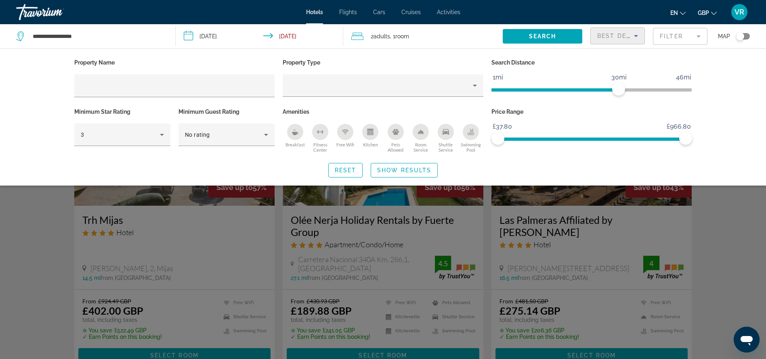
click at [636, 36] on icon "Sort by" at bounding box center [636, 36] width 4 height 2
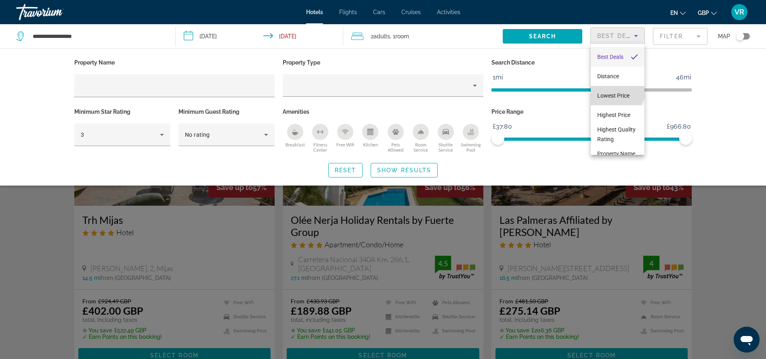
click at [616, 91] on span "Lowest Price" at bounding box center [613, 96] width 32 height 10
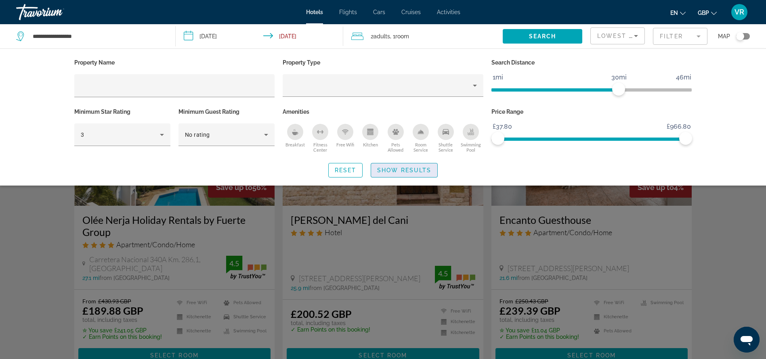
click at [418, 168] on span "Show Results" at bounding box center [404, 170] width 54 height 6
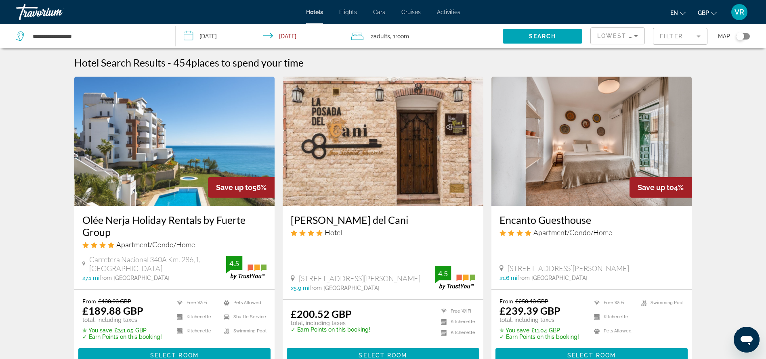
click at [695, 34] on mat-form-field "Filter" at bounding box center [680, 36] width 55 height 17
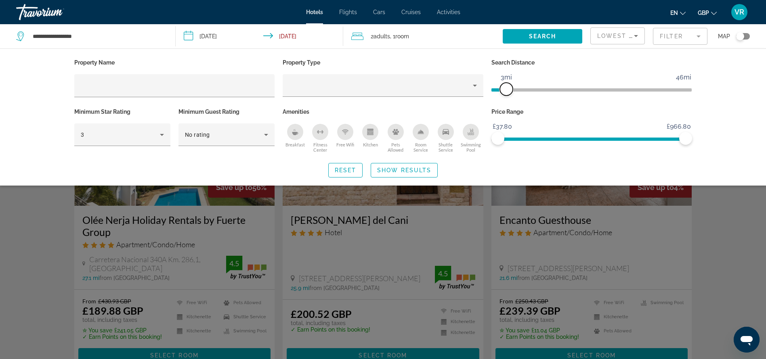
drag, startPoint x: 618, startPoint y: 87, endPoint x: 505, endPoint y: 90, distance: 112.7
click at [505, 90] on span "ngx-slider" at bounding box center [506, 89] width 13 height 13
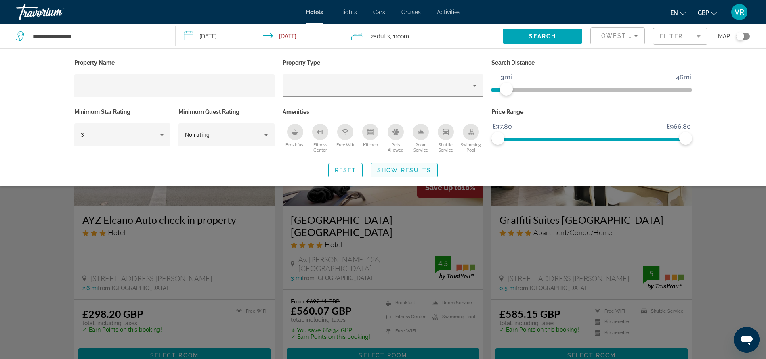
click at [395, 171] on span "Show Results" at bounding box center [404, 170] width 54 height 6
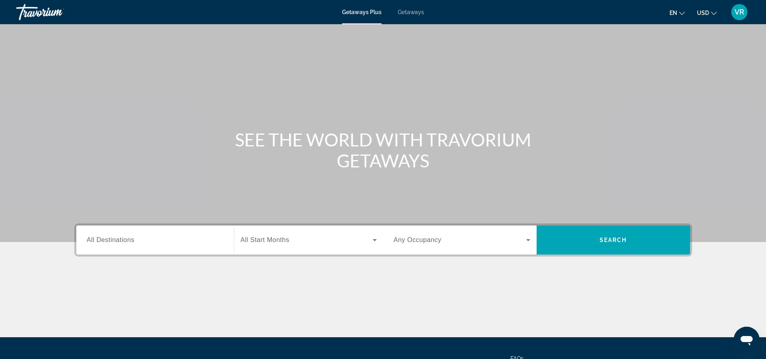
click at [126, 241] on span "All Destinations" at bounding box center [111, 240] width 48 height 7
click at [126, 241] on input "Destination All Destinations" at bounding box center [155, 241] width 137 height 10
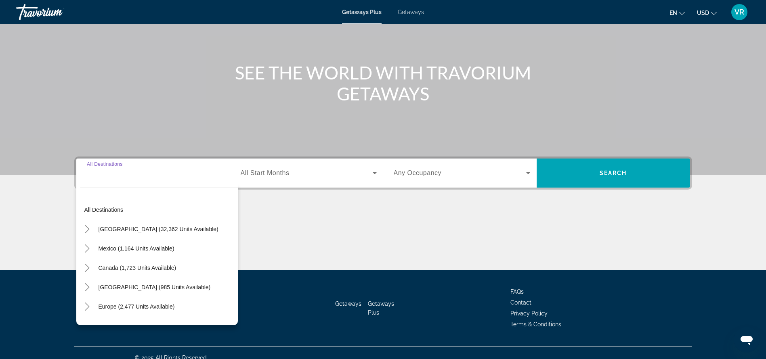
scroll to position [77, 0]
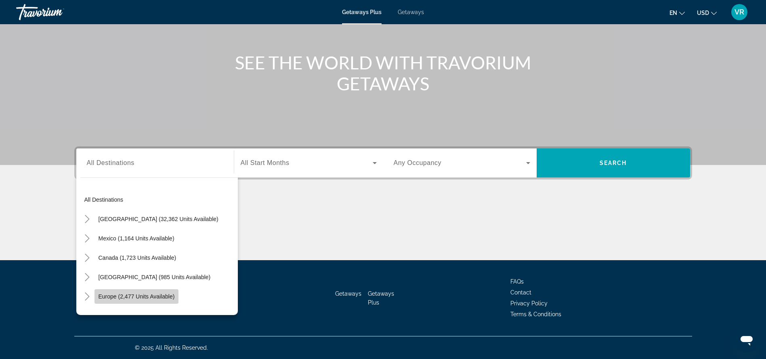
click at [125, 292] on span "Search widget" at bounding box center [137, 296] width 84 height 19
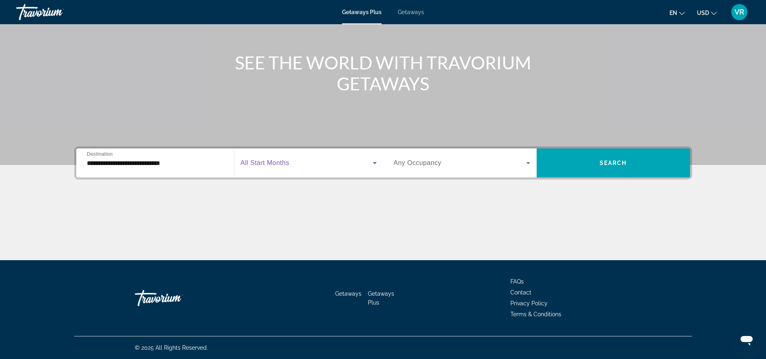
click at [371, 164] on icon "Search widget" at bounding box center [375, 163] width 10 height 10
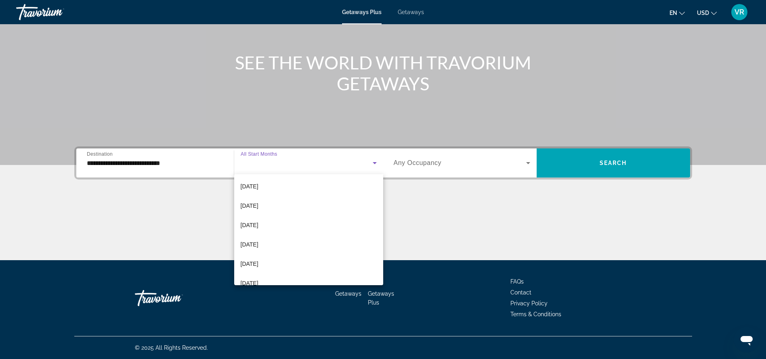
scroll to position [118, 0]
click at [303, 181] on mat-option "[DATE]" at bounding box center [308, 185] width 149 height 19
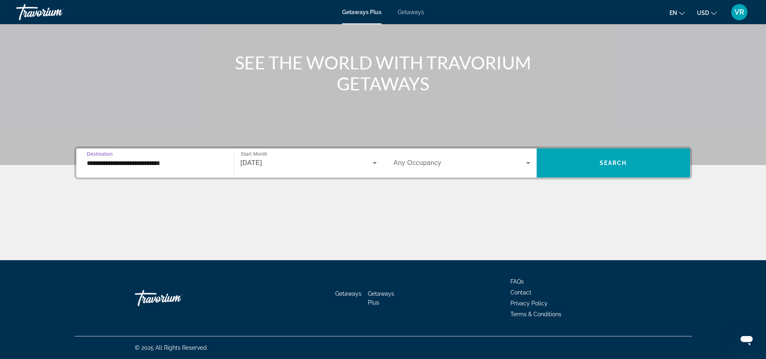
click at [206, 159] on input "**********" at bounding box center [155, 164] width 137 height 10
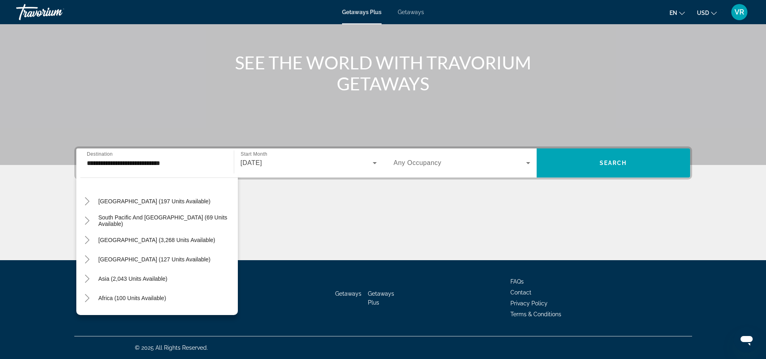
scroll to position [519, 0]
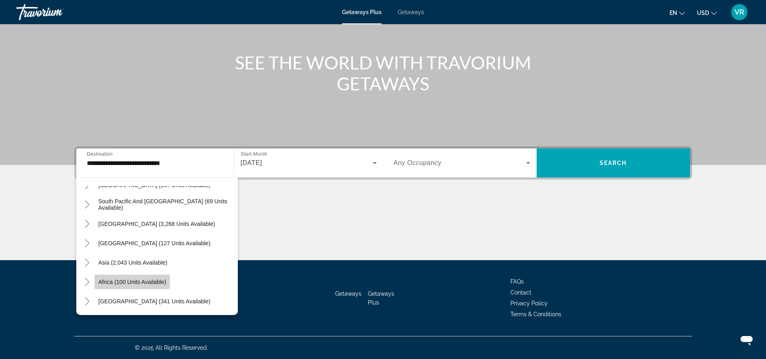
click at [153, 278] on span "Search widget" at bounding box center [133, 282] width 76 height 19
type input "**********"
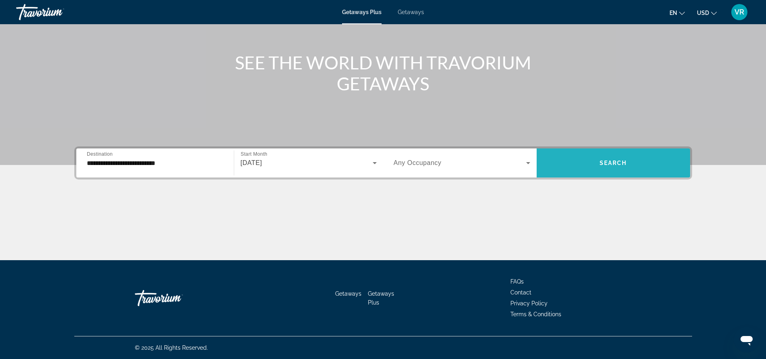
click at [588, 162] on span "Search widget" at bounding box center [613, 162] width 153 height 19
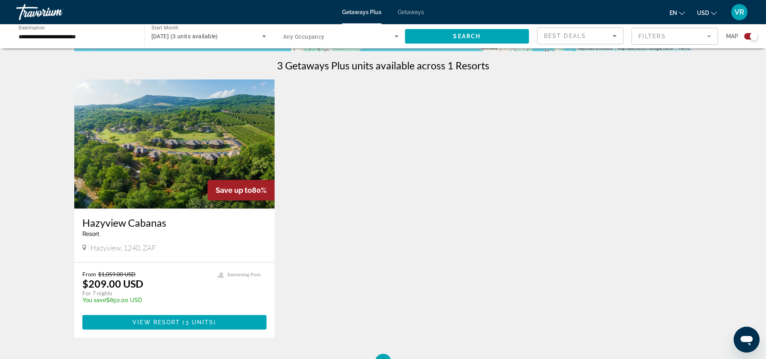
scroll to position [249, 0]
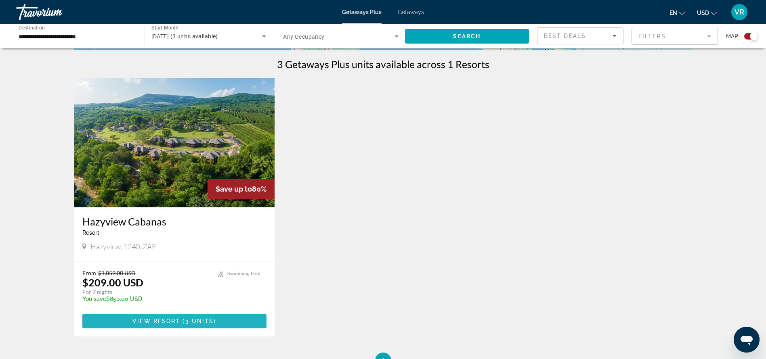
click at [192, 320] on span "3 units" at bounding box center [199, 321] width 29 height 6
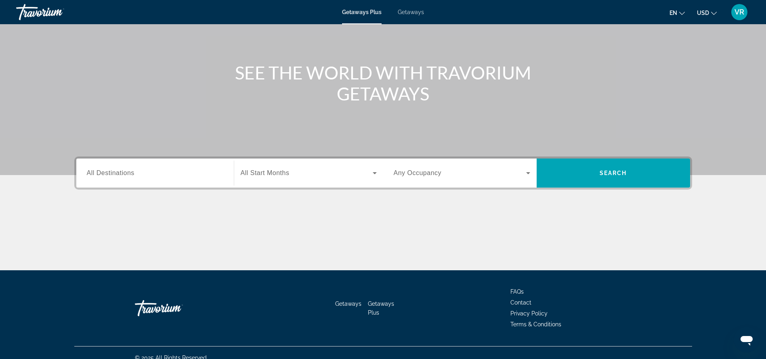
scroll to position [77, 0]
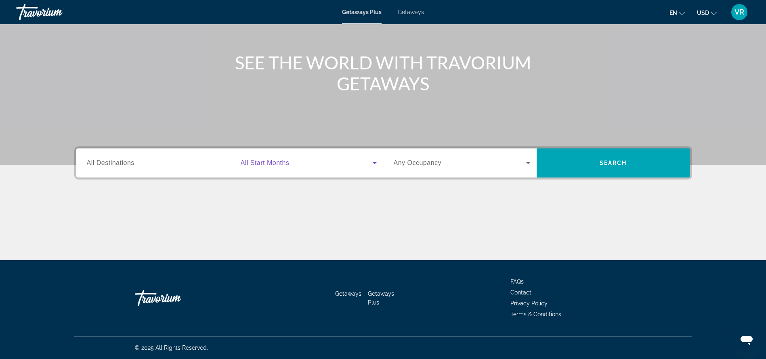
click at [372, 163] on icon "Search widget" at bounding box center [375, 163] width 10 height 10
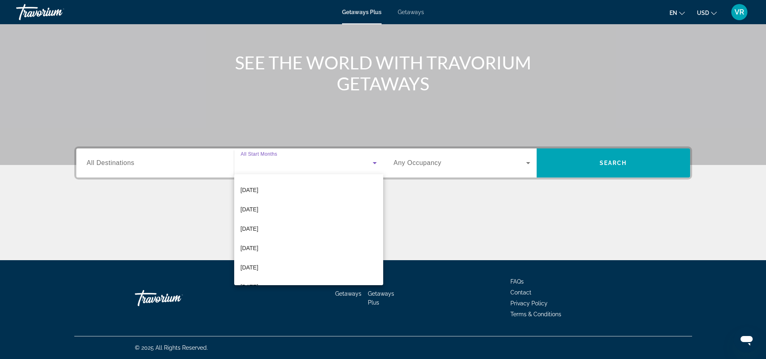
scroll to position [115, 0]
click at [295, 204] on mat-option "[DATE]" at bounding box center [308, 208] width 149 height 19
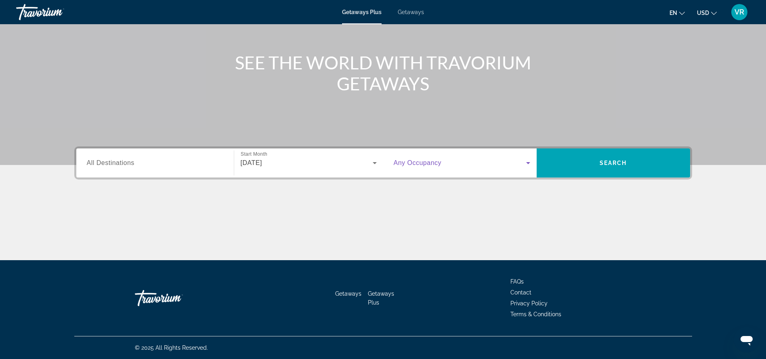
click at [530, 160] on icon "Search widget" at bounding box center [528, 163] width 10 height 10
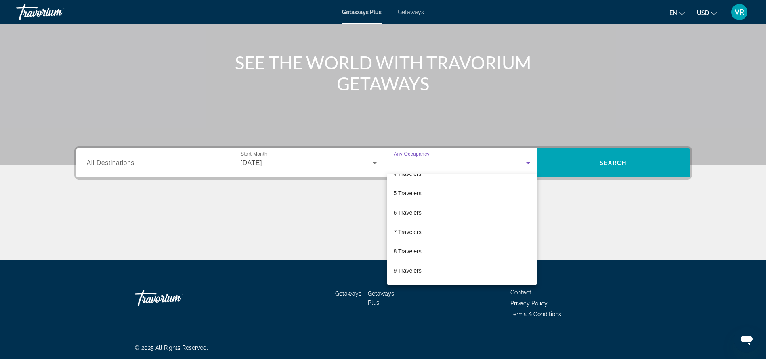
scroll to position [75, 0]
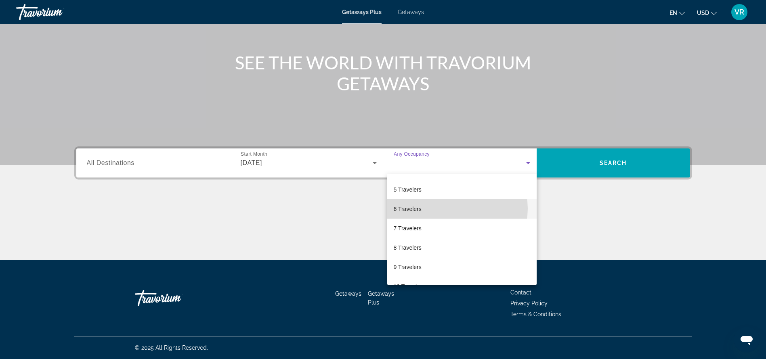
click at [454, 209] on mat-option "6 Travelers" at bounding box center [461, 209] width 149 height 19
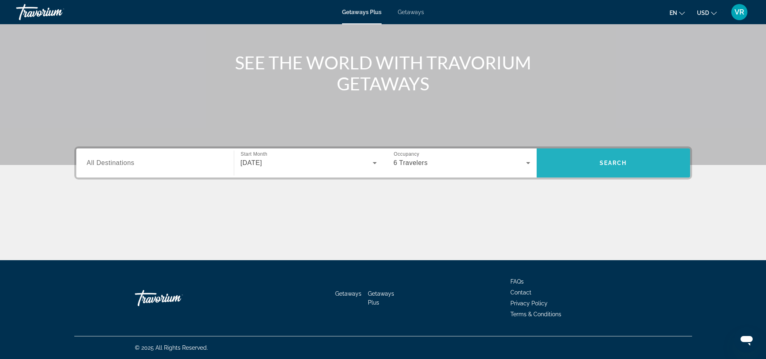
click at [614, 160] on span "Search" at bounding box center [613, 163] width 27 height 6
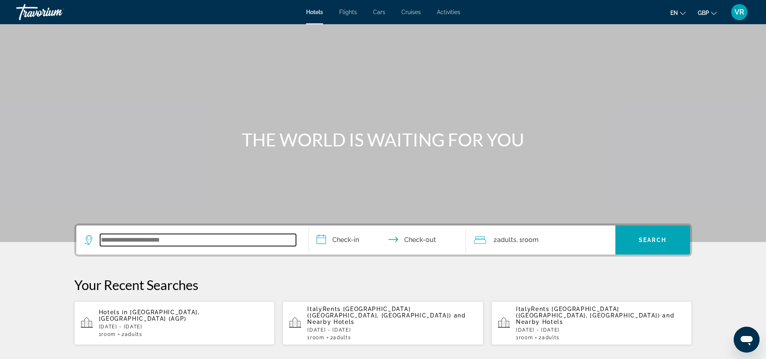
click at [138, 238] on input "Search widget" at bounding box center [198, 240] width 196 height 12
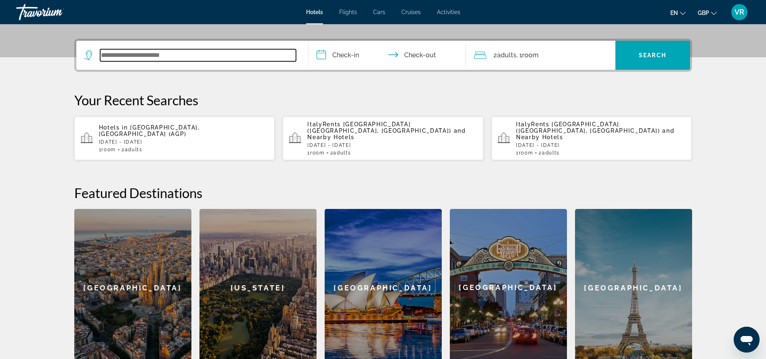
scroll to position [198, 0]
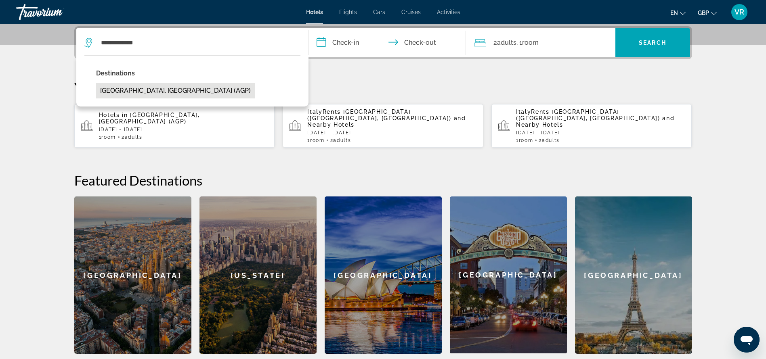
drag, startPoint x: 164, startPoint y: 84, endPoint x: 163, endPoint y: 88, distance: 4.4
click at [163, 88] on div "Destinations [GEOGRAPHIC_DATA], [GEOGRAPHIC_DATA] (AGP)" at bounding box center [192, 80] width 232 height 51
click at [163, 88] on button "[GEOGRAPHIC_DATA], [GEOGRAPHIC_DATA] (AGP)" at bounding box center [175, 90] width 159 height 15
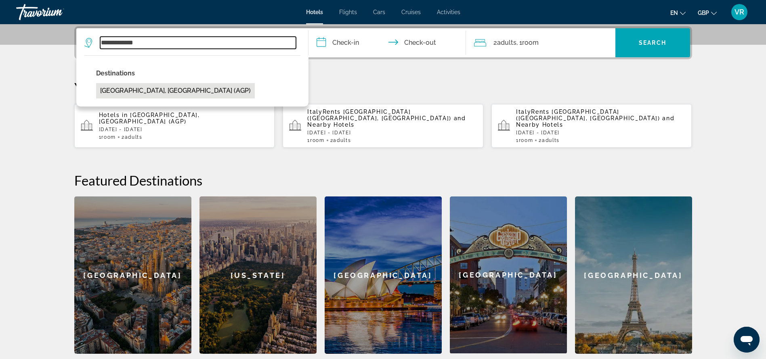
type input "**********"
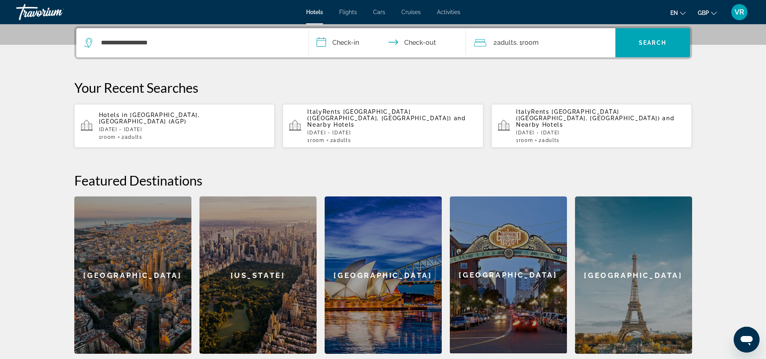
click at [357, 40] on input "**********" at bounding box center [389, 44] width 161 height 32
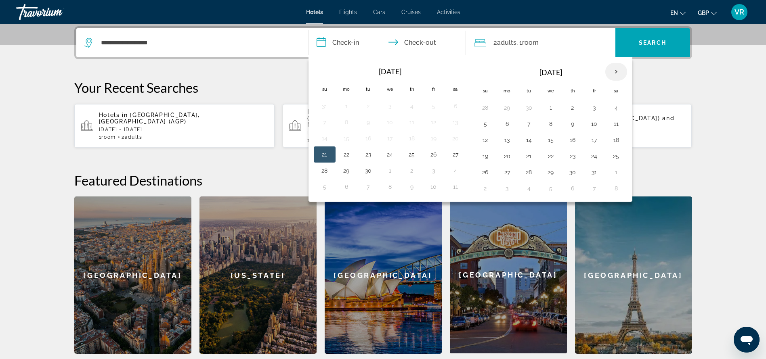
click at [614, 69] on th "Next month" at bounding box center [616, 72] width 22 height 18
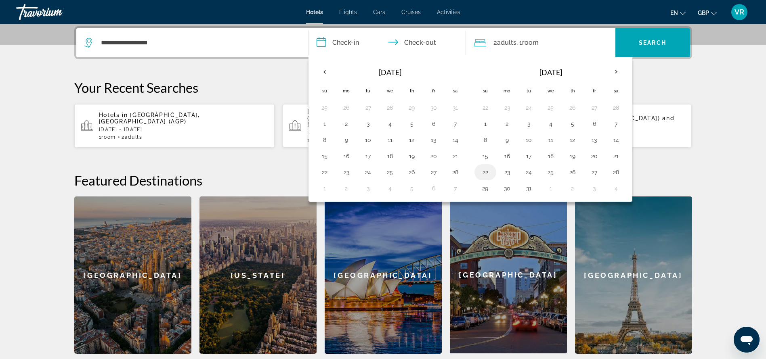
click at [490, 170] on button "22" at bounding box center [485, 172] width 13 height 11
click at [594, 172] on button "27" at bounding box center [594, 172] width 13 height 11
type input "**********"
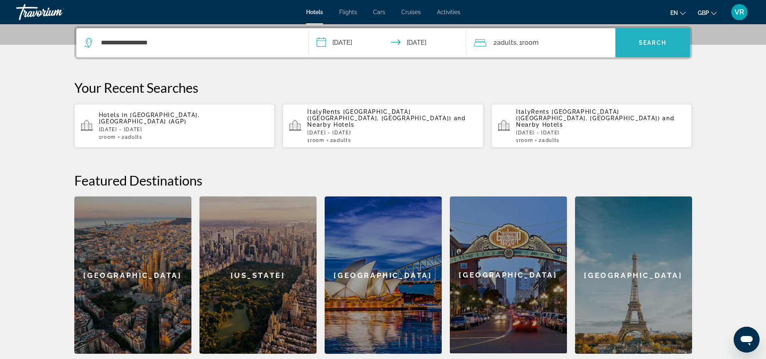
click at [652, 42] on span "Search" at bounding box center [652, 43] width 27 height 6
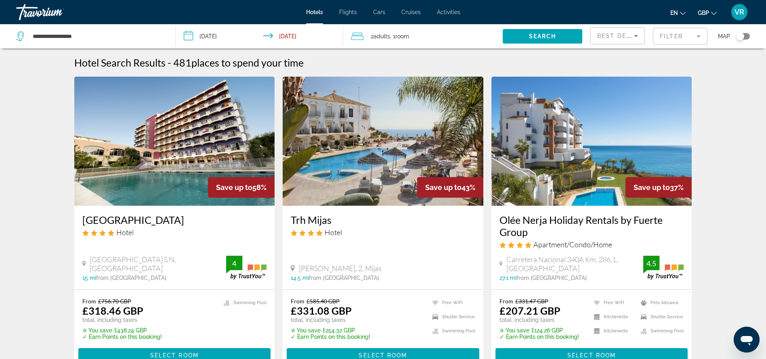
click at [693, 37] on mat-form-field "Filter" at bounding box center [680, 36] width 55 height 17
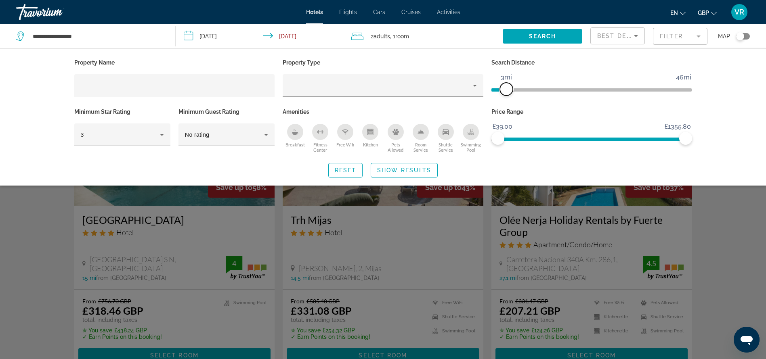
drag, startPoint x: 616, startPoint y: 89, endPoint x: 506, endPoint y: 90, distance: 110.3
click at [506, 90] on span "ngx-slider" at bounding box center [506, 89] width 13 height 13
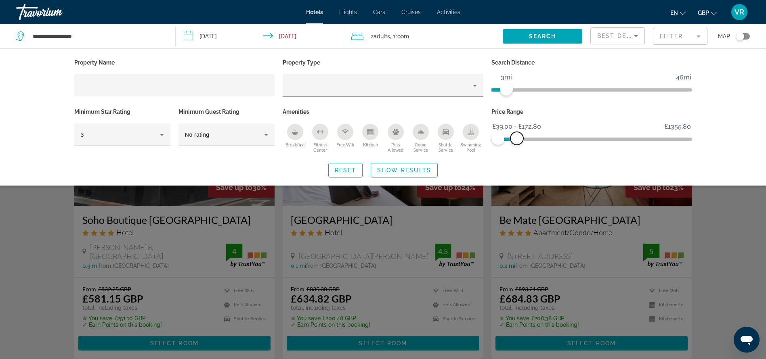
drag, startPoint x: 687, startPoint y: 135, endPoint x: 517, endPoint y: 139, distance: 170.5
click at [517, 139] on span "ngx-slider-max" at bounding box center [517, 138] width 13 height 13
click at [632, 38] on icon "Sort by" at bounding box center [636, 36] width 10 height 10
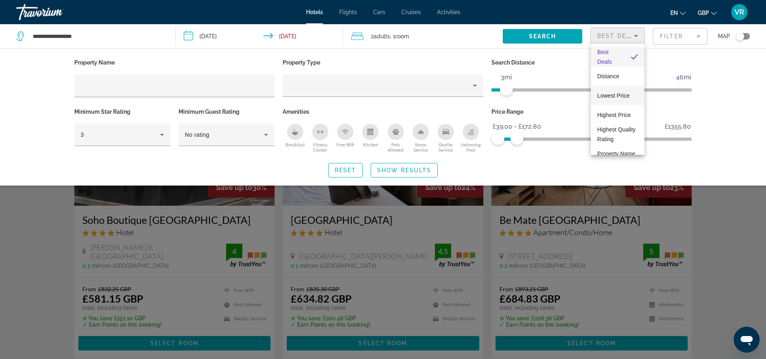
click at [619, 93] on span "Lowest Price" at bounding box center [613, 96] width 32 height 10
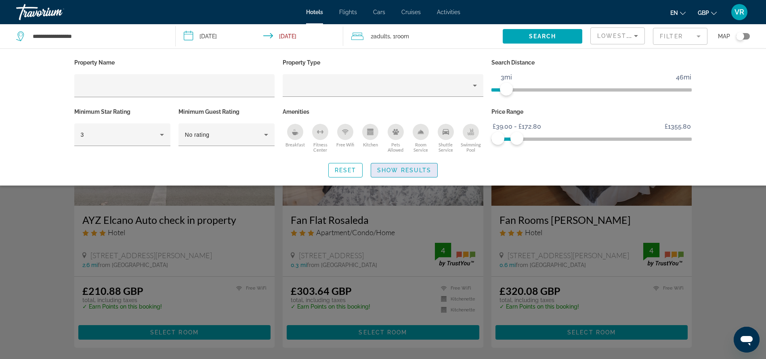
click at [413, 175] on span "Search widget" at bounding box center [404, 170] width 66 height 19
